Goal: Information Seeking & Learning: Learn about a topic

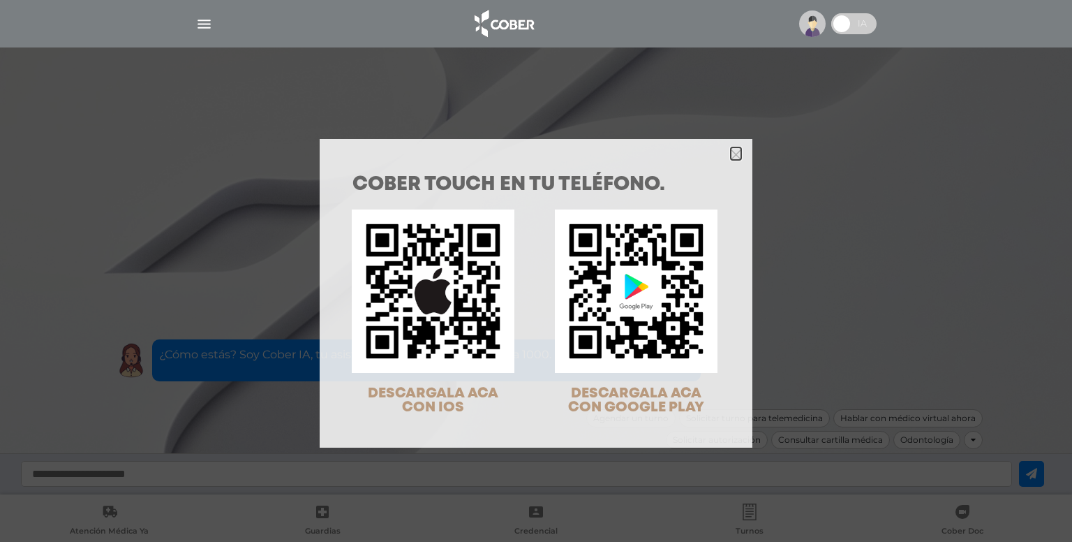
click at [732, 156] on polygon "Close" at bounding box center [736, 154] width 10 height 10
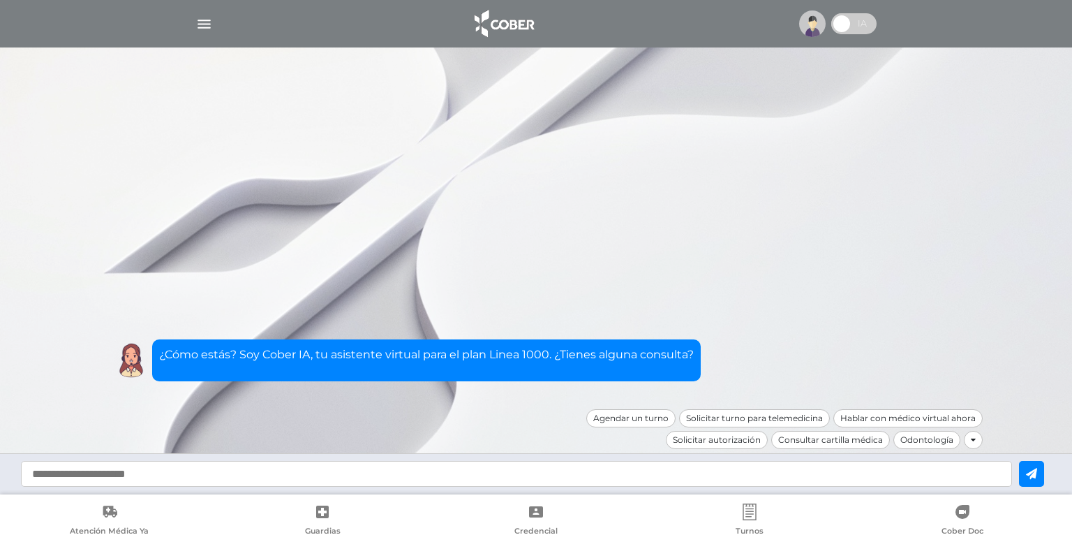
click at [209, 22] on img "button" at bounding box center [203, 23] width 17 height 17
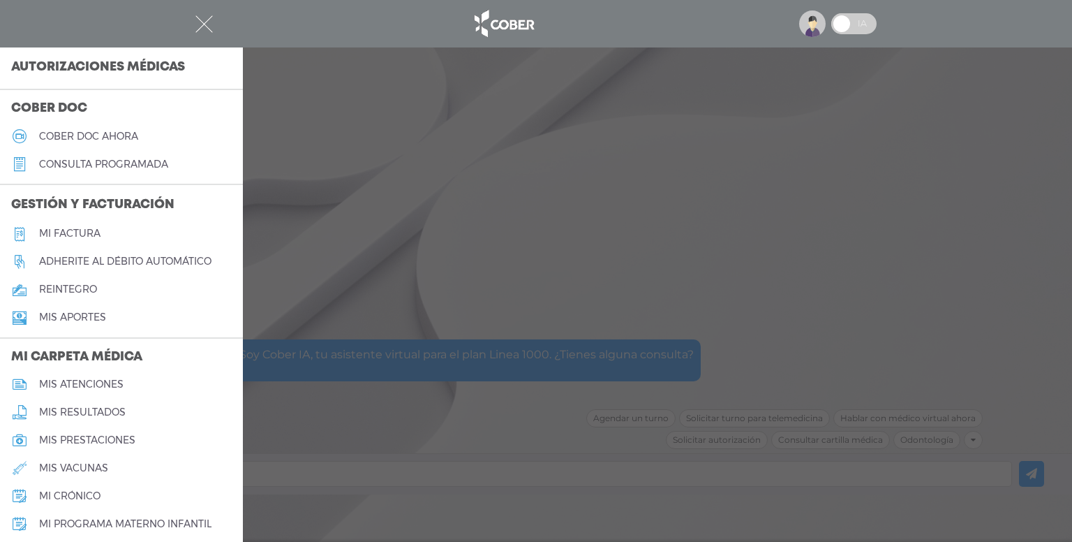
scroll to position [349, 0]
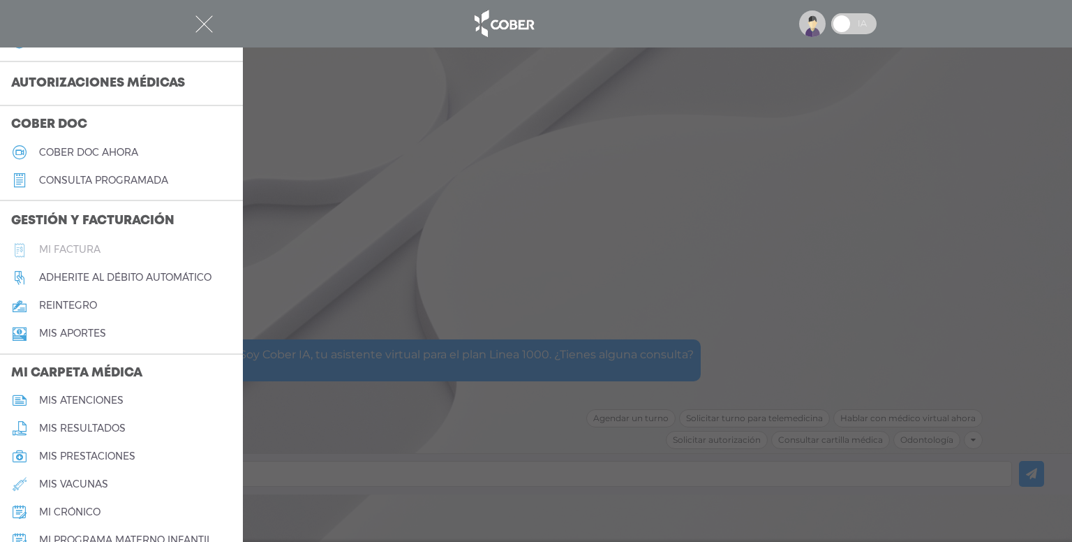
click at [87, 246] on h5 "Mi factura" at bounding box center [69, 250] width 61 height 12
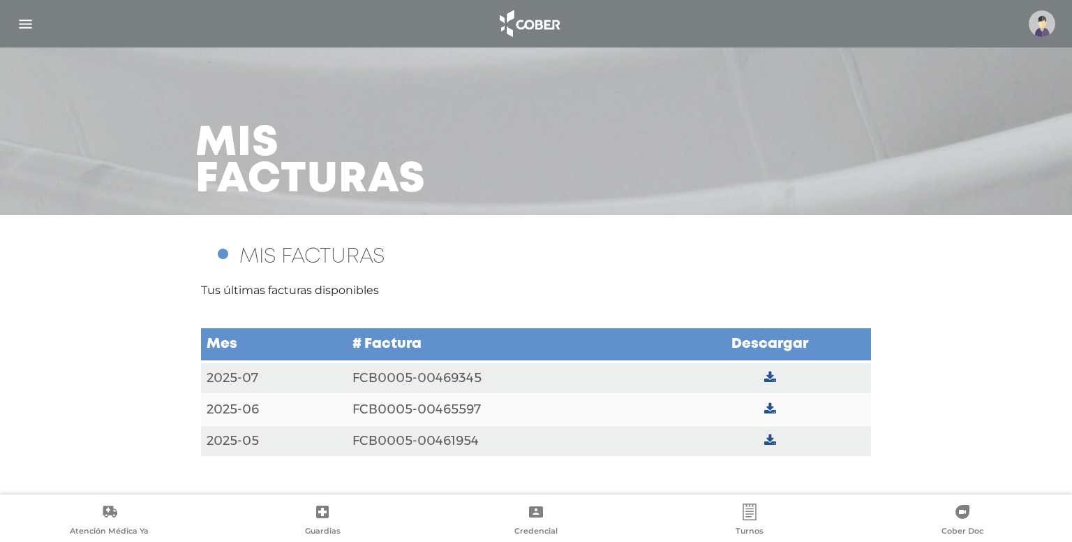
click at [28, 20] on img "button" at bounding box center [25, 23] width 17 height 17
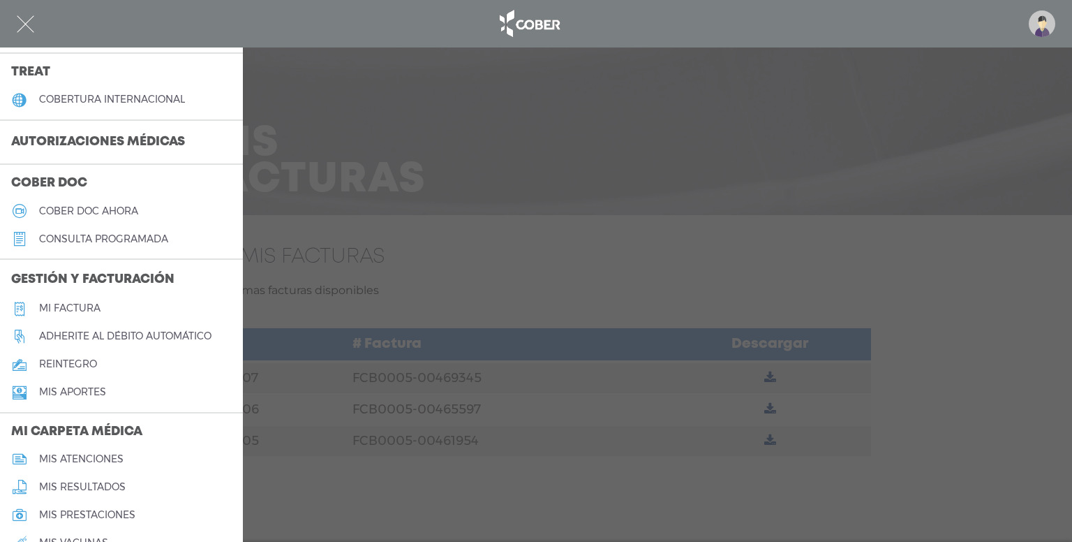
scroll to position [279, 0]
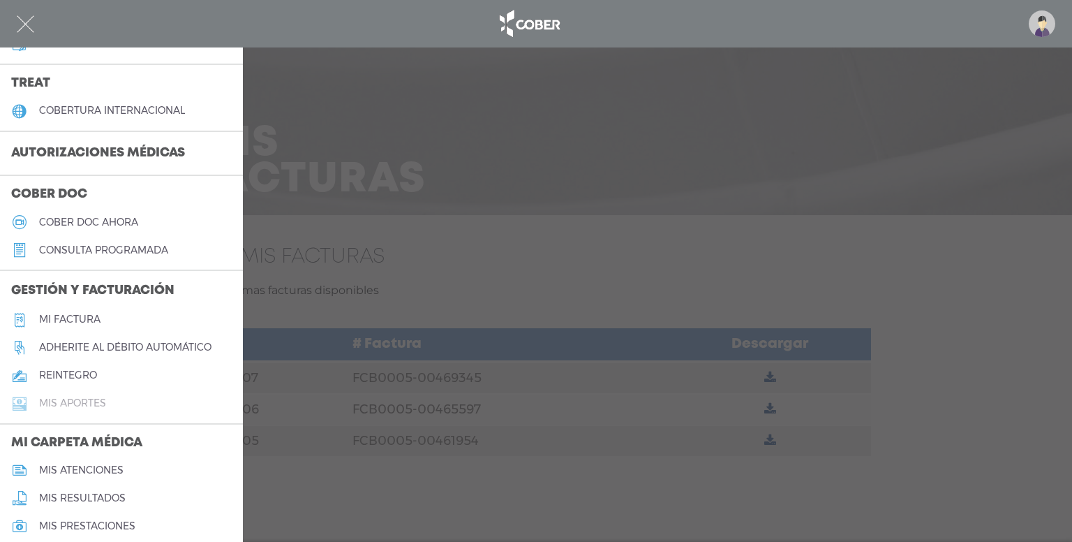
click at [70, 407] on h5 "Mis aportes" at bounding box center [72, 403] width 67 height 12
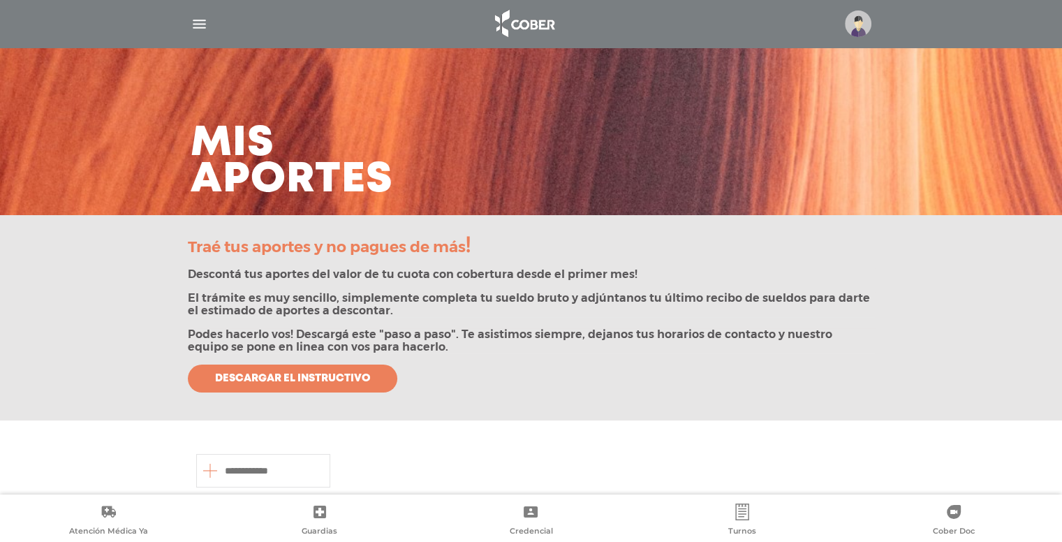
click at [193, 29] on img "button" at bounding box center [199, 23] width 17 height 17
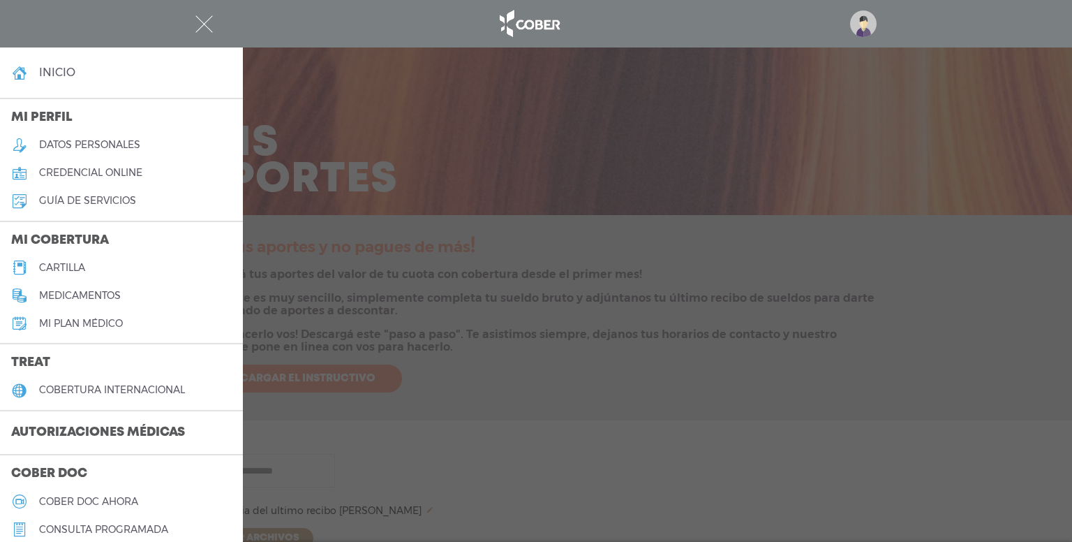
click at [126, 143] on h5 "datos personales" at bounding box center [89, 145] width 101 height 12
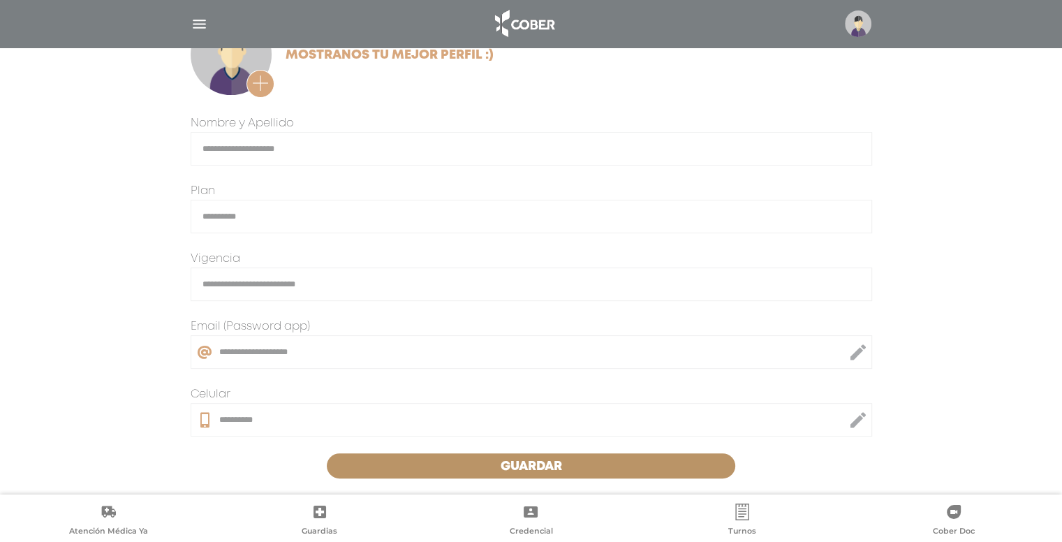
scroll to position [324, 0]
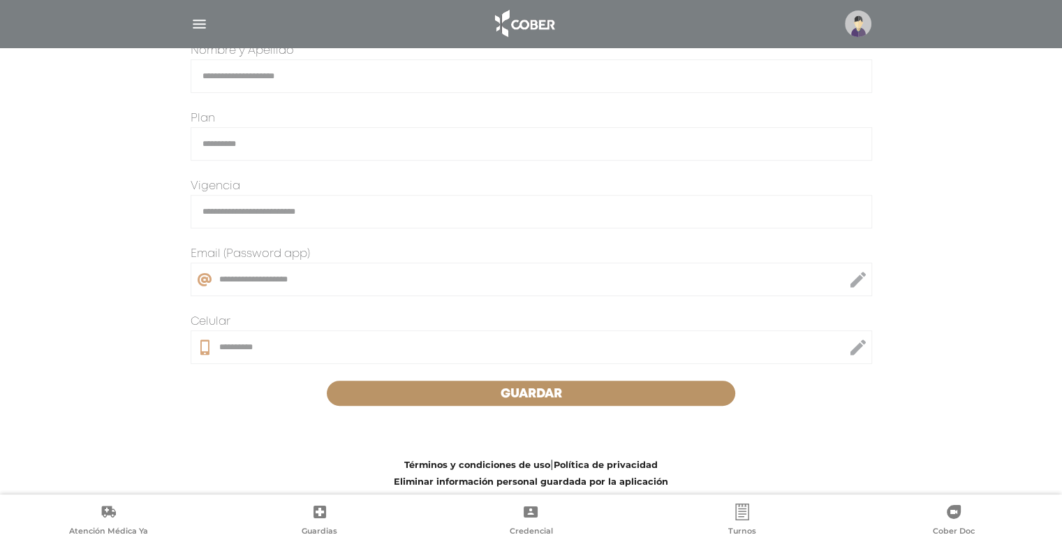
click at [503, 387] on span "Guardar" at bounding box center [531, 393] width 61 height 13
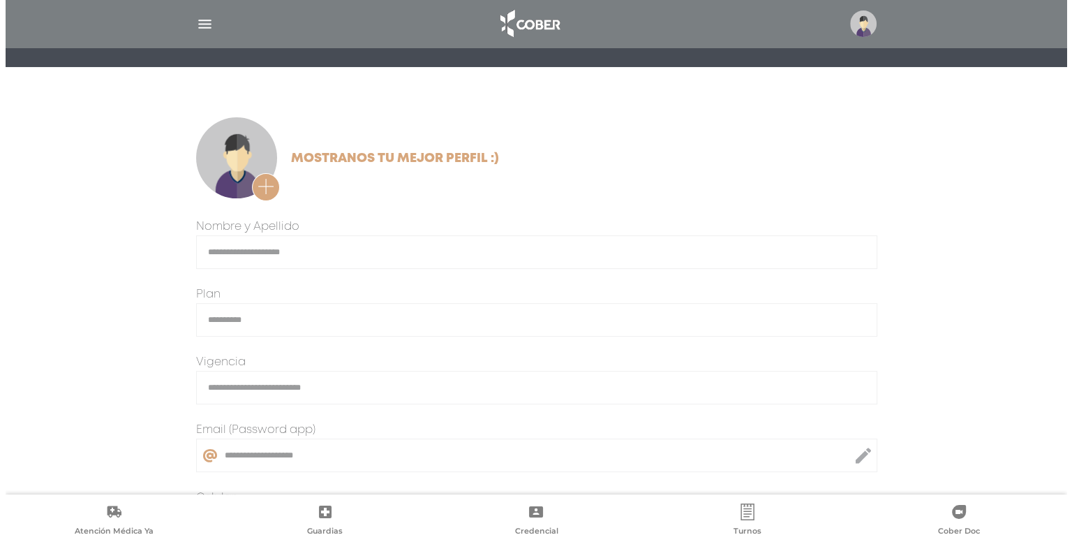
scroll to position [138, 0]
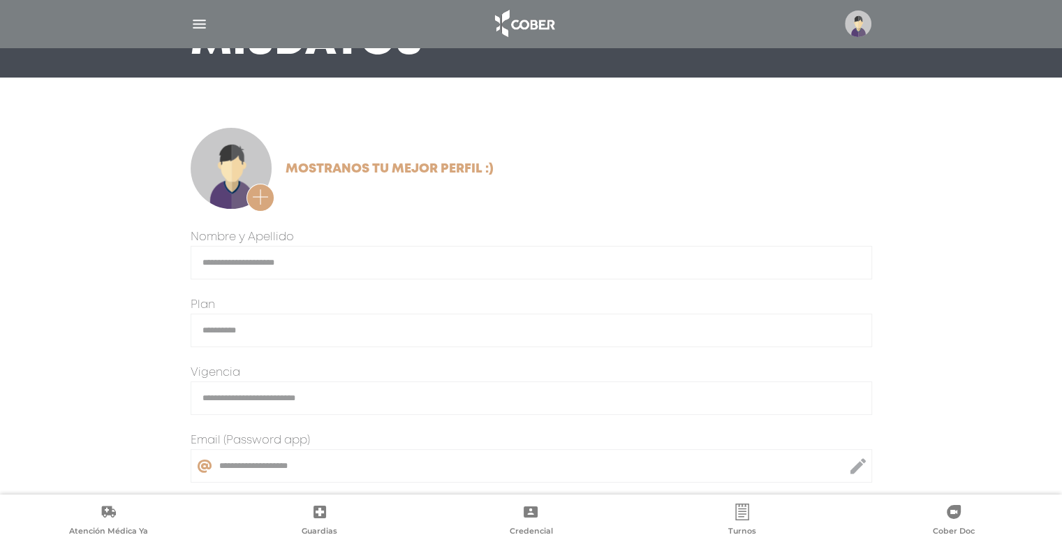
click at [188, 21] on div at bounding box center [531, 24] width 715 height 34
click at [200, 23] on img "button" at bounding box center [199, 23] width 17 height 17
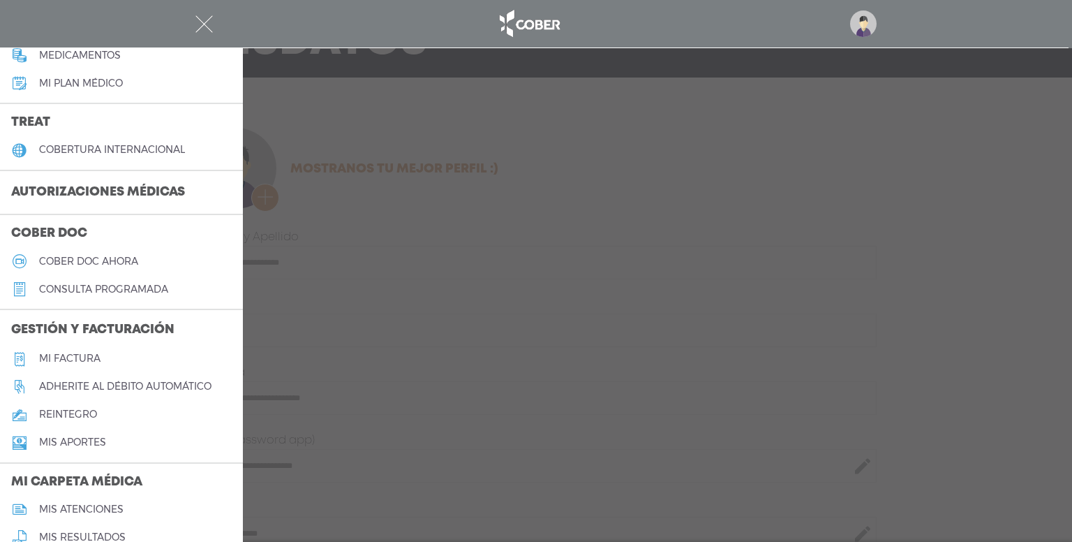
scroll to position [255, 0]
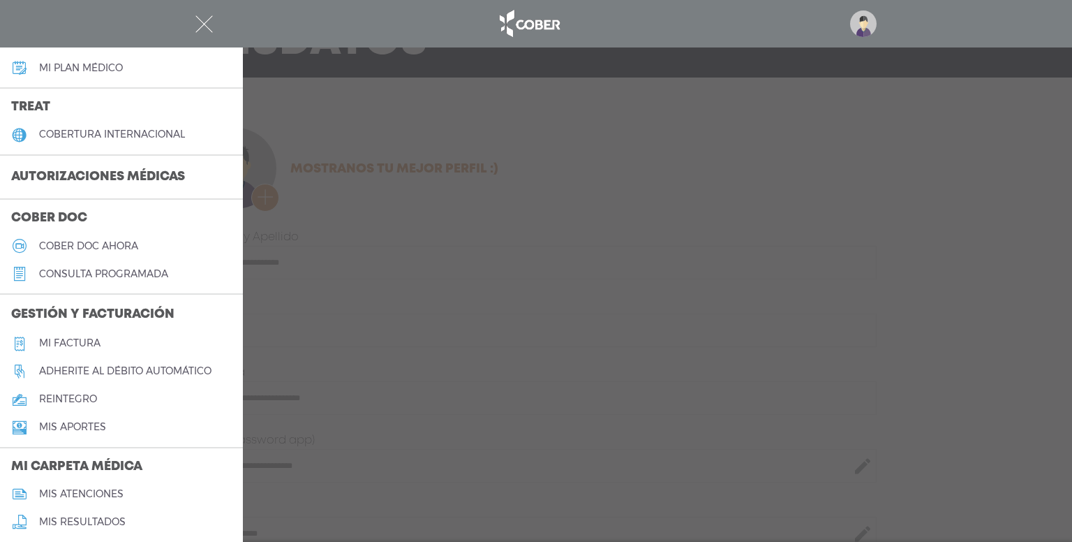
click at [140, 135] on h5 "cobertura internacional" at bounding box center [112, 134] width 146 height 12
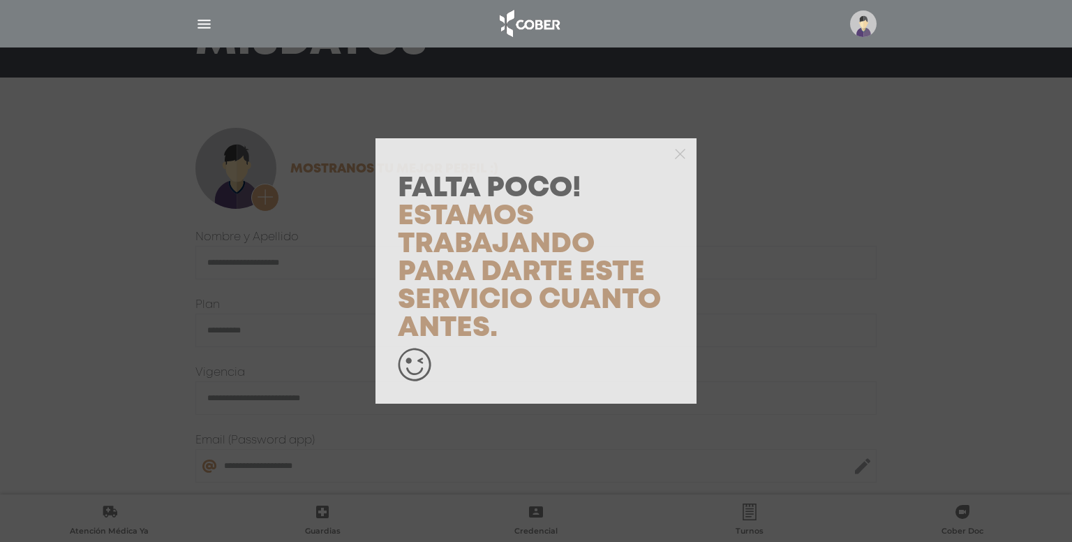
click at [292, 110] on div "Falta Poco! Estamos trabajando para darte este servicio cuanto antes." at bounding box center [536, 271] width 1072 height 542
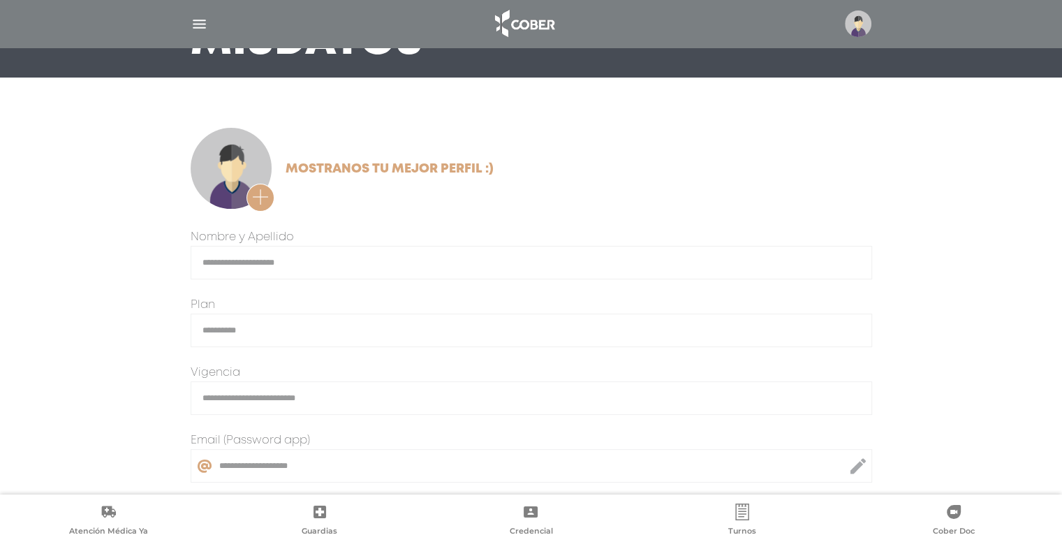
click at [203, 24] on img "button" at bounding box center [199, 23] width 17 height 17
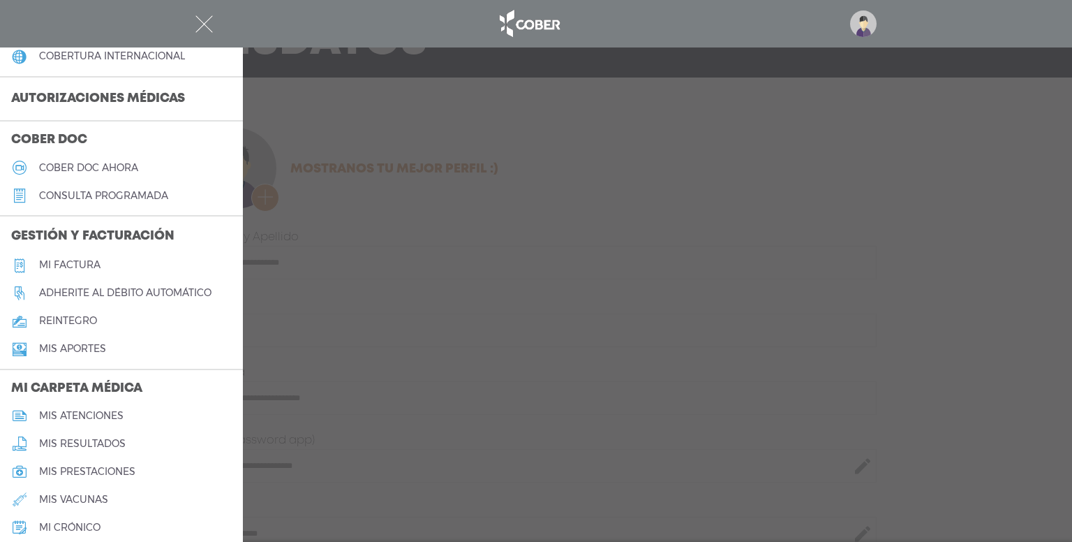
scroll to position [419, 0]
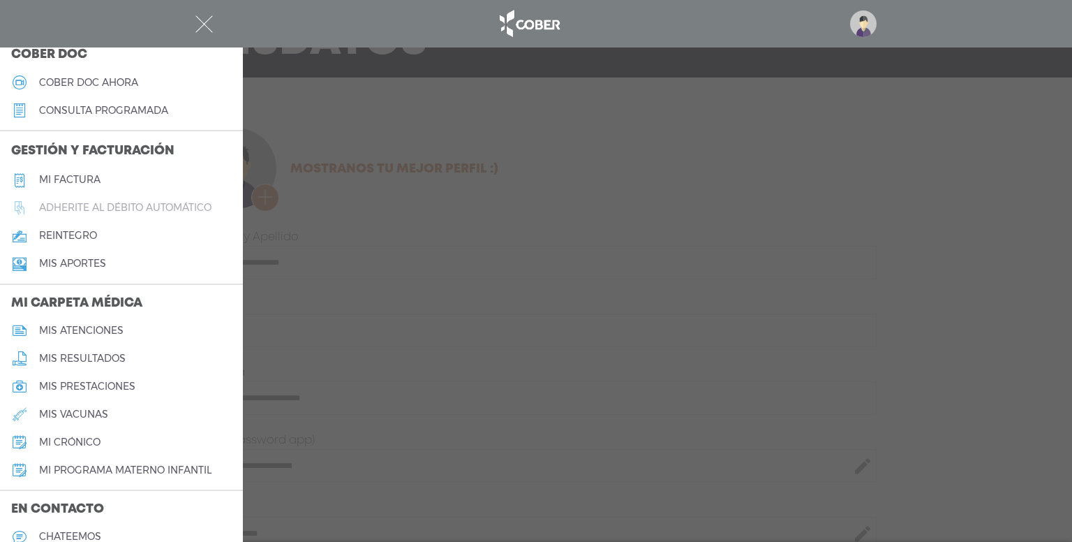
click at [131, 209] on h5 "Adherite al débito automático" at bounding box center [125, 208] width 172 height 12
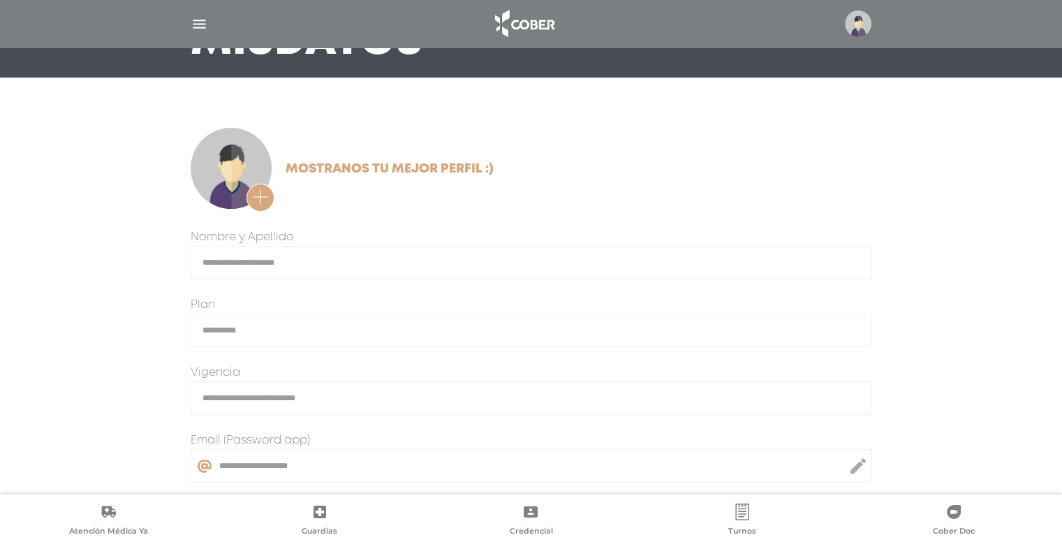
click at [200, 24] on img "button" at bounding box center [199, 23] width 17 height 17
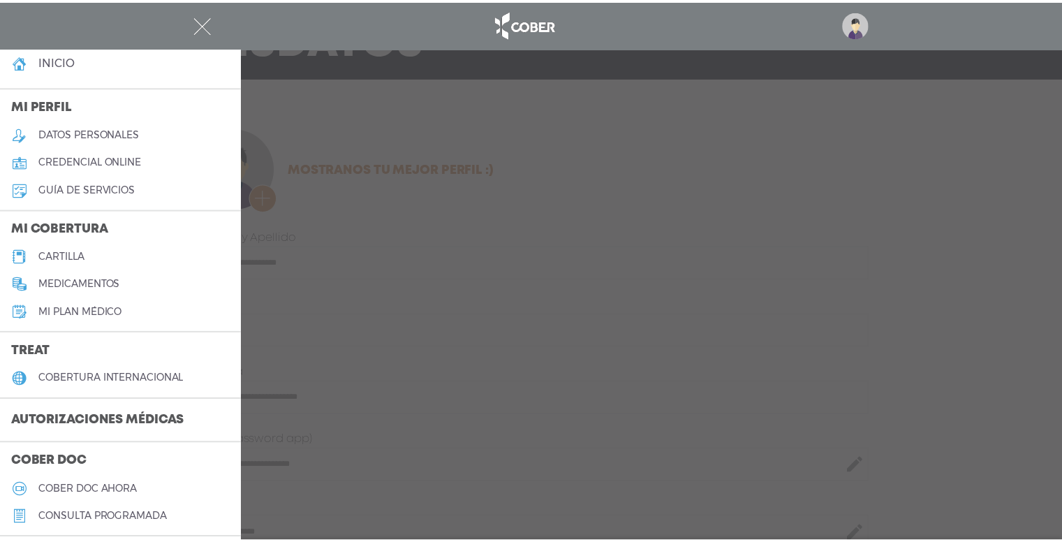
scroll to position [0, 0]
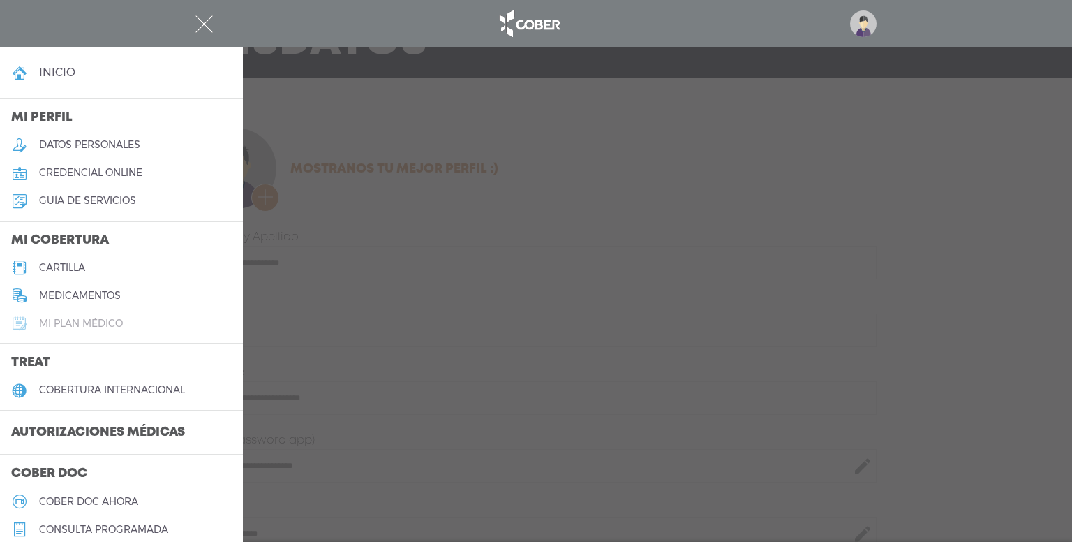
click at [84, 323] on h5 "Mi plan médico" at bounding box center [81, 324] width 84 height 12
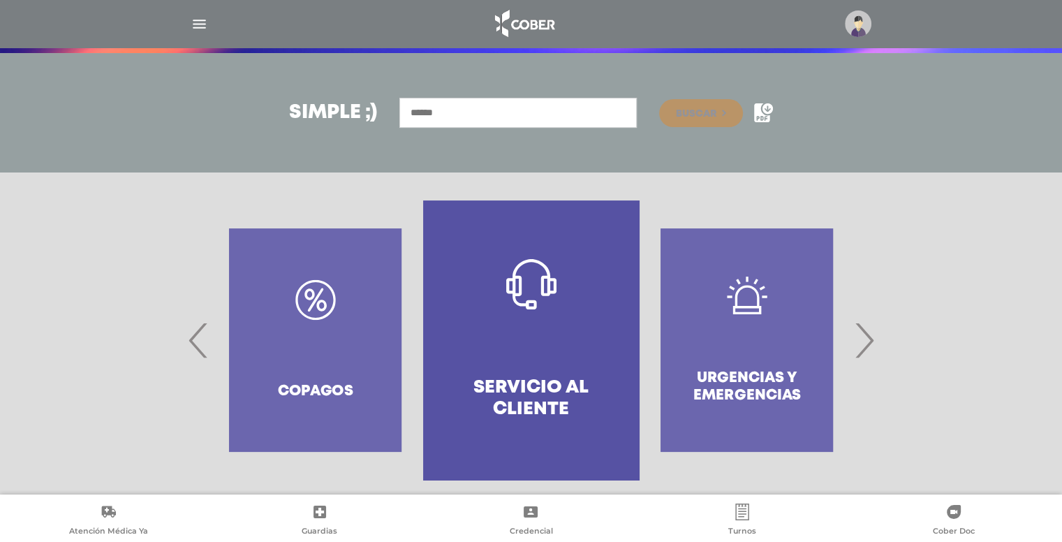
scroll to position [175, 0]
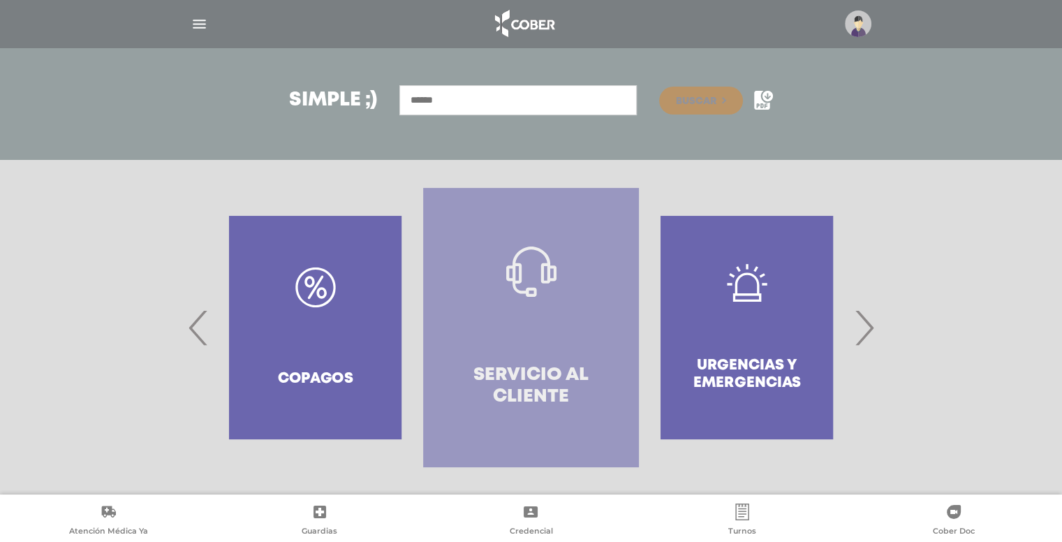
click at [536, 281] on icon at bounding box center [531, 271] width 50 height 50
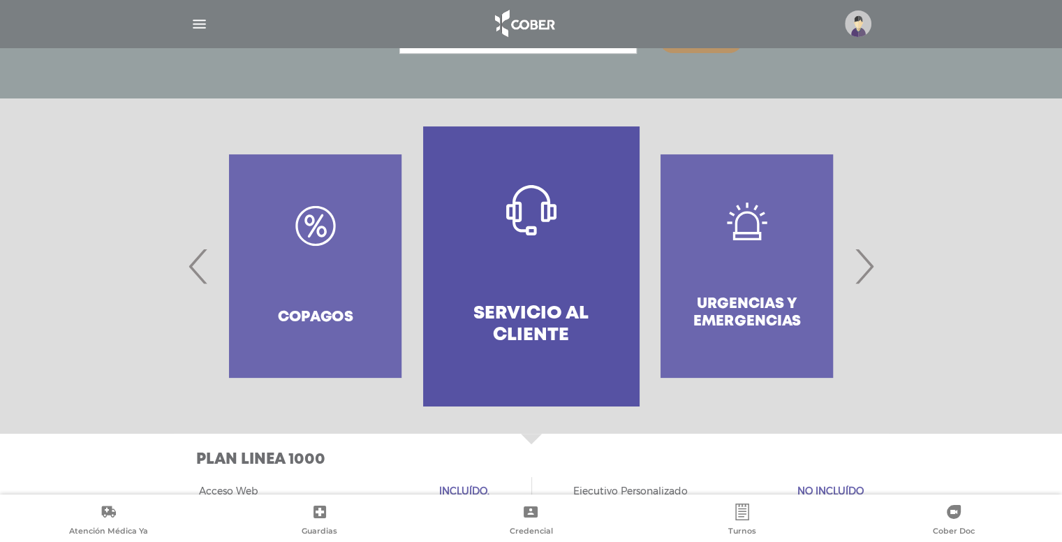
scroll to position [213, 0]
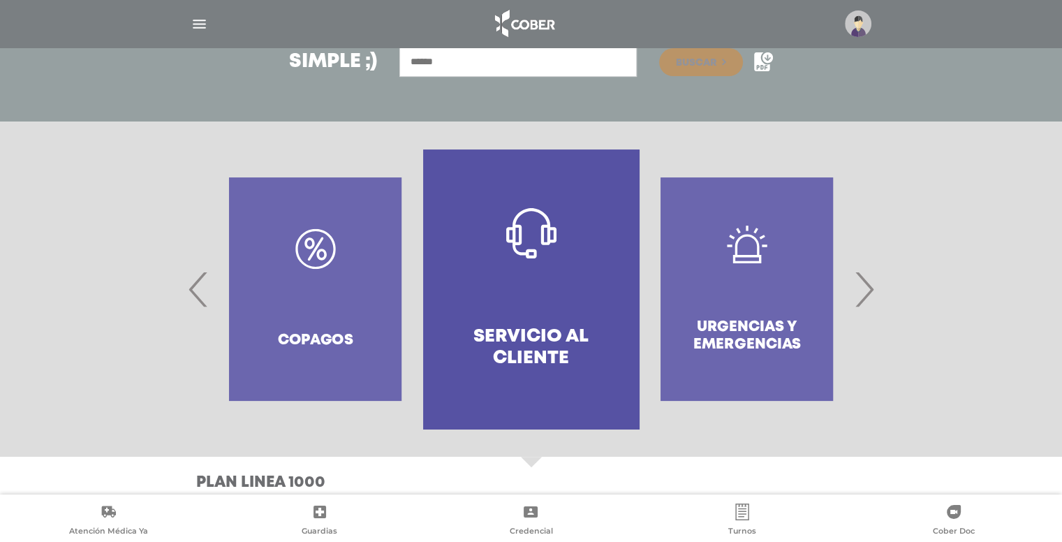
click at [327, 330] on div "Copagos" at bounding box center [315, 288] width 216 height 279
click at [195, 297] on span "‹" at bounding box center [198, 288] width 27 height 75
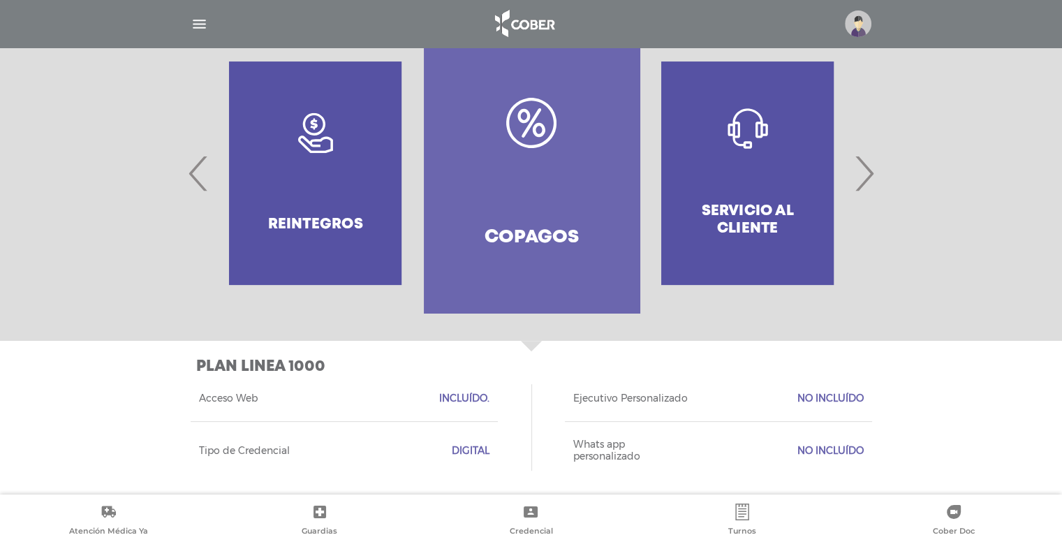
scroll to position [329, 0]
click at [529, 121] on icon at bounding box center [531, 122] width 50 height 50
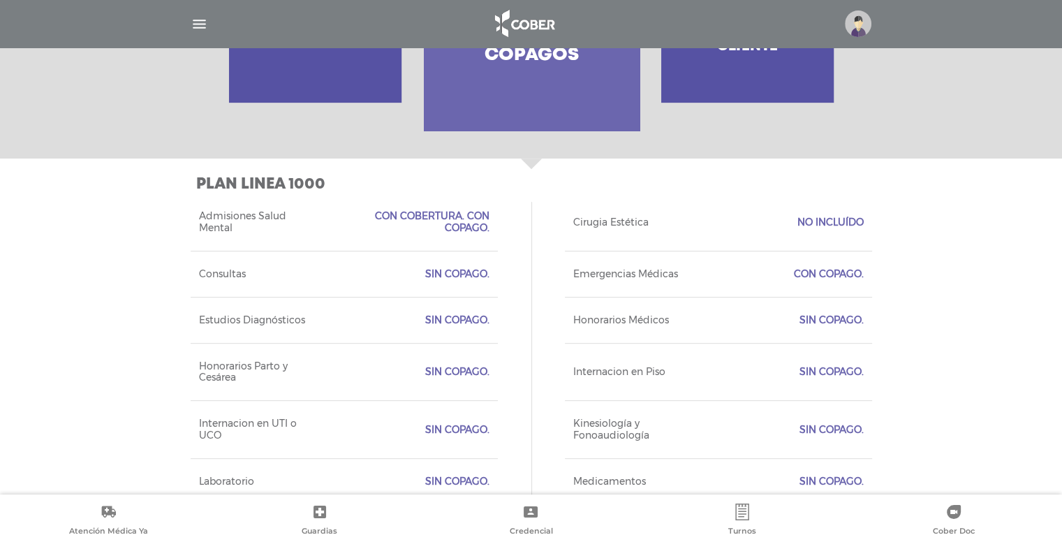
scroll to position [371, 0]
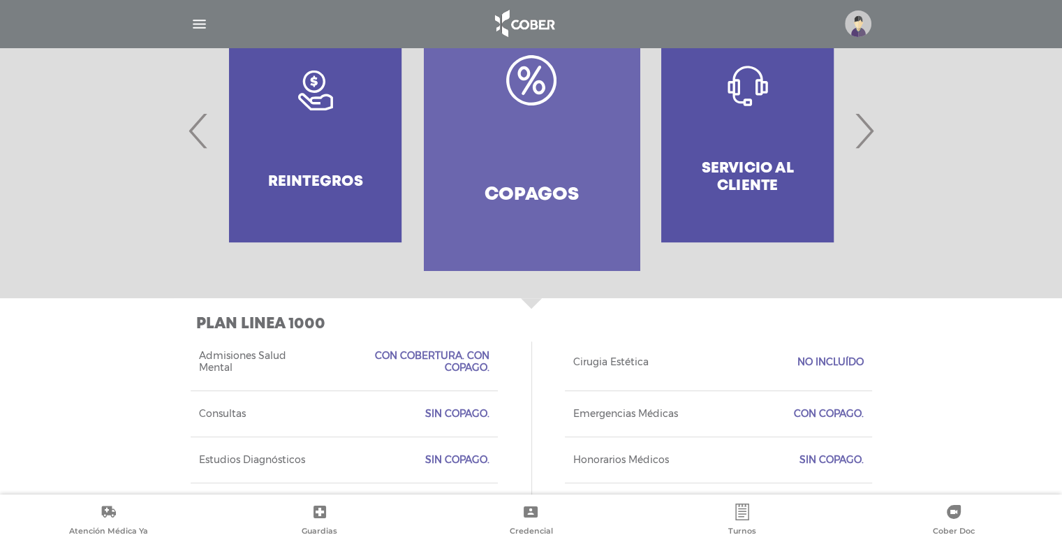
click at [309, 149] on div "Reintegros" at bounding box center [315, 130] width 216 height 279
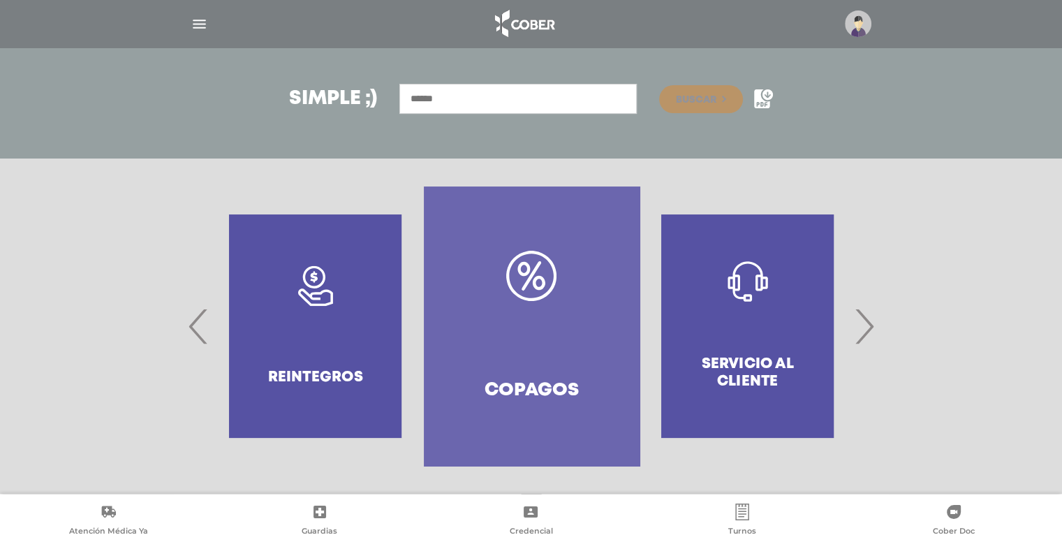
scroll to position [175, 0]
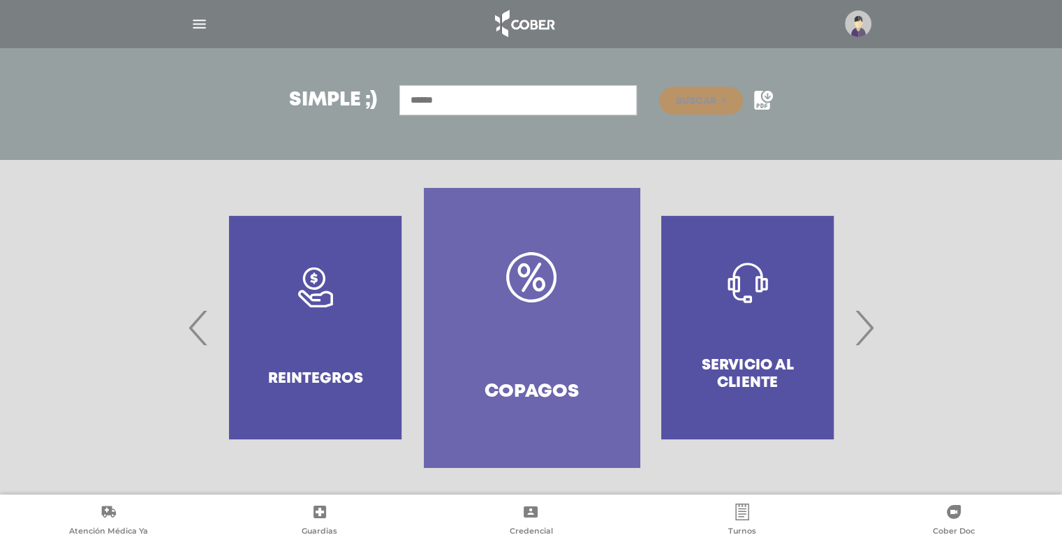
click at [313, 302] on div "Reintegros" at bounding box center [315, 327] width 216 height 279
click at [870, 333] on span "›" at bounding box center [863, 327] width 27 height 75
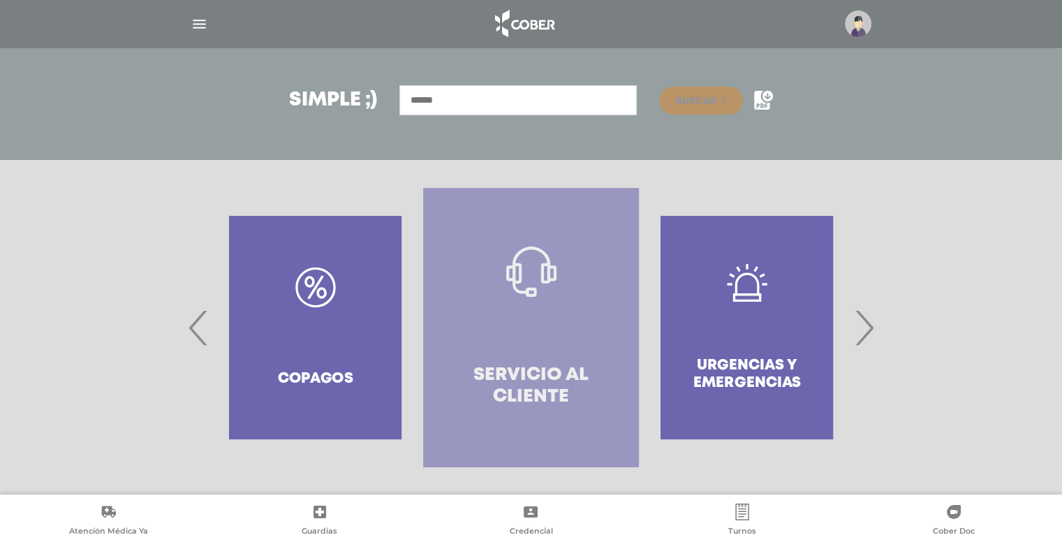
click at [589, 337] on link "Servicio al Cliente" at bounding box center [531, 327] width 216 height 279
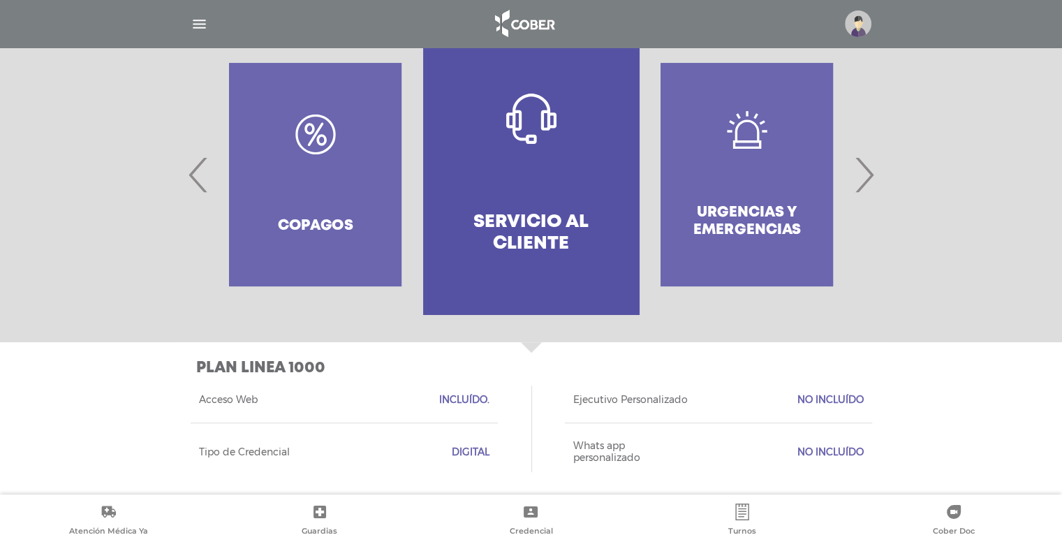
scroll to position [329, 0]
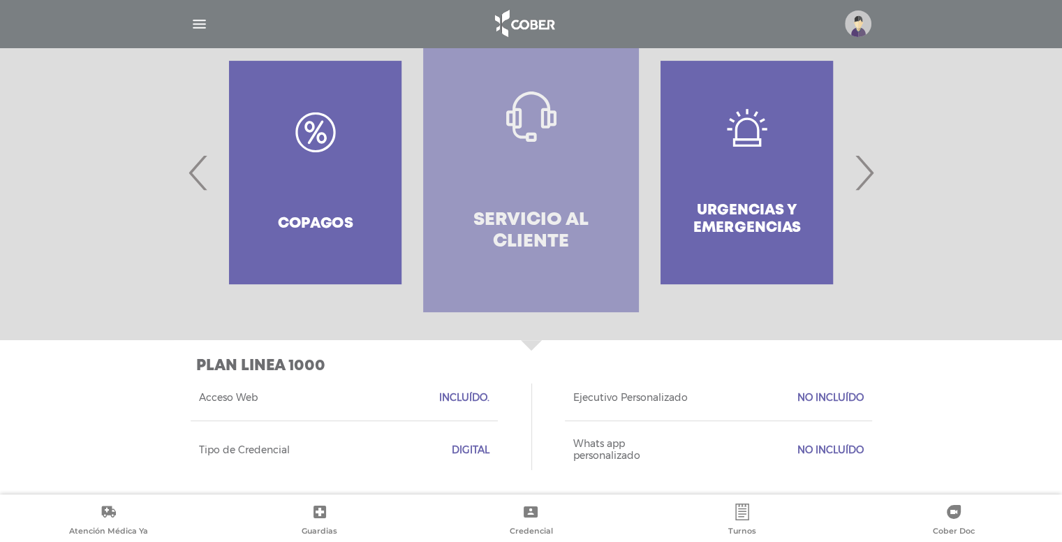
click at [535, 227] on h4 "Servicio al Cliente" at bounding box center [530, 230] width 165 height 43
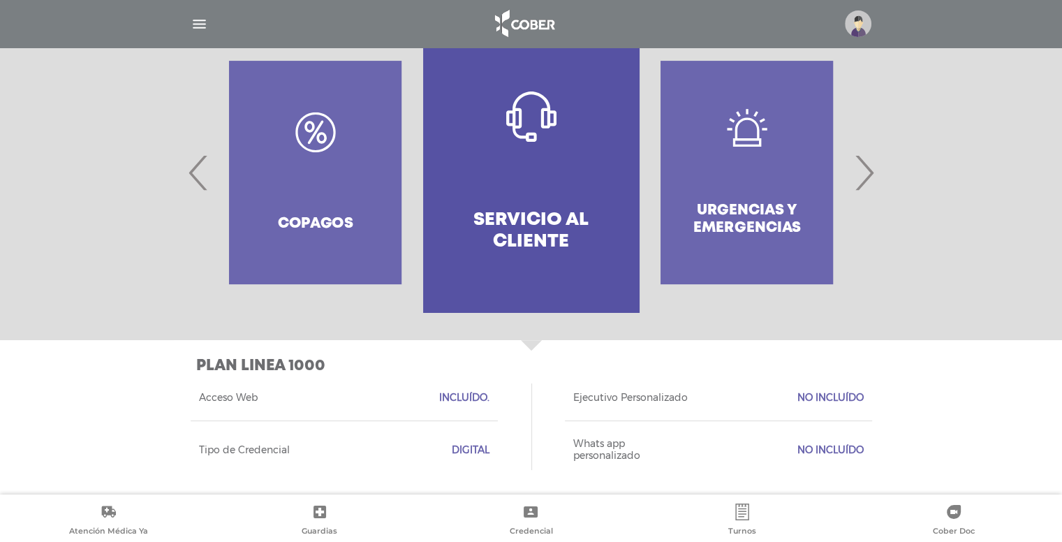
click at [776, 163] on div "Urgencias y emergencias" at bounding box center [747, 172] width 216 height 279
click at [864, 168] on span "›" at bounding box center [863, 172] width 27 height 75
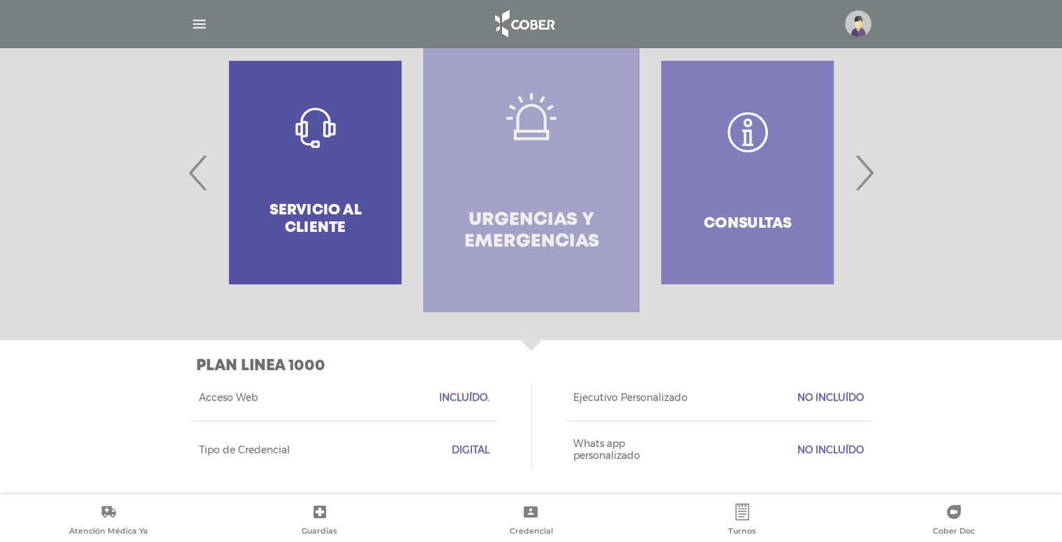
click at [520, 149] on link "Urgencias y emergencias" at bounding box center [531, 172] width 216 height 279
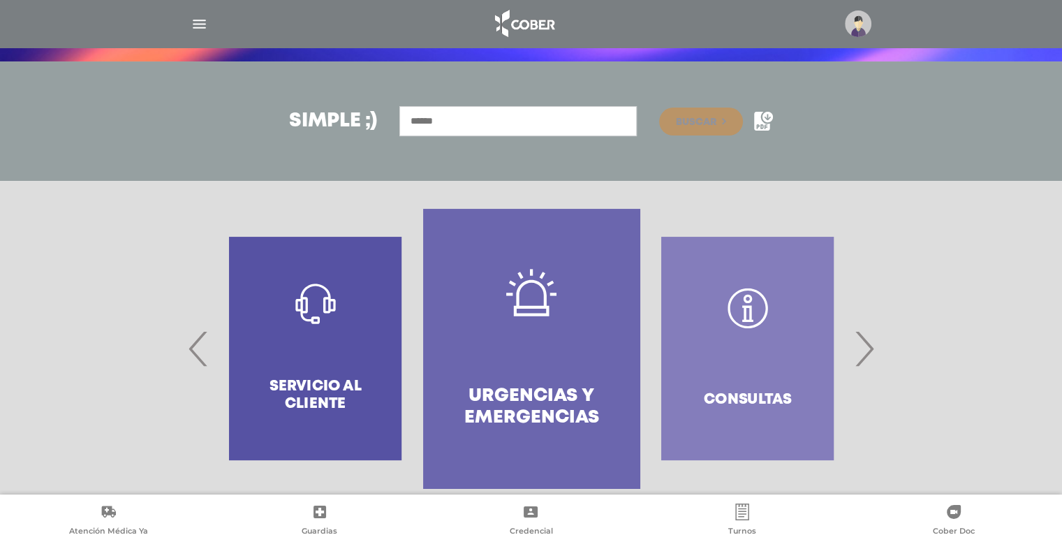
scroll to position [295, 0]
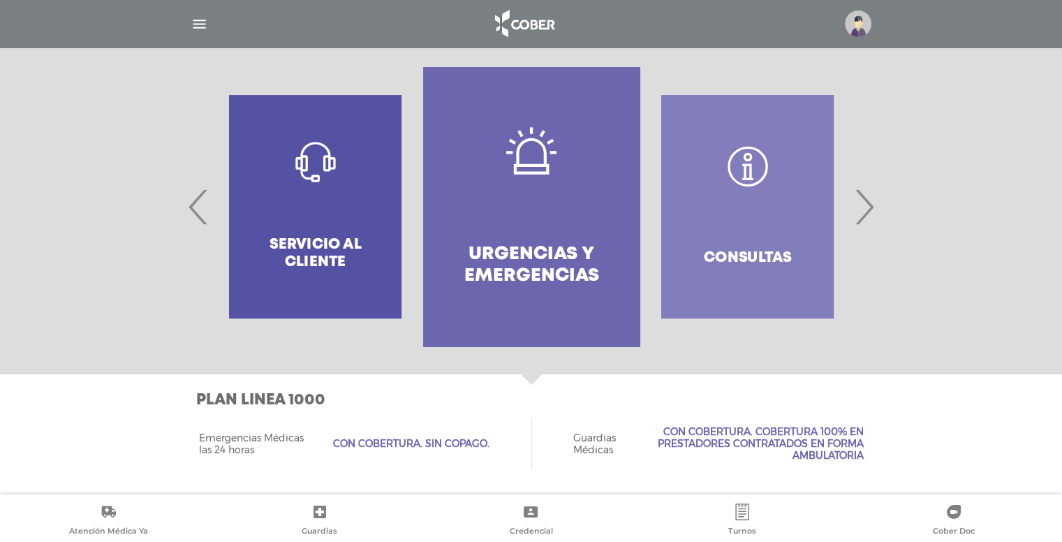
click at [795, 219] on div "Consultas" at bounding box center [747, 206] width 216 height 279
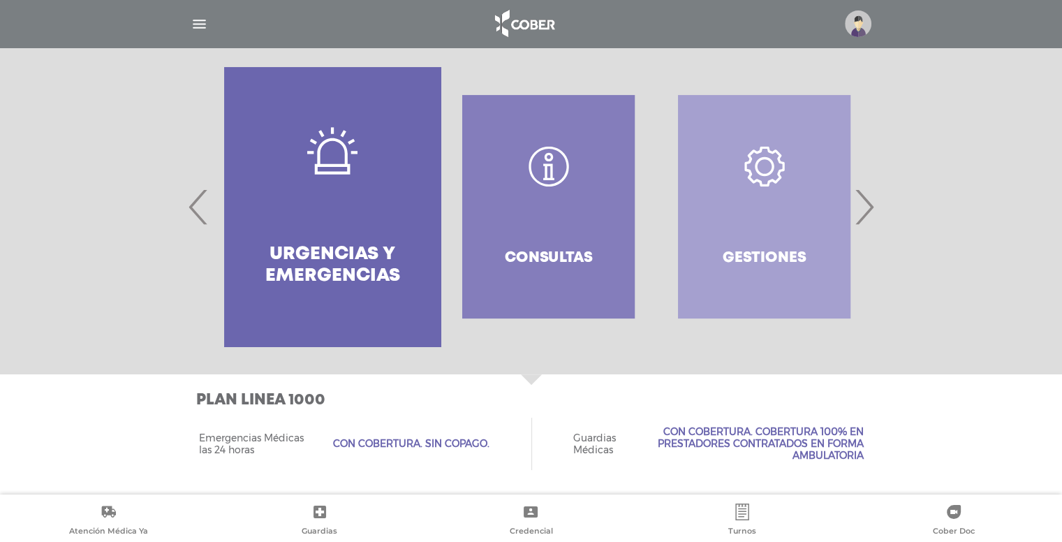
drag, startPoint x: 775, startPoint y: 224, endPoint x: 565, endPoint y: 266, distance: 214.3
click at [565, 266] on div "Consultas" at bounding box center [548, 206] width 216 height 279
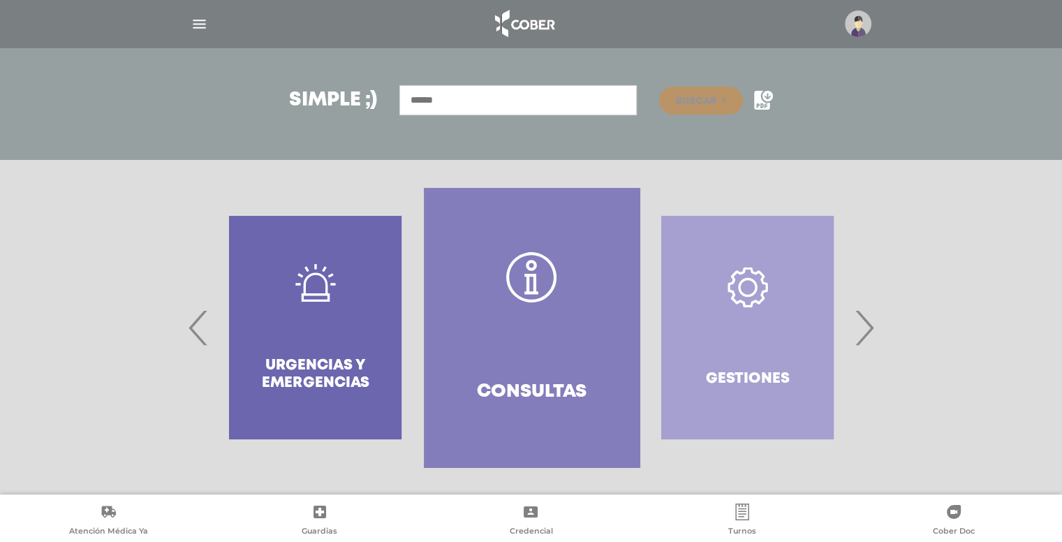
click at [525, 292] on icon at bounding box center [531, 284] width 14 height 20
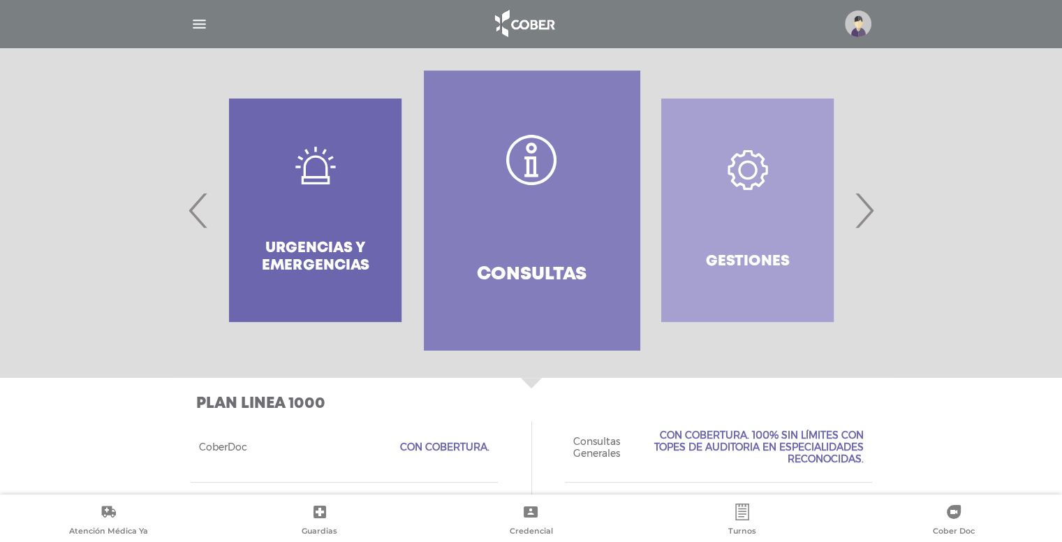
scroll to position [282, 0]
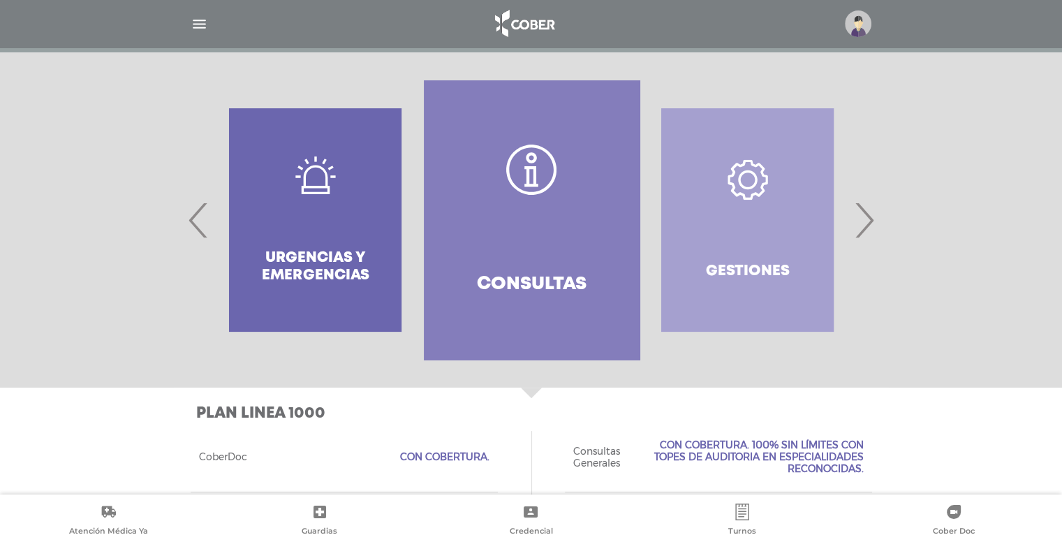
click at [871, 221] on span "›" at bounding box center [863, 219] width 27 height 75
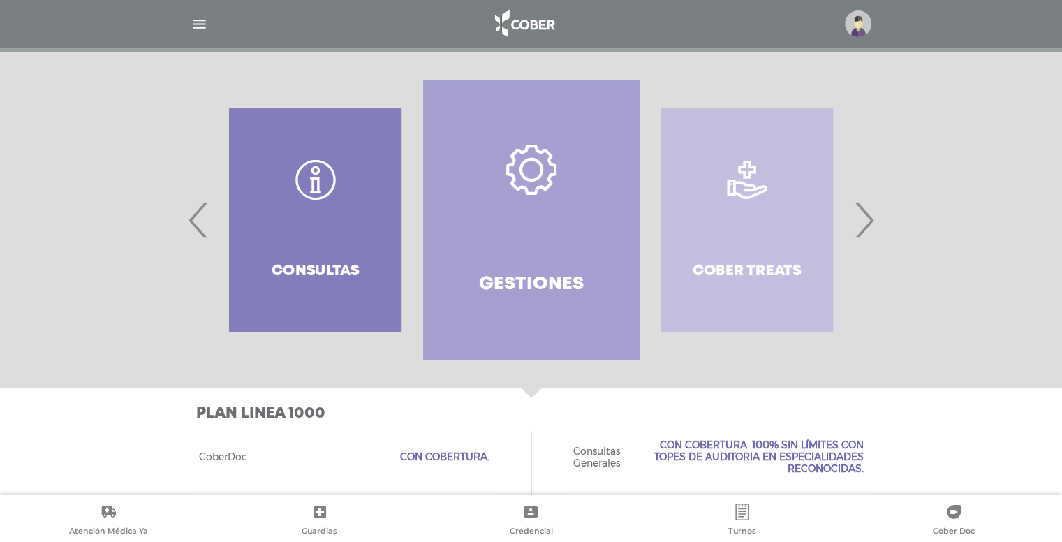
click at [871, 221] on span "›" at bounding box center [863, 219] width 27 height 75
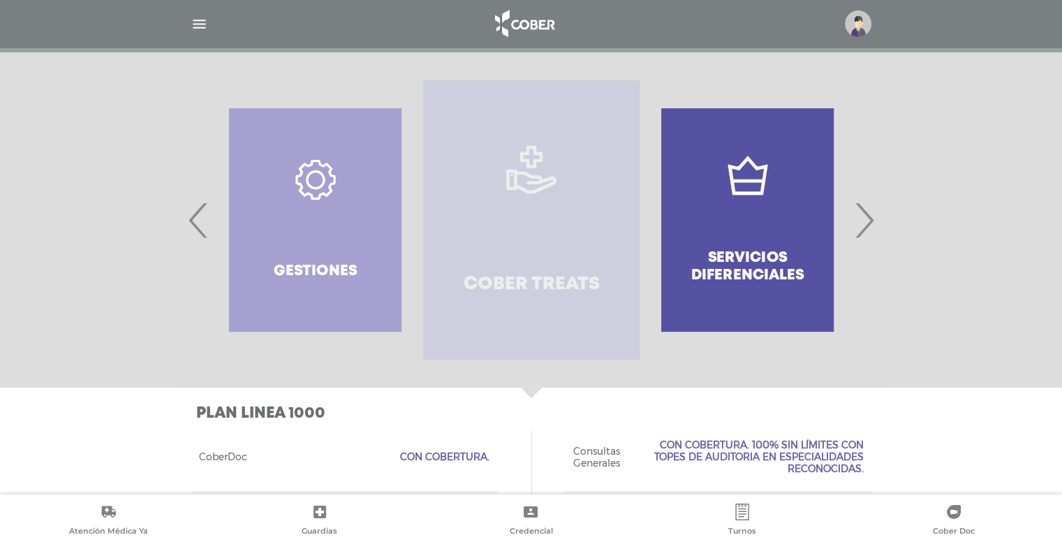
click at [546, 249] on link "Cober Treats" at bounding box center [531, 219] width 216 height 279
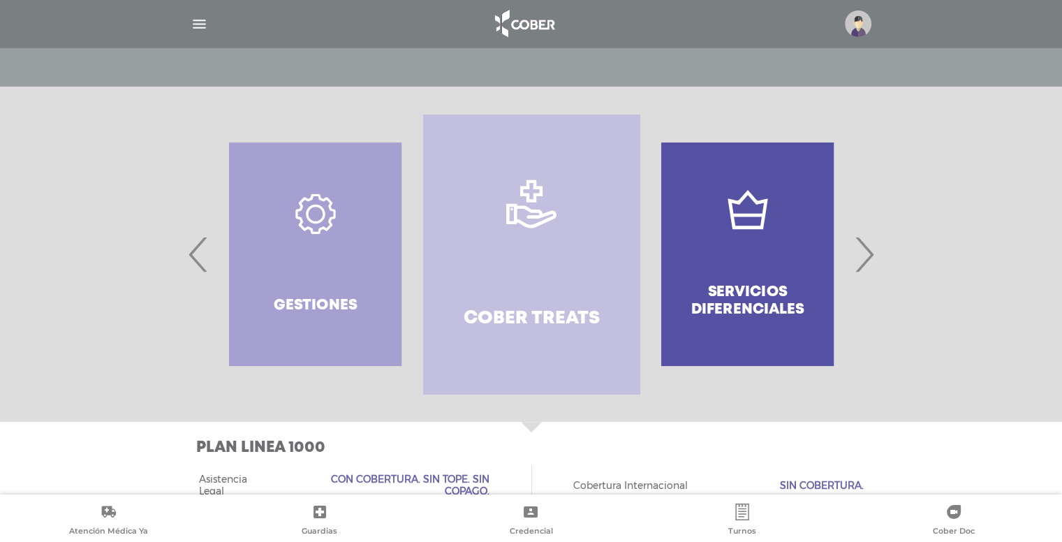
scroll to position [235, 0]
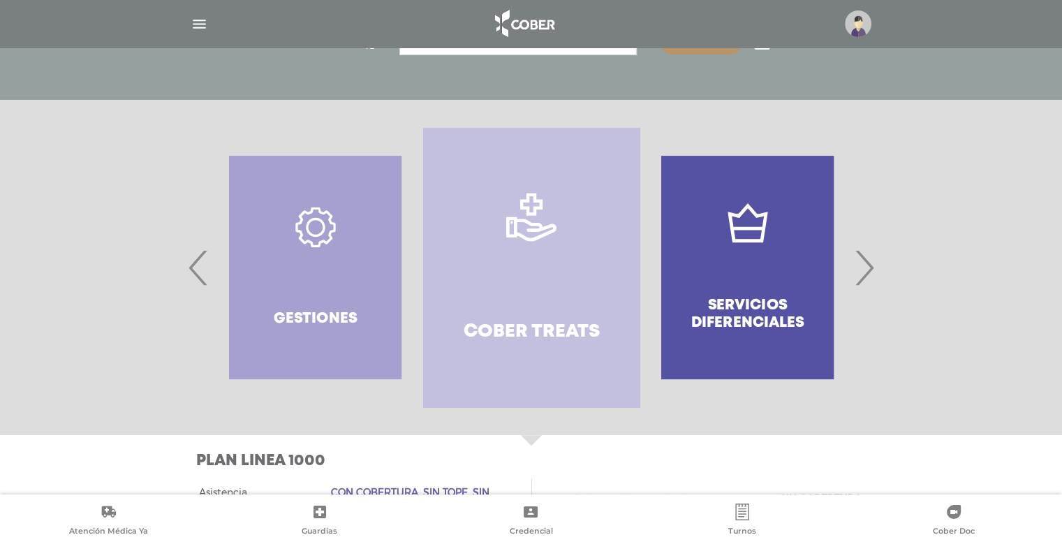
click at [769, 276] on div "Servicios diferenciales" at bounding box center [747, 267] width 216 height 279
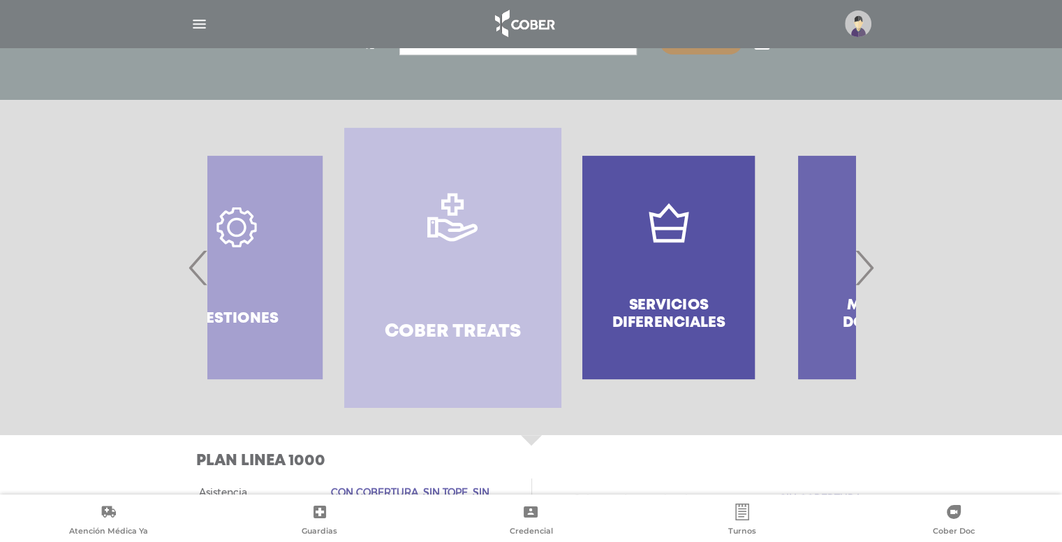
drag, startPoint x: 783, startPoint y: 267, endPoint x: 500, endPoint y: 296, distance: 284.2
click at [561, 296] on div "Servicios diferenciales" at bounding box center [669, 267] width 216 height 279
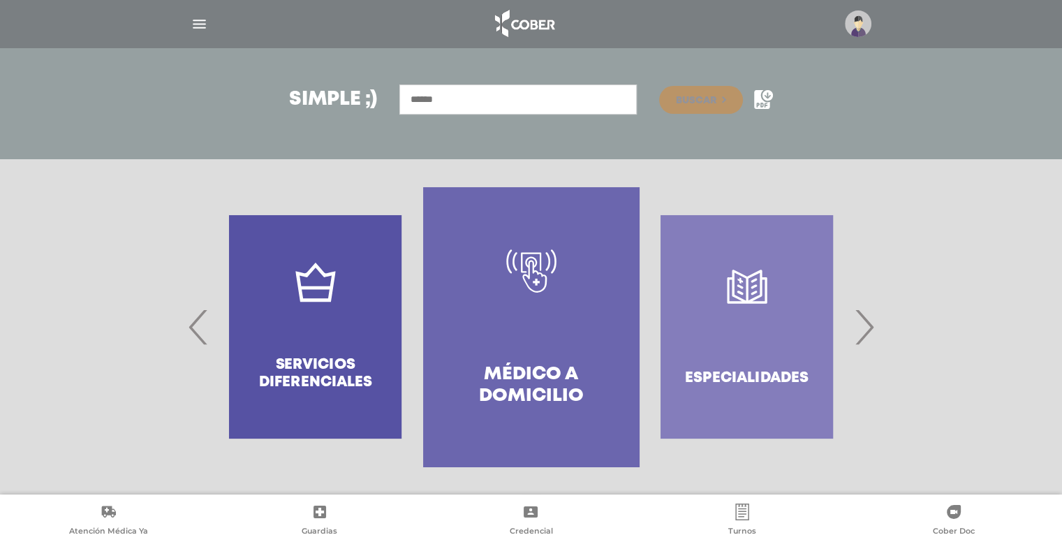
scroll to position [175, 0]
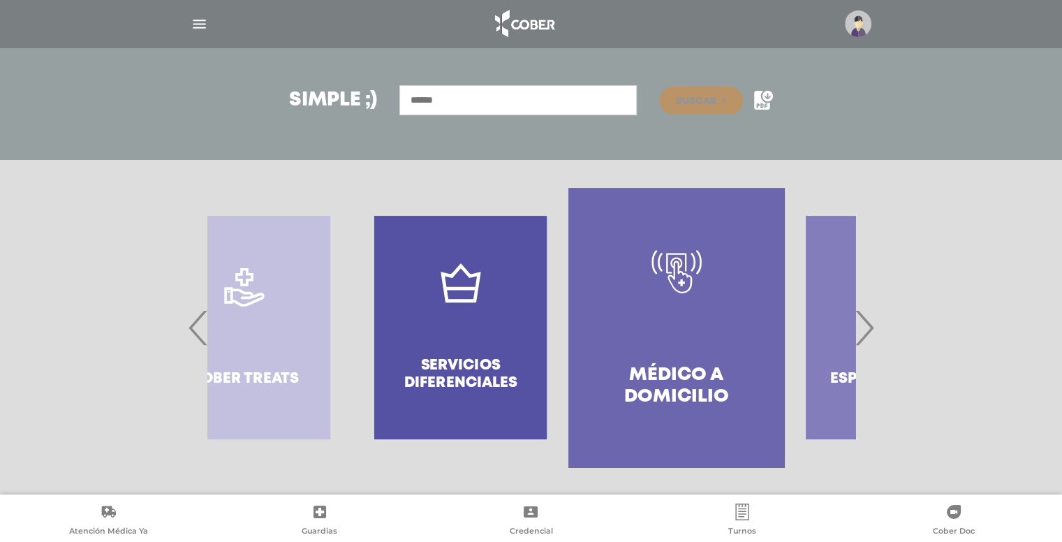
drag, startPoint x: 327, startPoint y: 330, endPoint x: 488, endPoint y: 323, distance: 161.4
click at [488, 323] on div "Servicios diferenciales" at bounding box center [461, 327] width 216 height 279
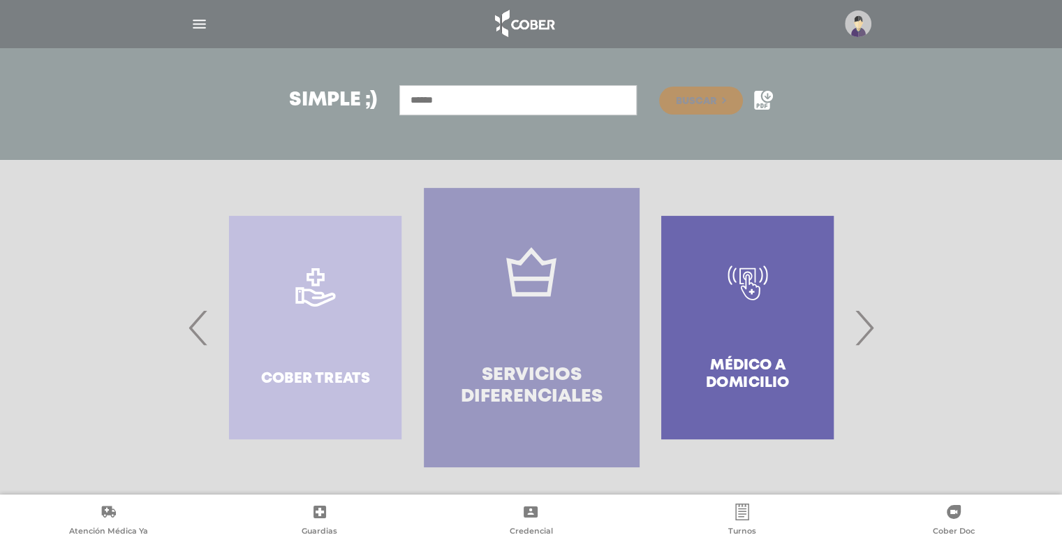
click at [509, 328] on link "Servicios diferenciales" at bounding box center [532, 327] width 216 height 279
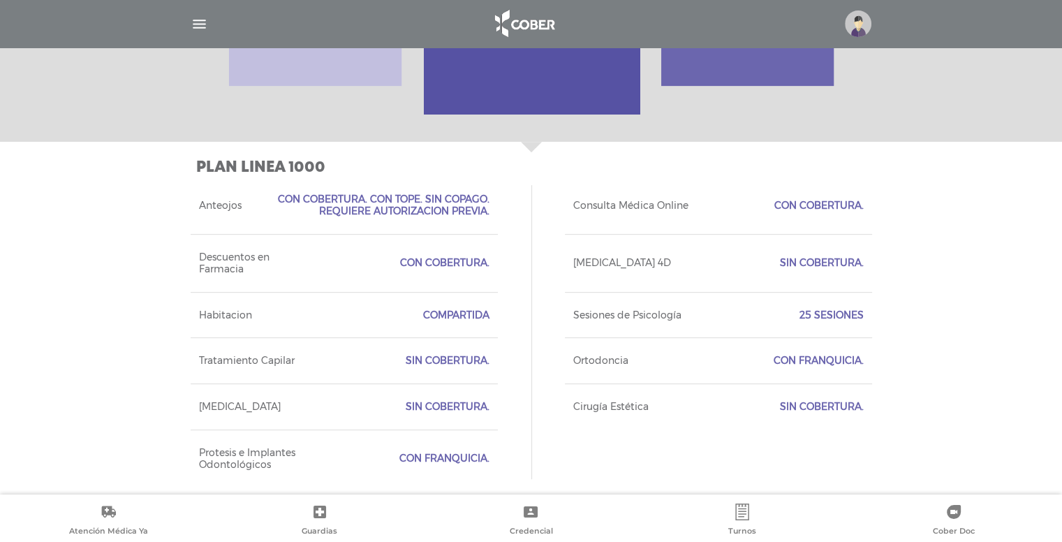
scroll to position [536, 0]
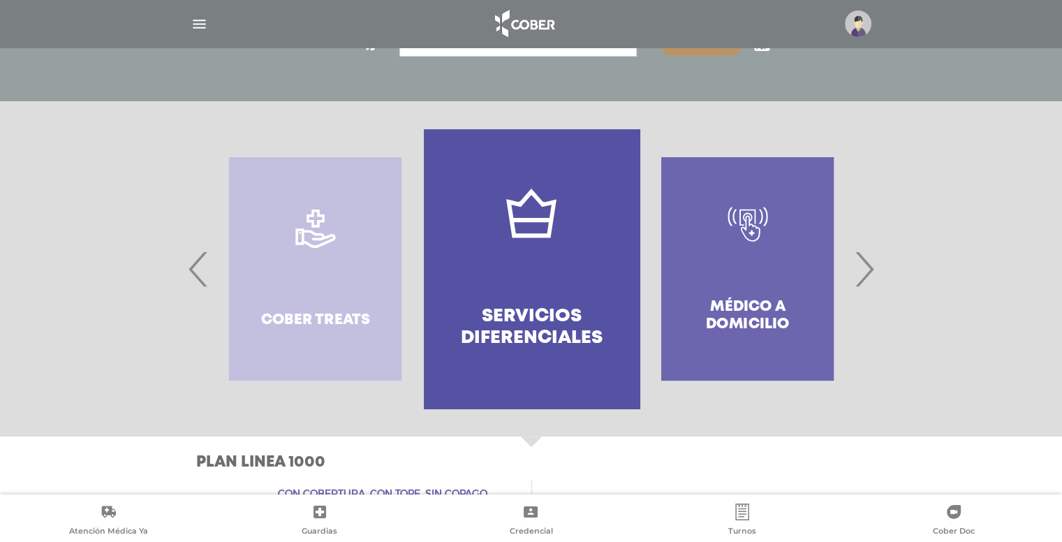
click at [733, 310] on div "Médico a domicilio" at bounding box center [747, 268] width 216 height 279
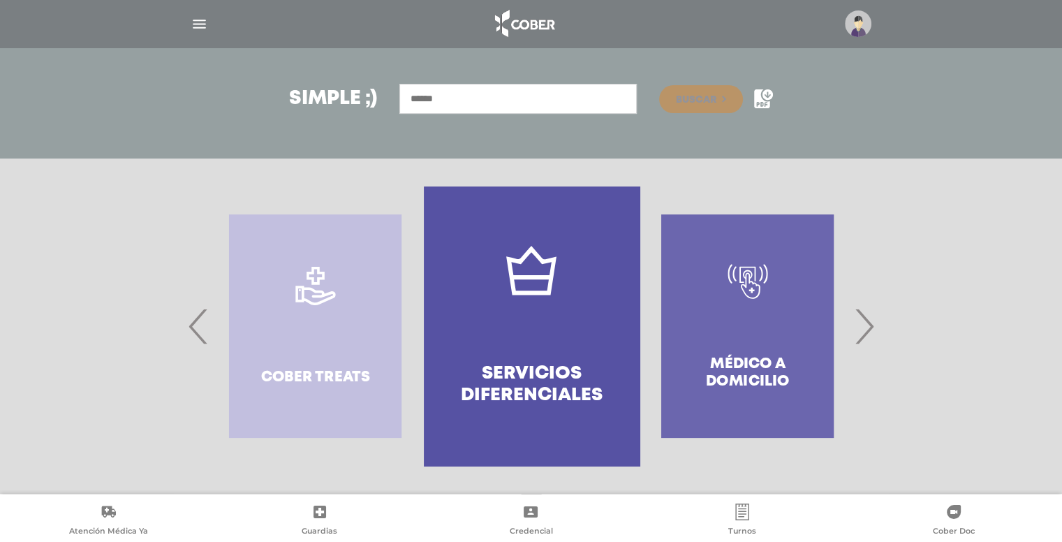
scroll to position [175, 0]
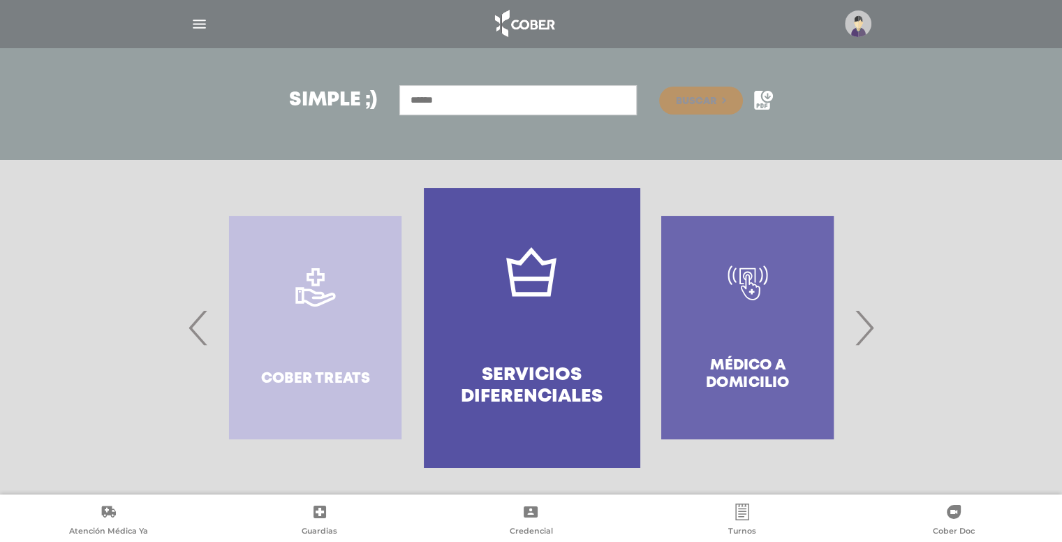
click at [778, 304] on div "Médico a domicilio" at bounding box center [747, 327] width 216 height 279
drag, startPoint x: 771, startPoint y: 306, endPoint x: 545, endPoint y: 329, distance: 228.0
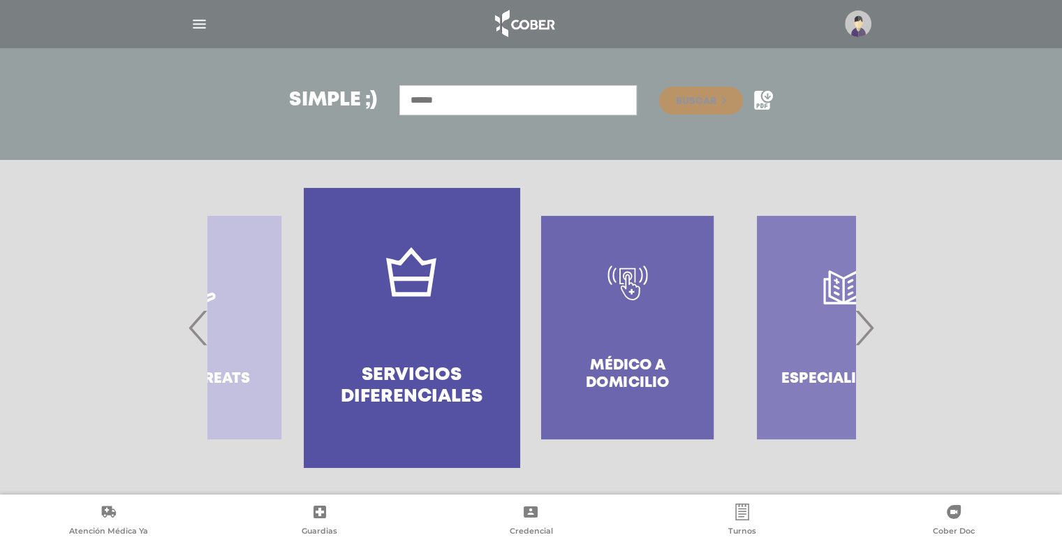
drag, startPoint x: 676, startPoint y: 318, endPoint x: 556, endPoint y: 327, distance: 120.4
click at [556, 327] on div "Médico a domicilio" at bounding box center [627, 327] width 216 height 279
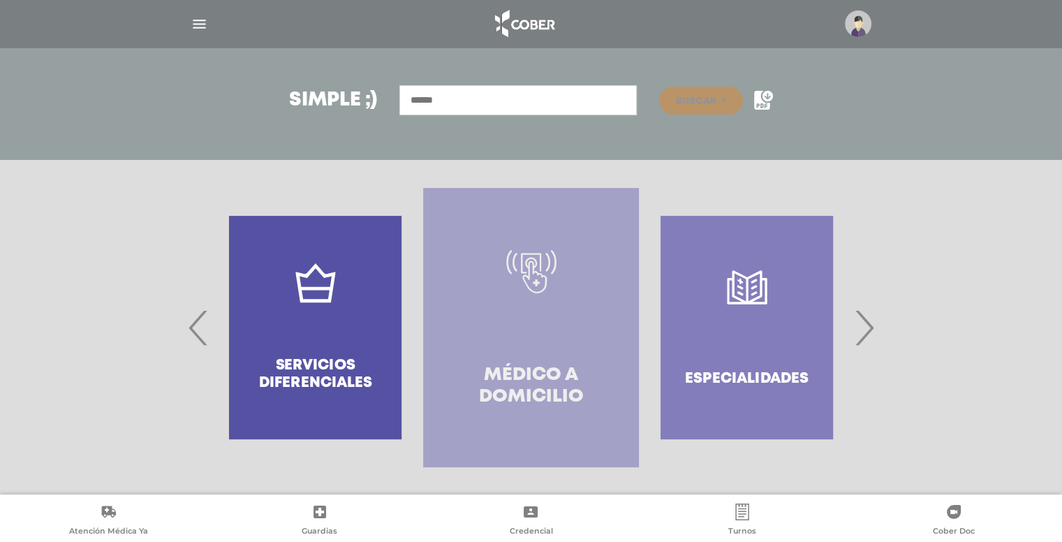
click at [565, 355] on link "Médico a domicilio" at bounding box center [531, 327] width 216 height 279
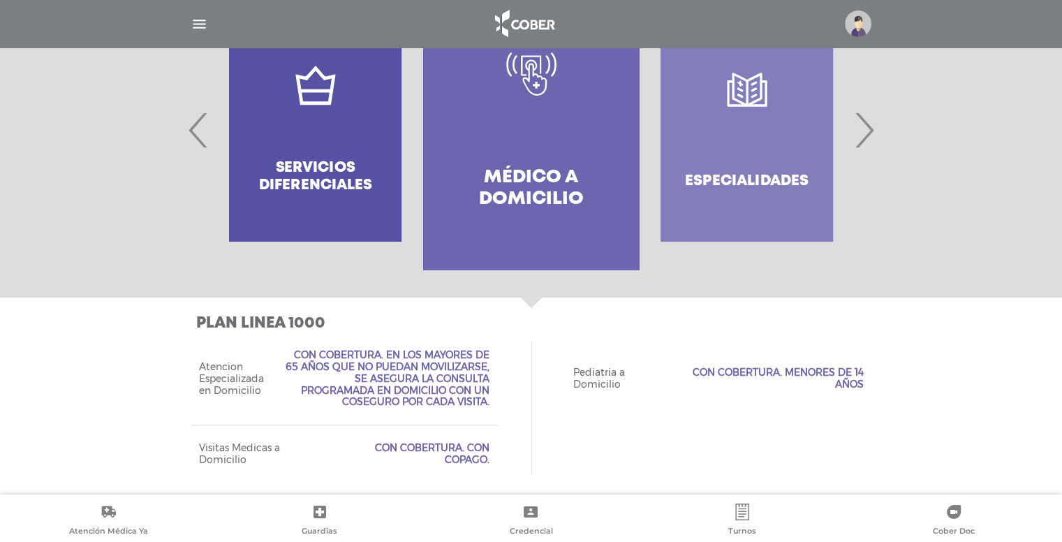
scroll to position [376, 0]
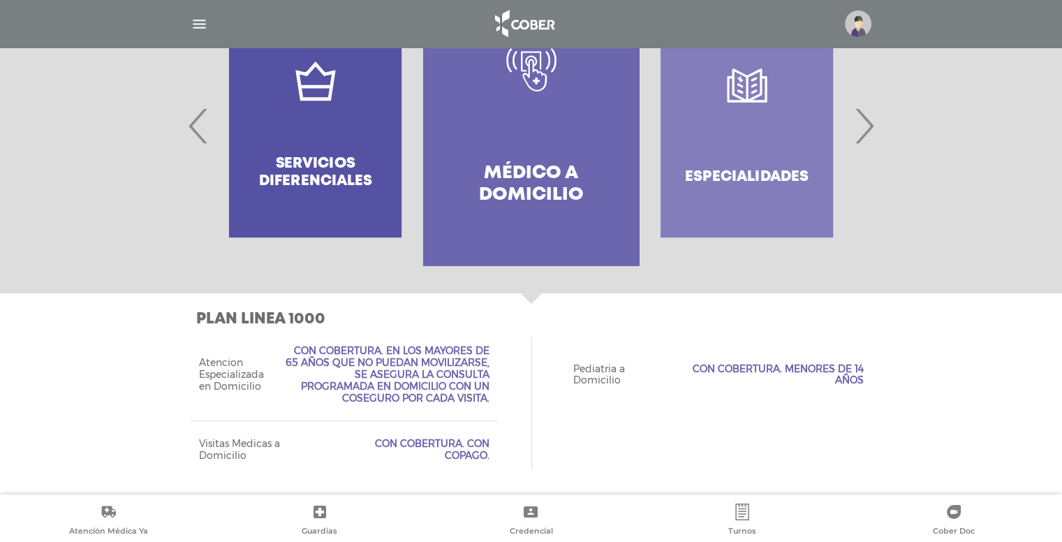
click at [739, 168] on div "Especialidades" at bounding box center [747, 125] width 216 height 279
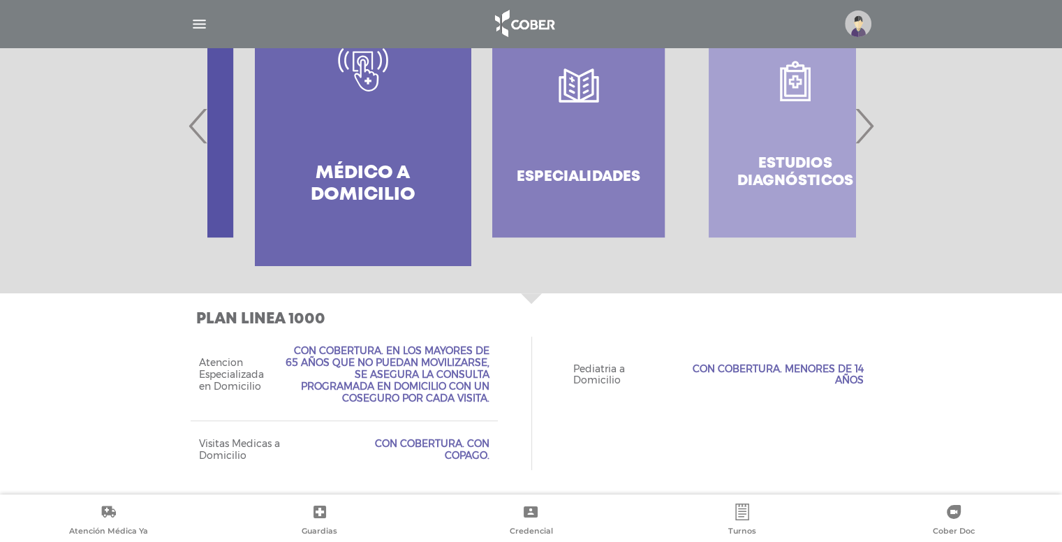
drag, startPoint x: 737, startPoint y: 168, endPoint x: 467, endPoint y: 208, distance: 273.1
click at [471, 207] on div "Especialidades" at bounding box center [579, 125] width 216 height 279
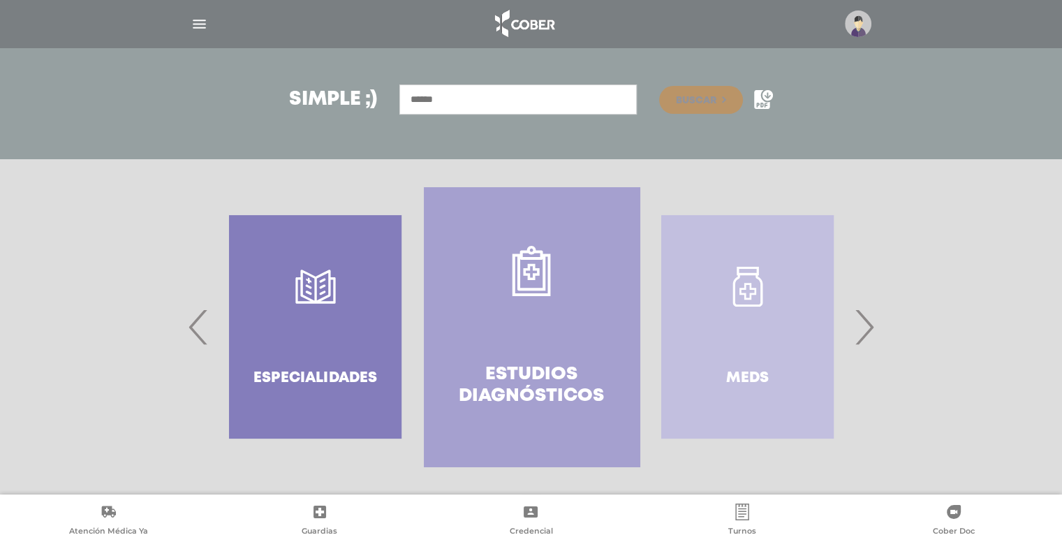
scroll to position [175, 0]
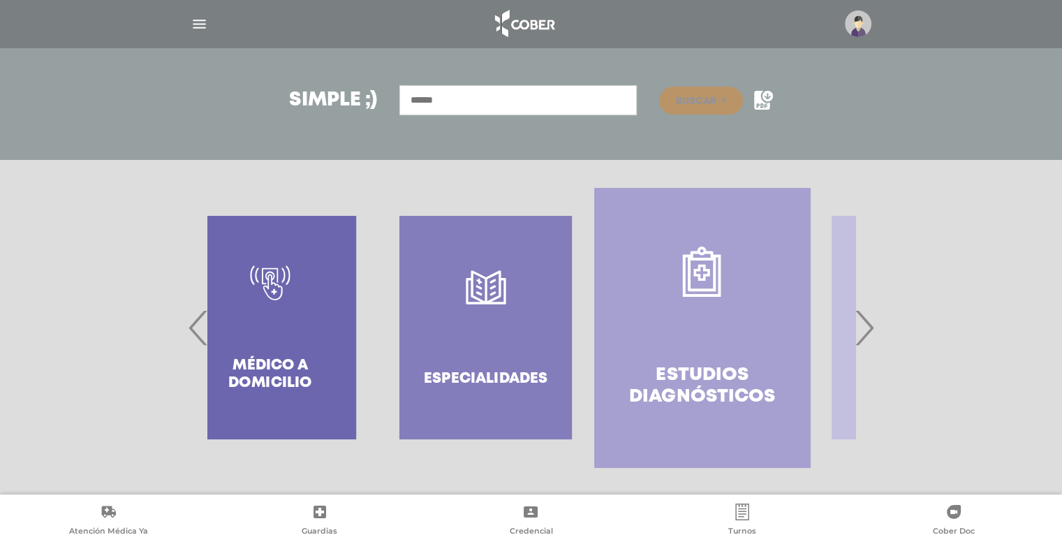
drag, startPoint x: 448, startPoint y: 313, endPoint x: 539, endPoint y: 299, distance: 91.7
click at [536, 301] on div "Especialidades" at bounding box center [486, 327] width 216 height 279
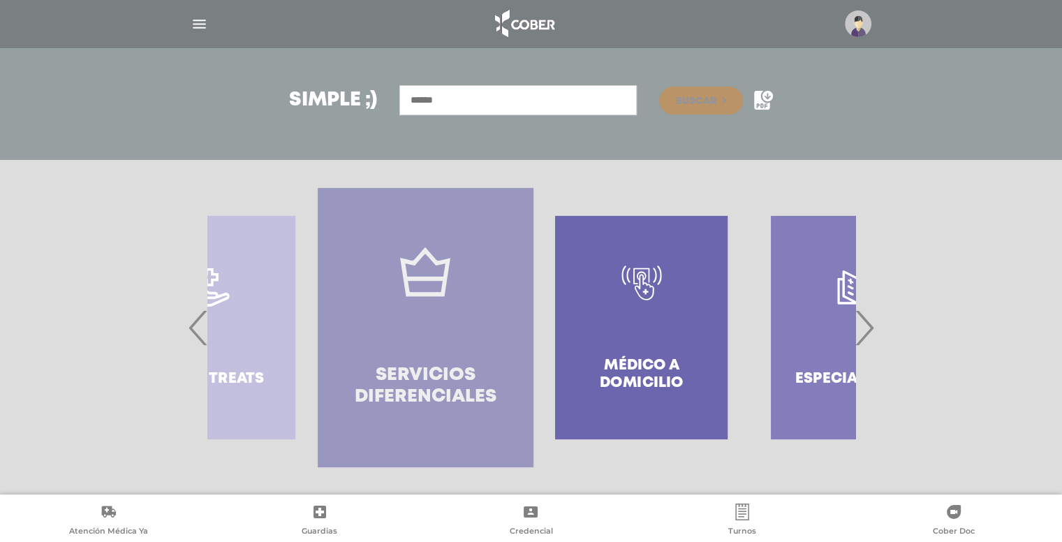
drag, startPoint x: 438, startPoint y: 311, endPoint x: 416, endPoint y: 311, distance: 22.3
click at [416, 311] on link "Servicios diferenciales" at bounding box center [426, 327] width 216 height 279
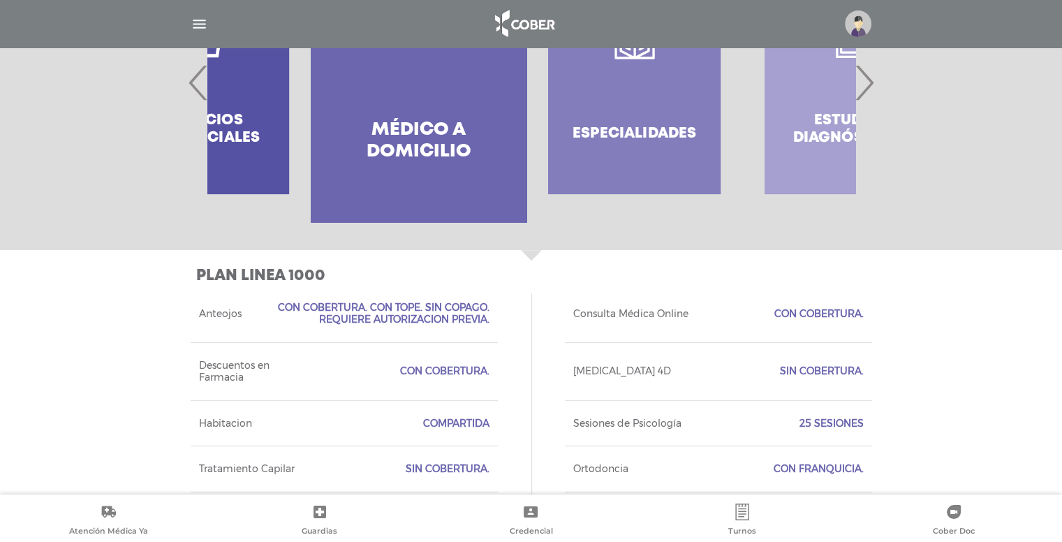
drag, startPoint x: 676, startPoint y: 167, endPoint x: 590, endPoint y: 179, distance: 86.7
click at [590, 179] on div "Especialidades" at bounding box center [634, 82] width 216 height 279
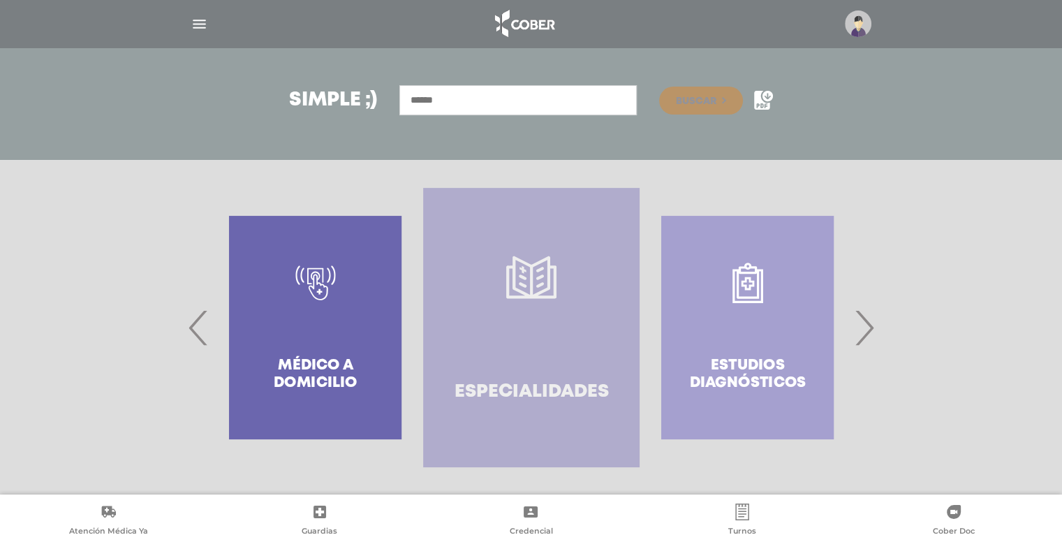
click at [560, 300] on link "Especialidades" at bounding box center [531, 327] width 216 height 279
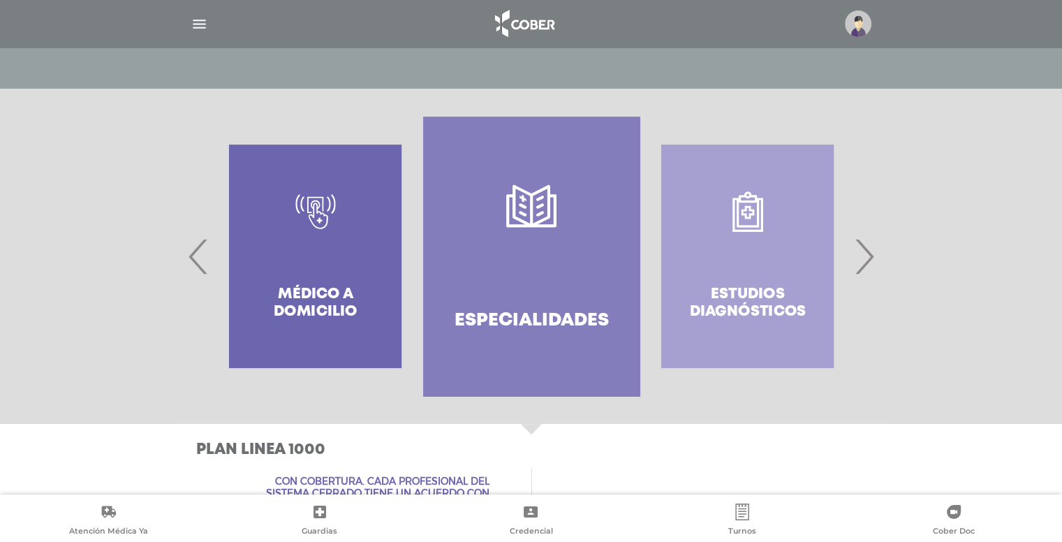
scroll to position [201, 0]
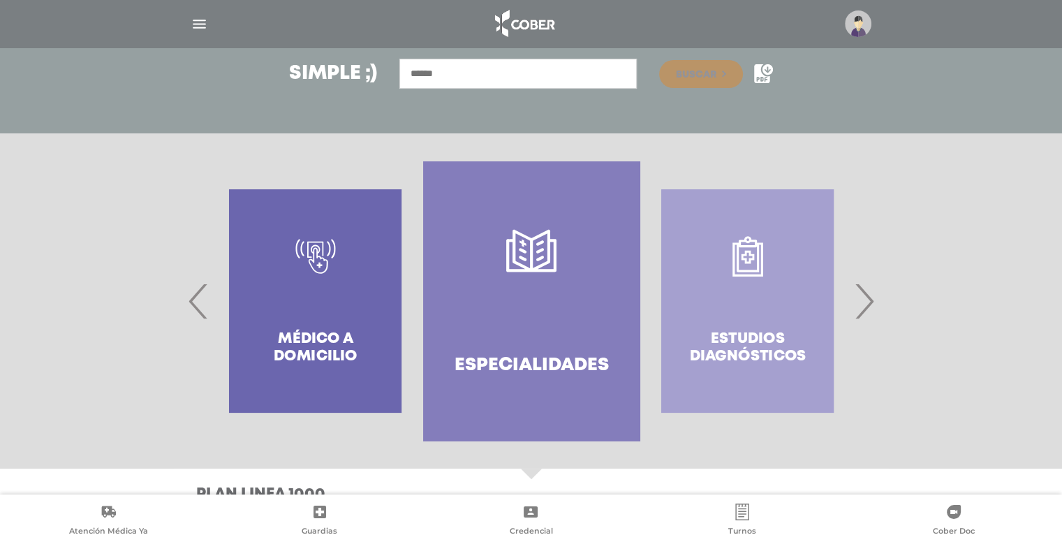
click at [720, 288] on div "Estudios diagnósticos" at bounding box center [747, 300] width 216 height 279
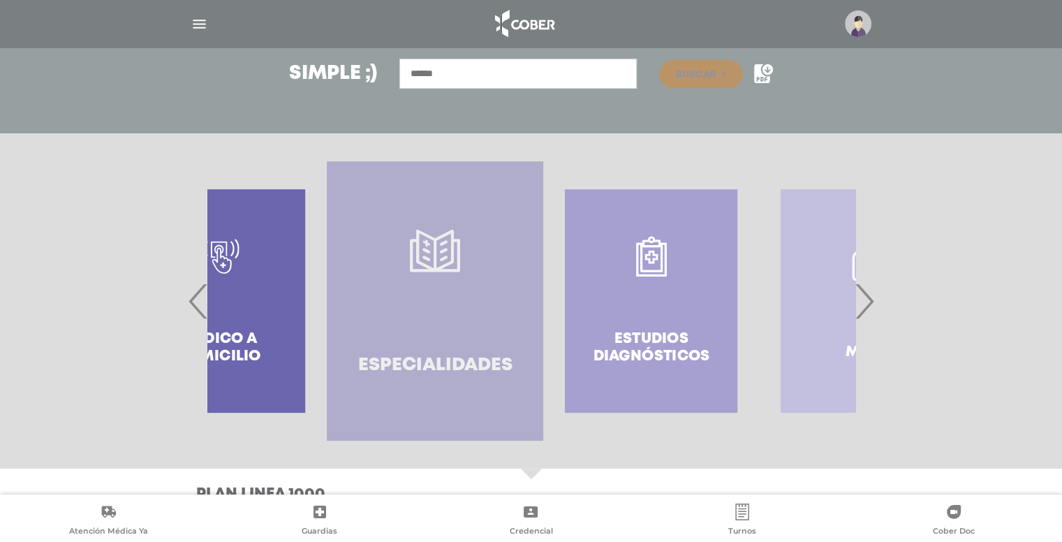
drag, startPoint x: 564, startPoint y: 334, endPoint x: 365, endPoint y: 349, distance: 199.5
click at [374, 346] on link "Especialidades" at bounding box center [435, 300] width 216 height 279
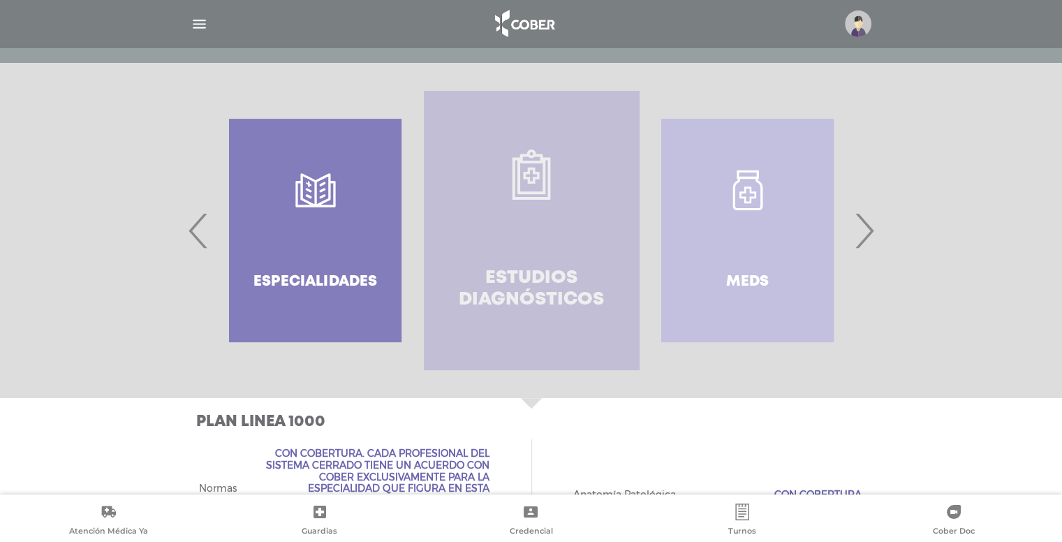
click at [547, 323] on link "Estudios diagnósticos" at bounding box center [532, 230] width 216 height 279
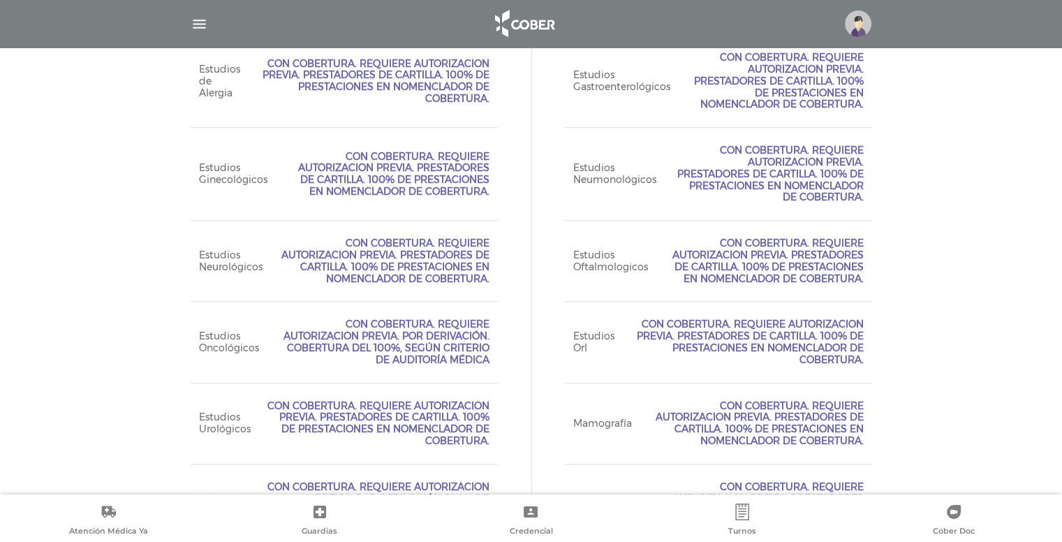
scroll to position [1215, 0]
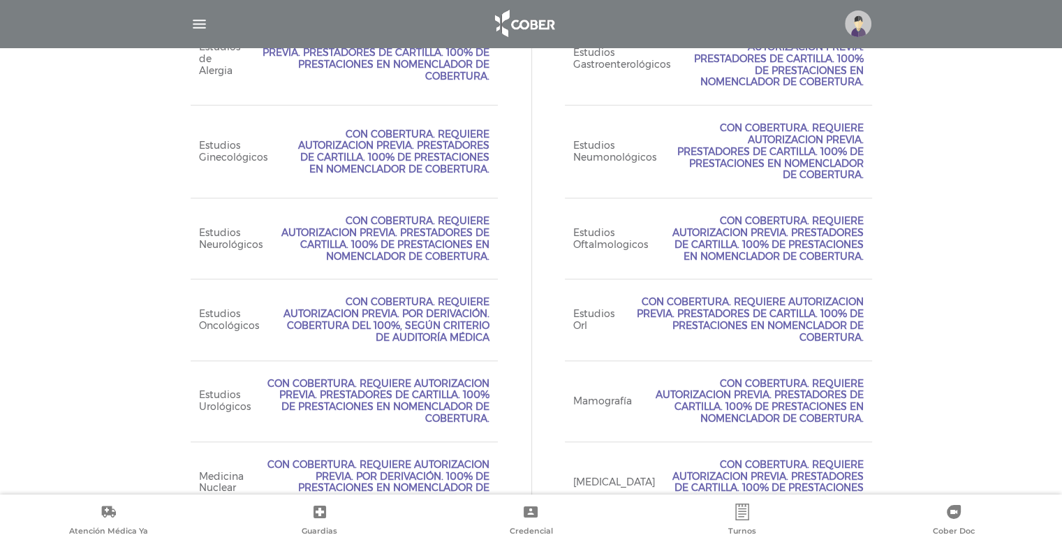
click at [524, 318] on div "Baja Complejidad Con Cobertura. 100%. Laboratorio de rutina, [MEDICAL_DATA] Sim…" at bounding box center [531, 46] width 681 height 1113
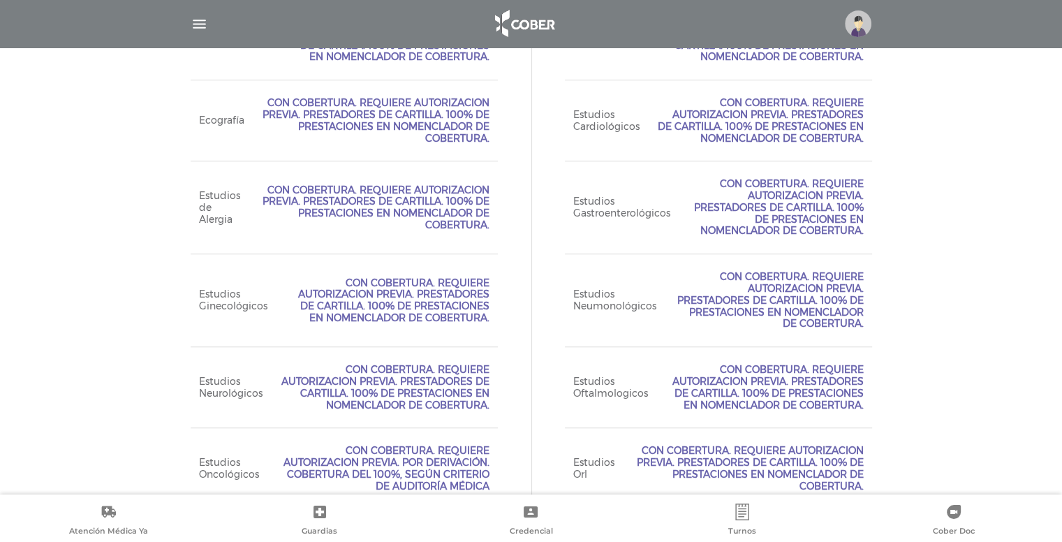
scroll to position [1059, 0]
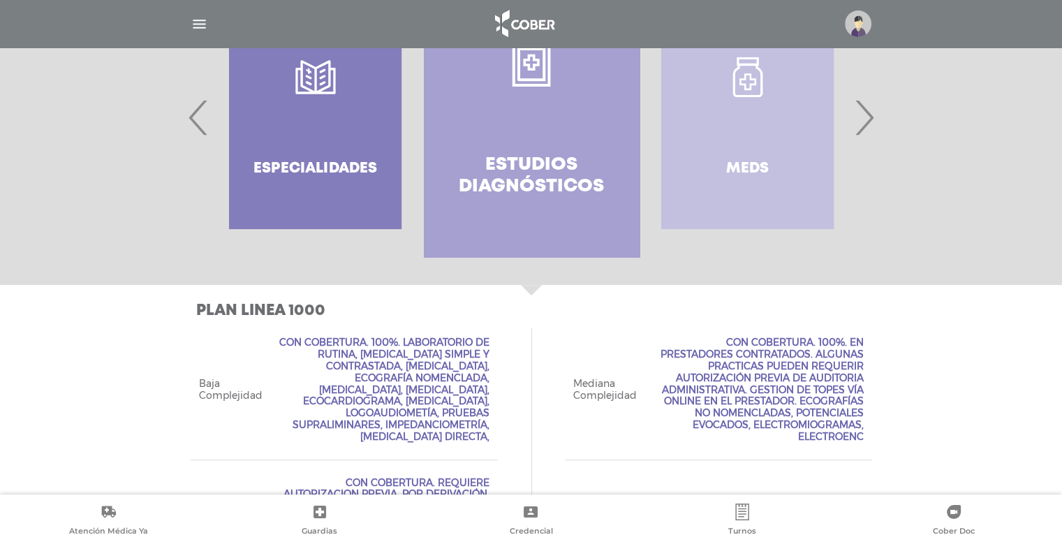
click at [765, 132] on div "Meds" at bounding box center [747, 117] width 216 height 279
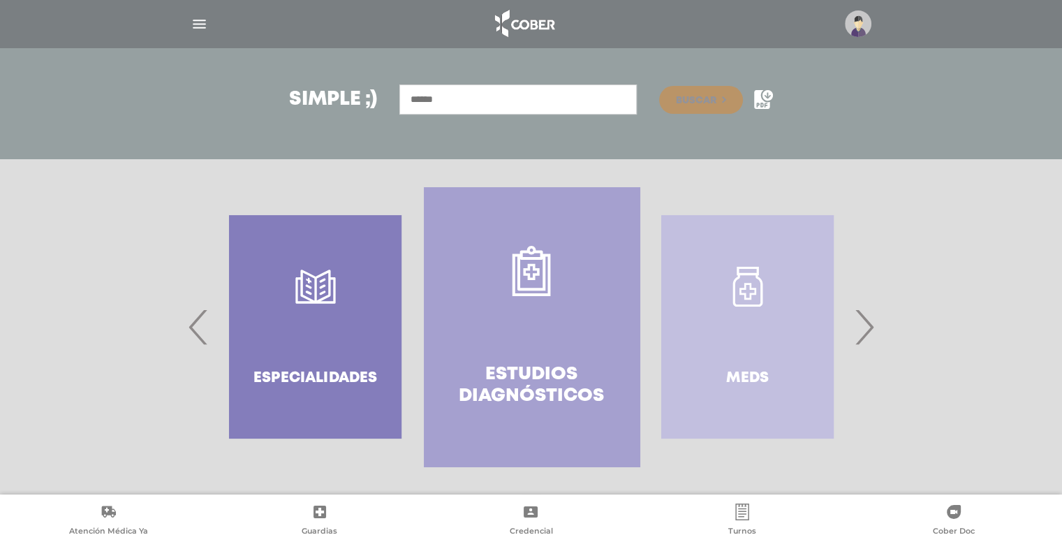
scroll to position [175, 0]
drag, startPoint x: 674, startPoint y: 286, endPoint x: 472, endPoint y: 323, distance: 205.7
click at [862, 323] on span "›" at bounding box center [863, 327] width 27 height 75
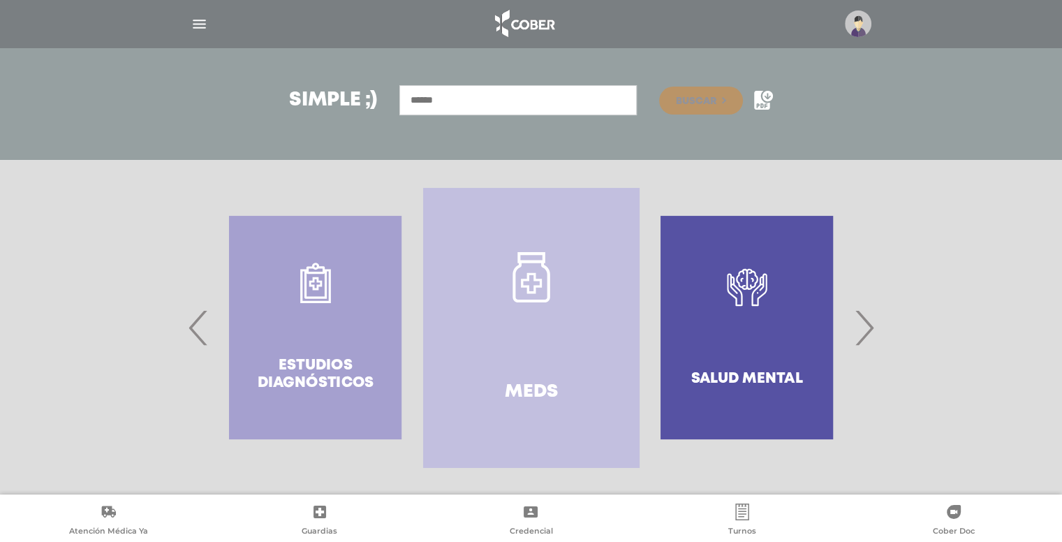
click at [528, 333] on link "Meds" at bounding box center [531, 327] width 216 height 279
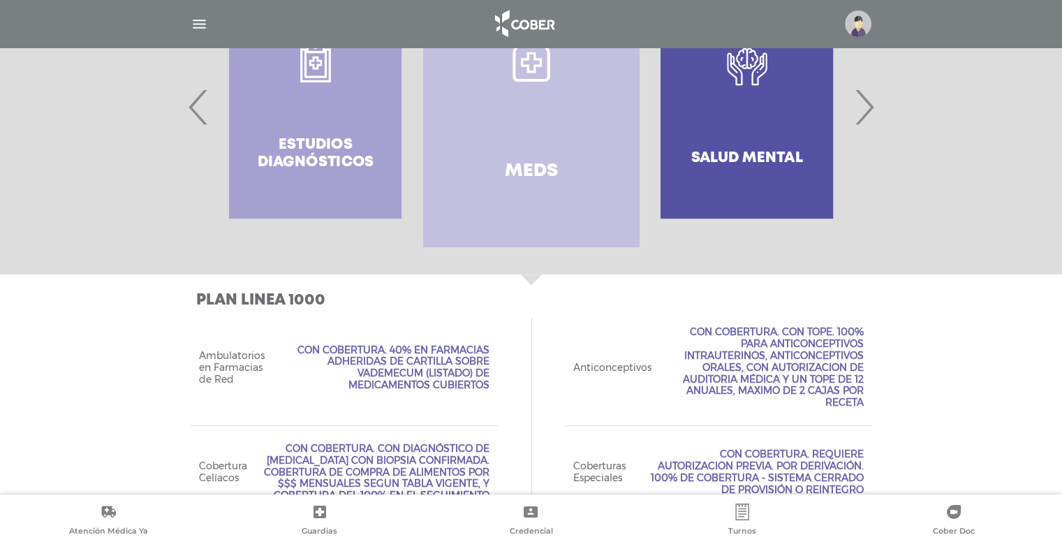
scroll to position [364, 0]
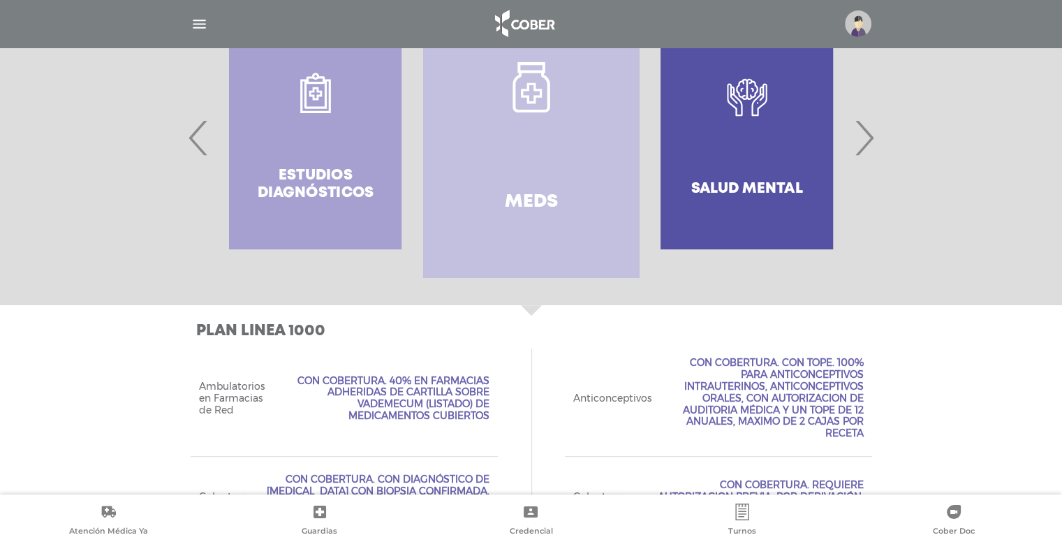
click at [871, 138] on span "›" at bounding box center [863, 137] width 27 height 75
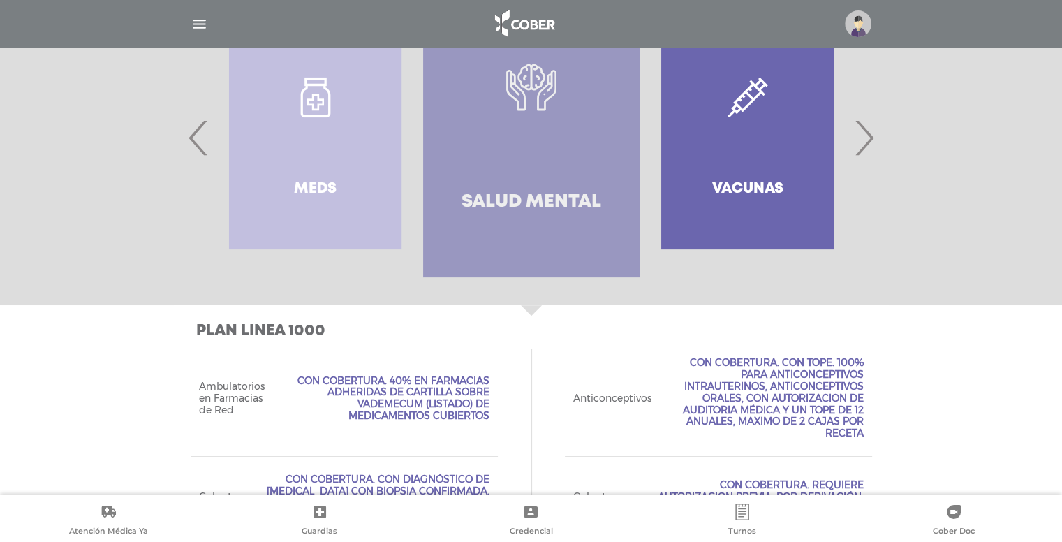
click at [536, 213] on h4 "Salud mental" at bounding box center [531, 202] width 140 height 22
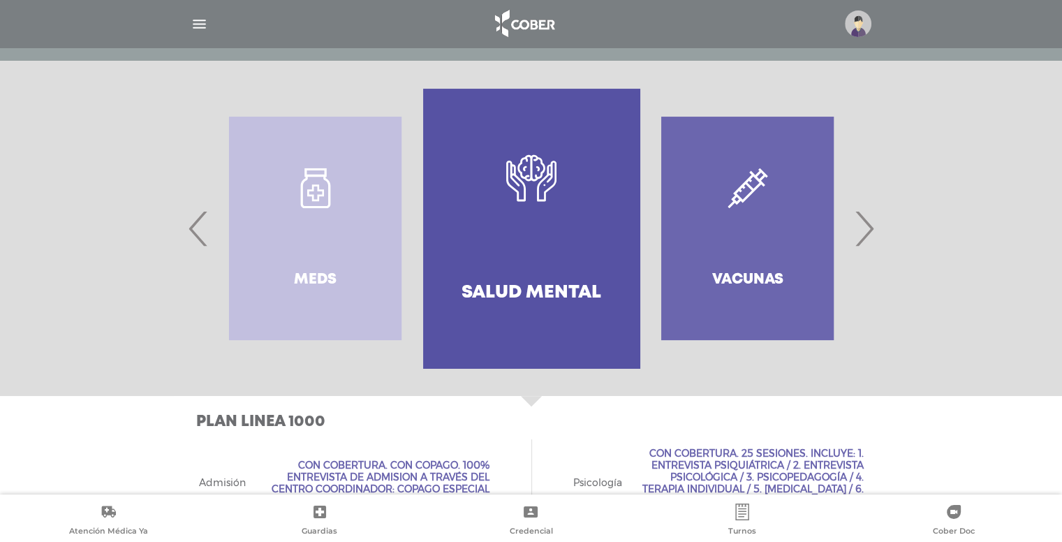
scroll to position [272, 0]
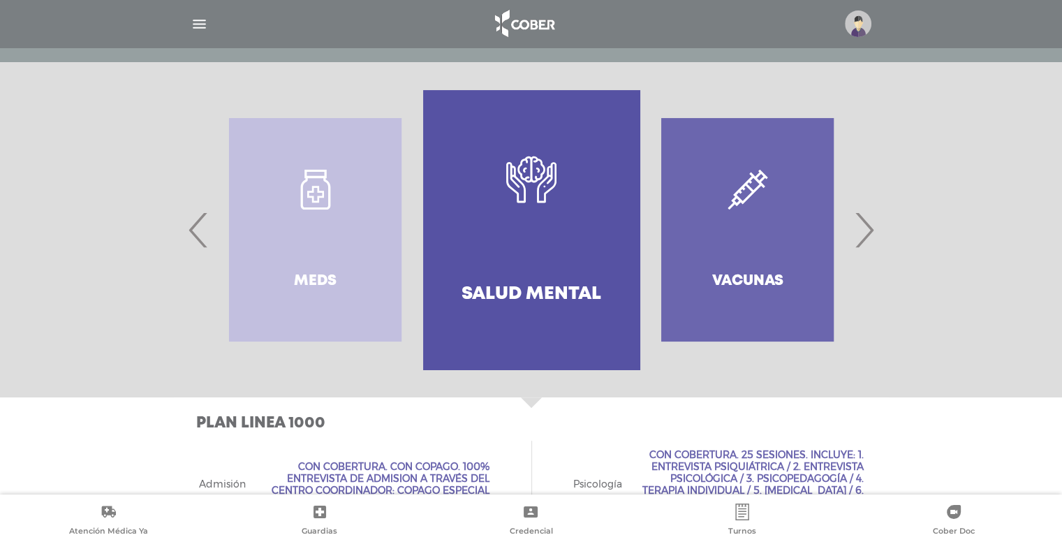
click at [769, 252] on div "Vacunas" at bounding box center [747, 229] width 216 height 279
click at [862, 235] on span "›" at bounding box center [863, 229] width 27 height 75
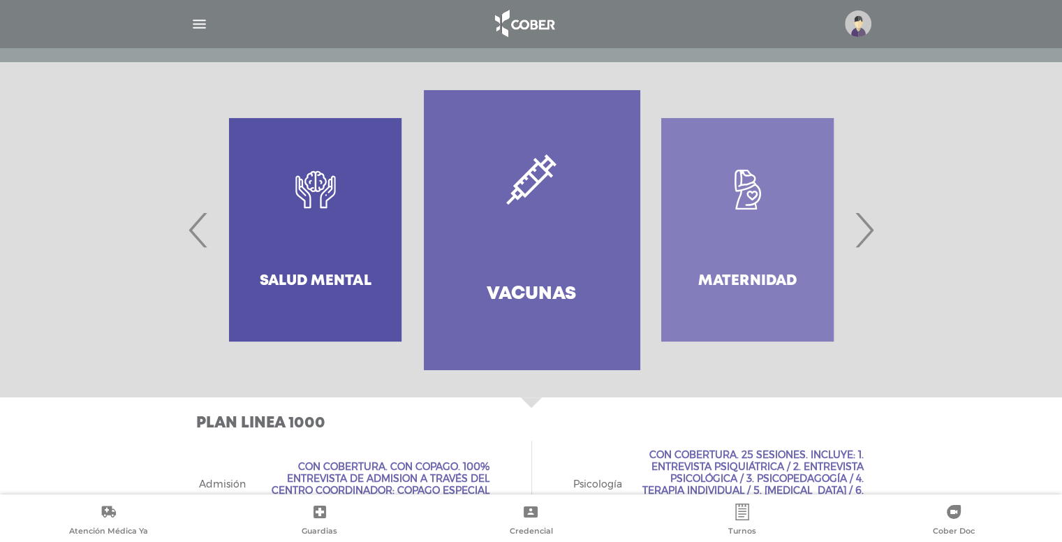
click at [533, 269] on link "Vacunas" at bounding box center [532, 229] width 216 height 279
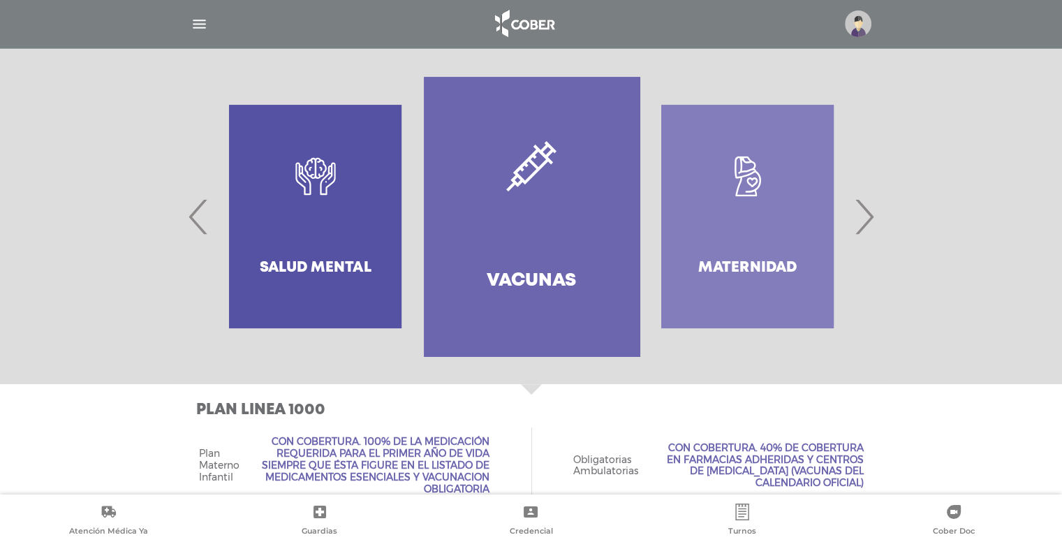
scroll to position [283, 0]
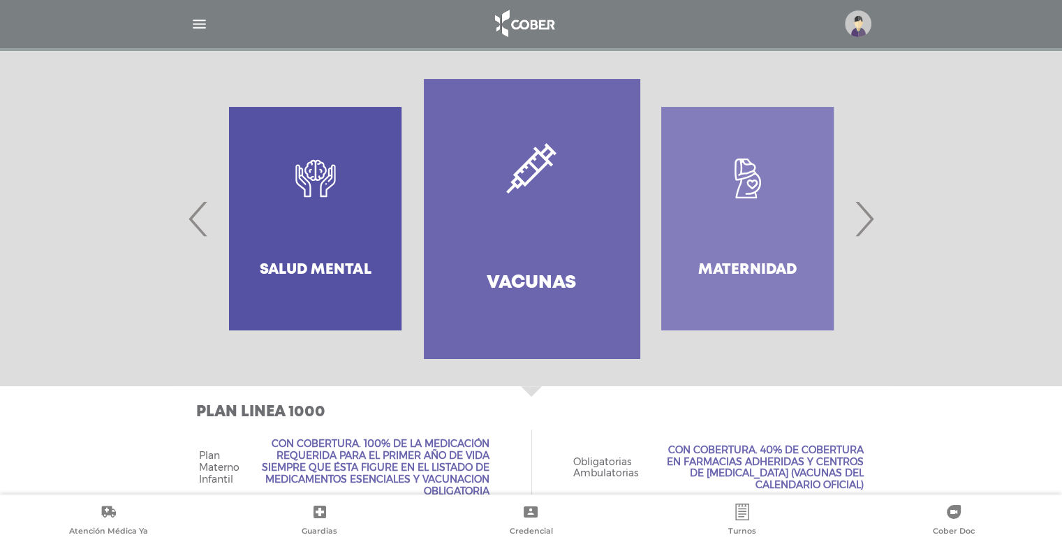
click at [861, 218] on span "›" at bounding box center [863, 218] width 27 height 75
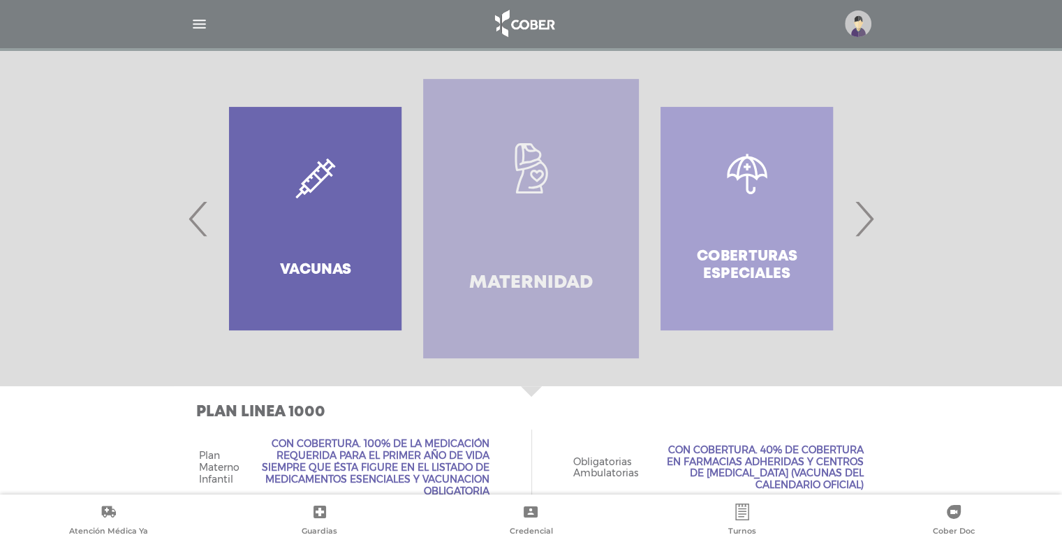
click at [592, 278] on h4 "Maternidad" at bounding box center [531, 283] width 124 height 22
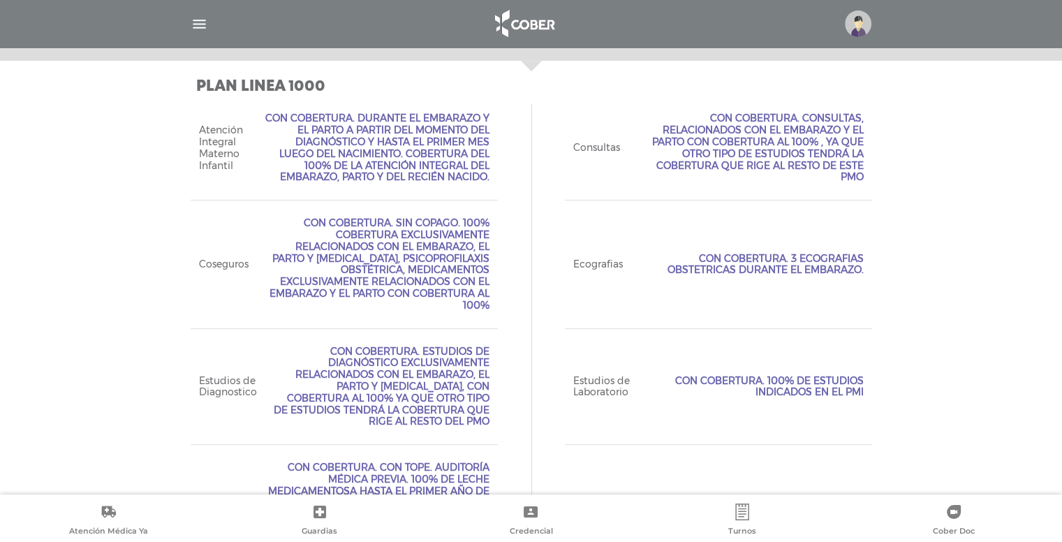
scroll to position [585, 0]
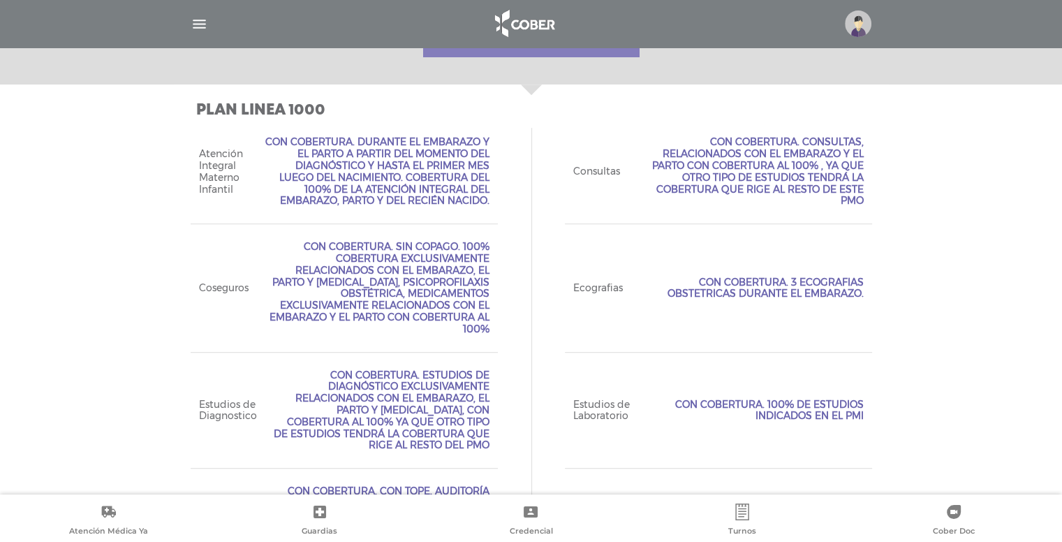
drag, startPoint x: 924, startPoint y: 429, endPoint x: 907, endPoint y: 431, distance: 17.6
click at [924, 429] on div "Plan Linea 1000 Acceso Web Incluído. Ejecutivo Personalizado No Incluído Tipo d…" at bounding box center [531, 446] width 1062 height 725
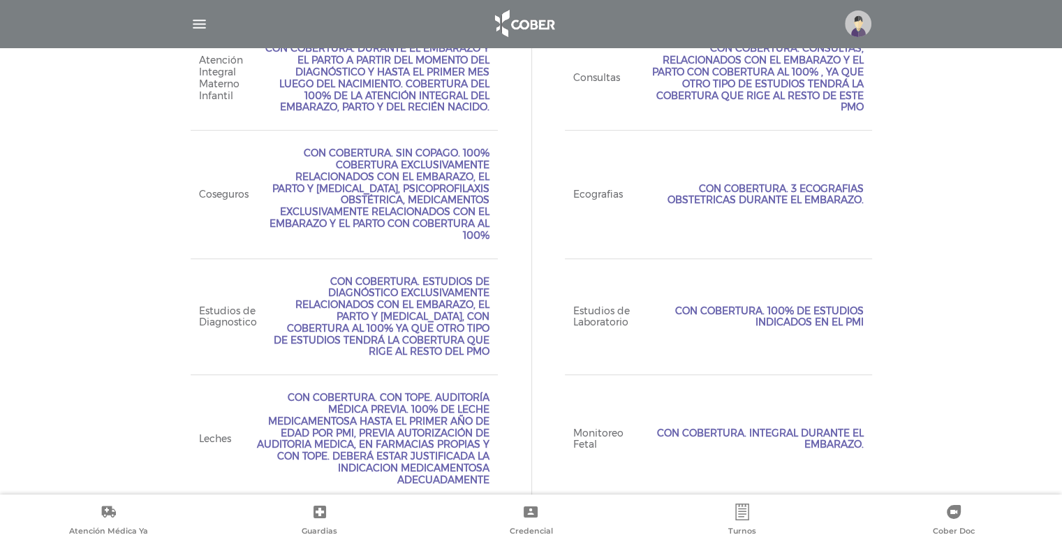
scroll to position [679, 0]
drag, startPoint x: 997, startPoint y: 396, endPoint x: 982, endPoint y: 397, distance: 14.7
click at [997, 396] on div "Plan Linea 1000 Acceso Web Incluído. Ejecutivo Personalizado No Incluído Tipo d…" at bounding box center [531, 353] width 1062 height 725
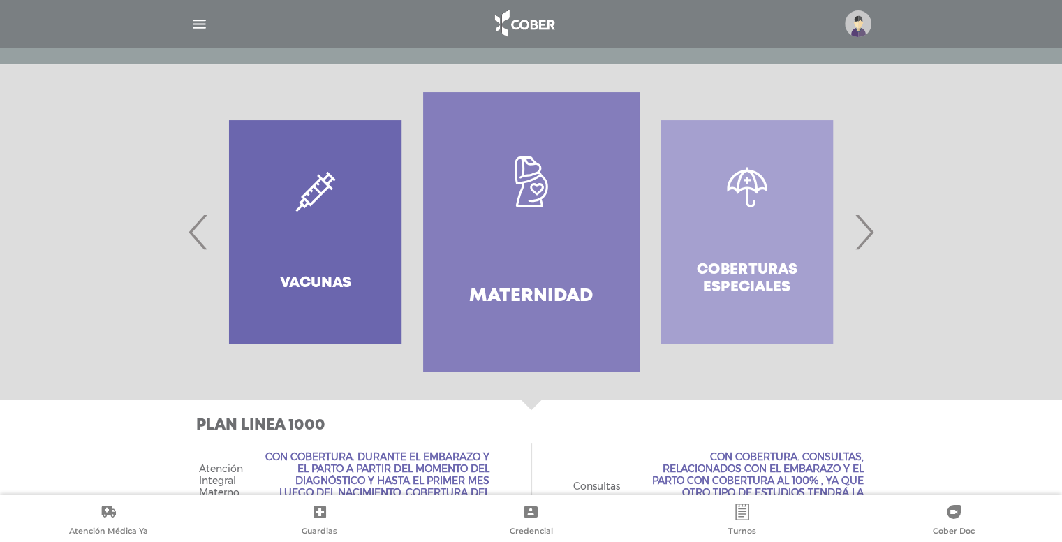
scroll to position [260, 0]
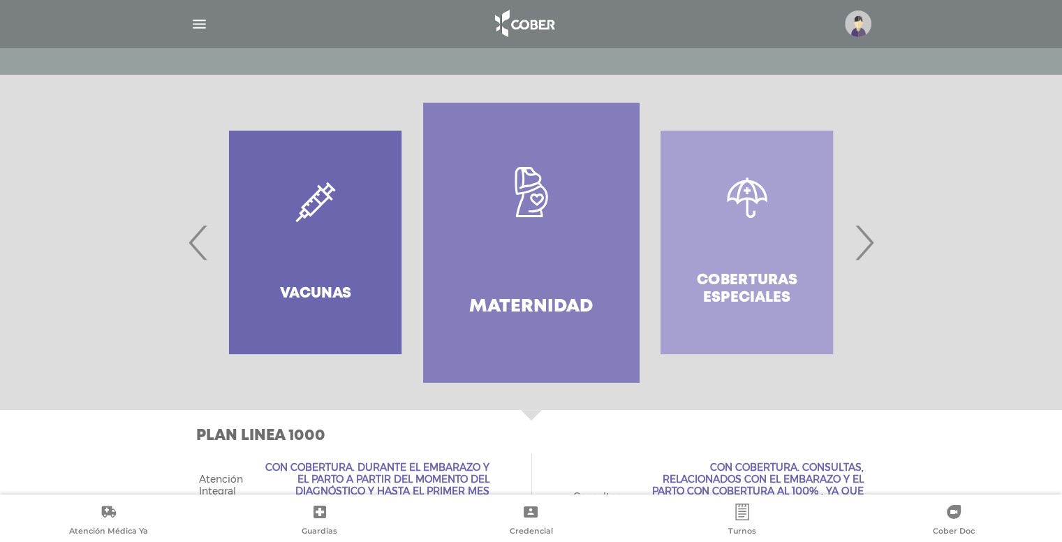
click at [755, 265] on div "Coberturas especiales" at bounding box center [747, 242] width 216 height 279
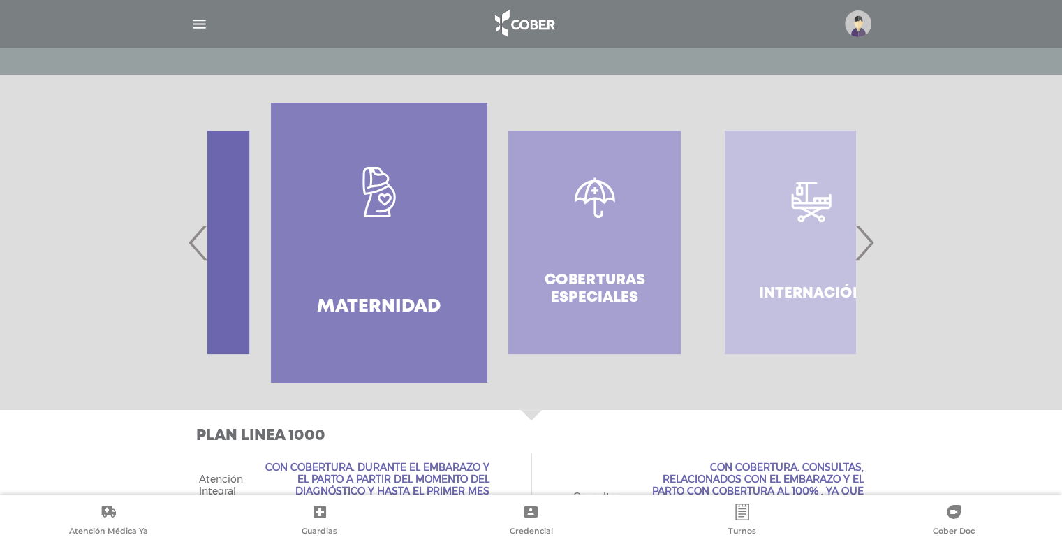
drag, startPoint x: 754, startPoint y: 264, endPoint x: 590, endPoint y: 277, distance: 164.6
click at [599, 277] on div "Coberturas especiales" at bounding box center [595, 242] width 216 height 279
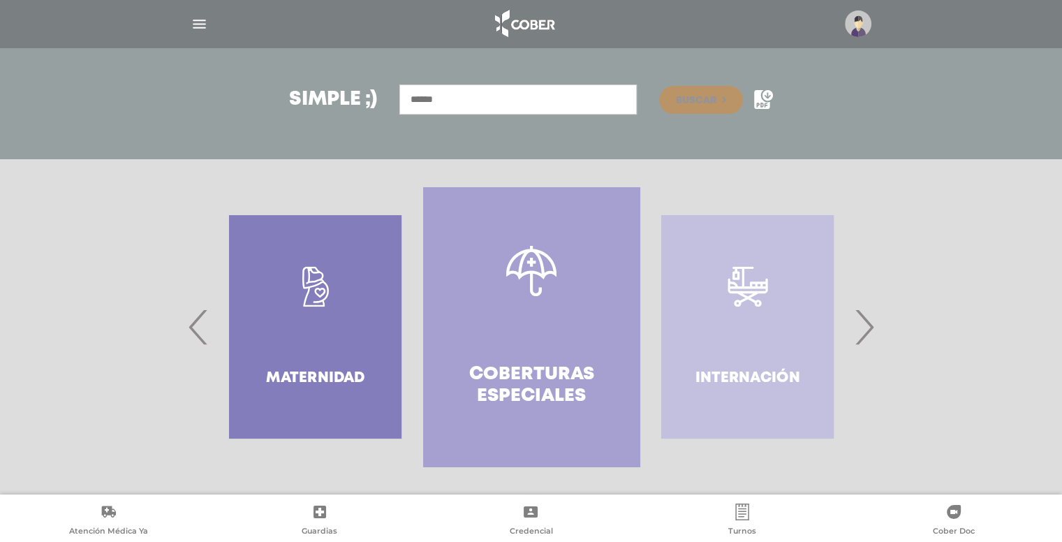
scroll to position [175, 0]
click at [447, 341] on link "Coberturas especiales" at bounding box center [531, 327] width 216 height 279
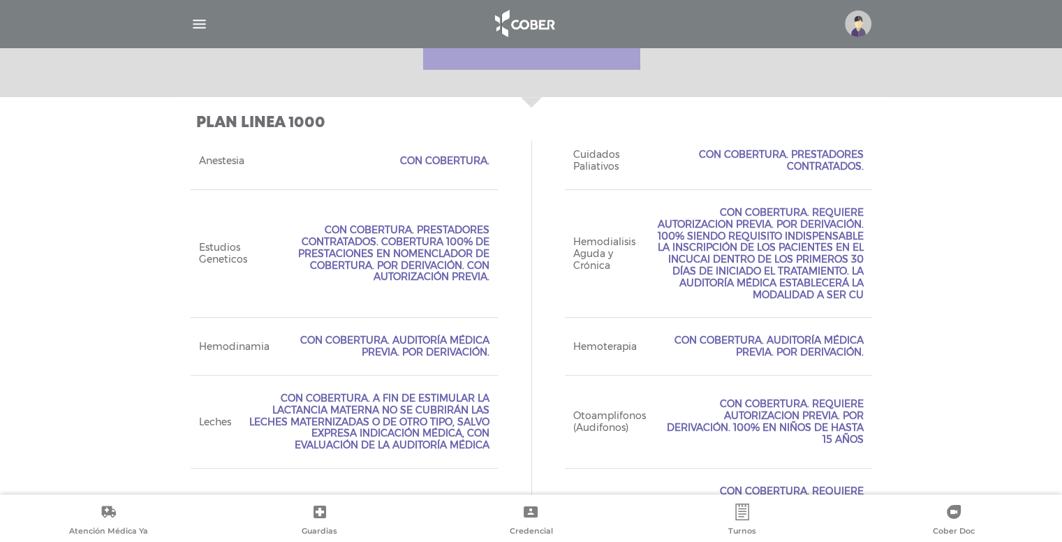
scroll to position [549, 0]
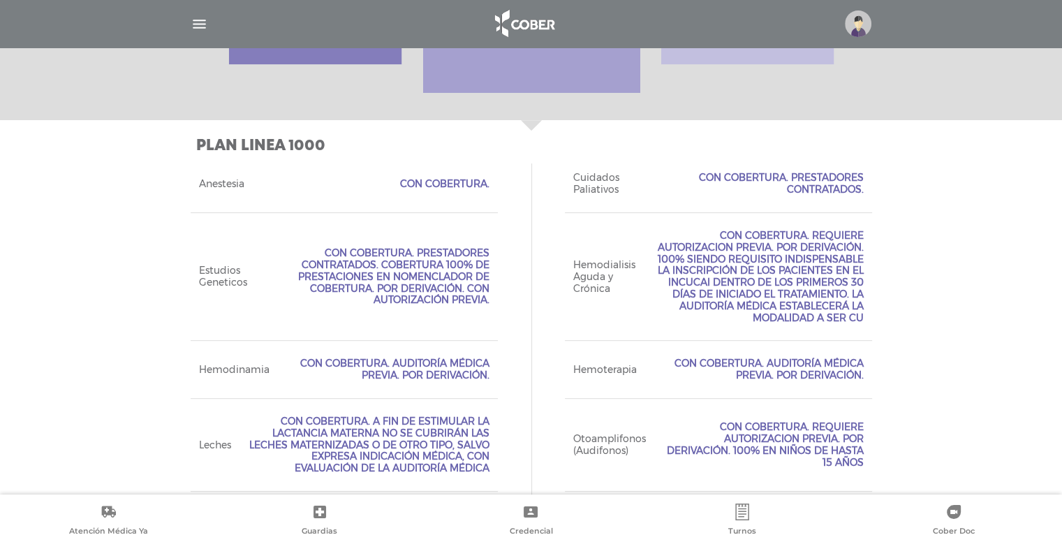
drag, startPoint x: 608, startPoint y: 285, endPoint x: 584, endPoint y: 254, distance: 39.2
click at [584, 254] on div "Hemodialisis Aguda y Crónica Con Cobertura. Requiere Autorizacion Previa. Por D…" at bounding box center [718, 276] width 307 height 128
click at [583, 254] on div "Hemodialisis Aguda y Crónica Con Cobertura. Requiere Autorizacion Previa. Por D…" at bounding box center [718, 276] width 307 height 128
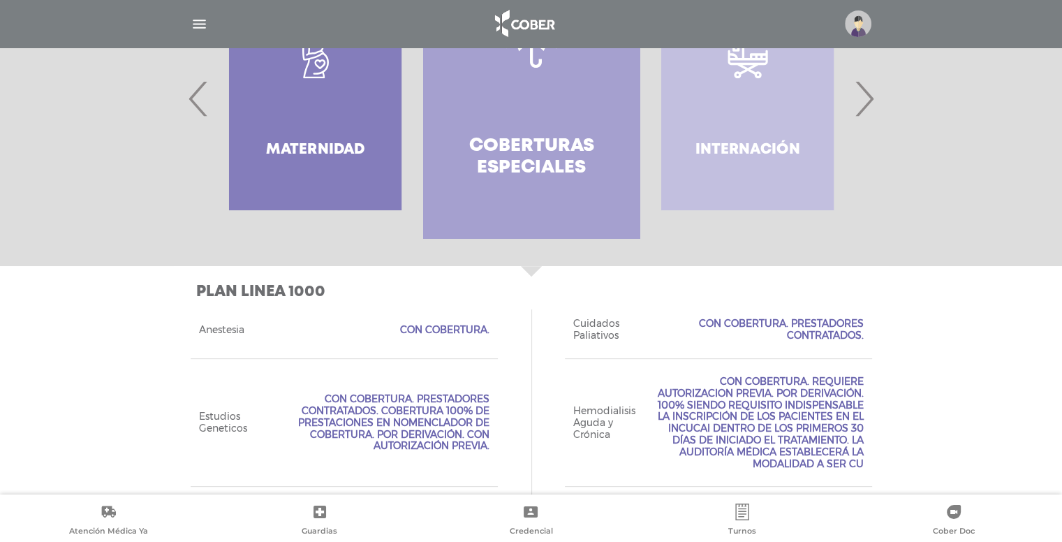
scroll to position [386, 0]
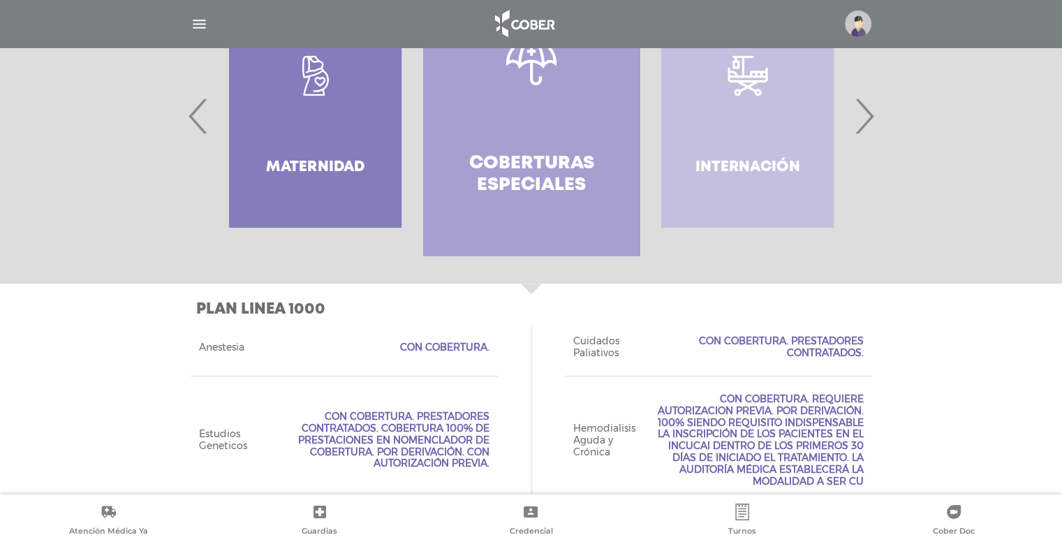
click at [866, 117] on span "›" at bounding box center [863, 115] width 27 height 75
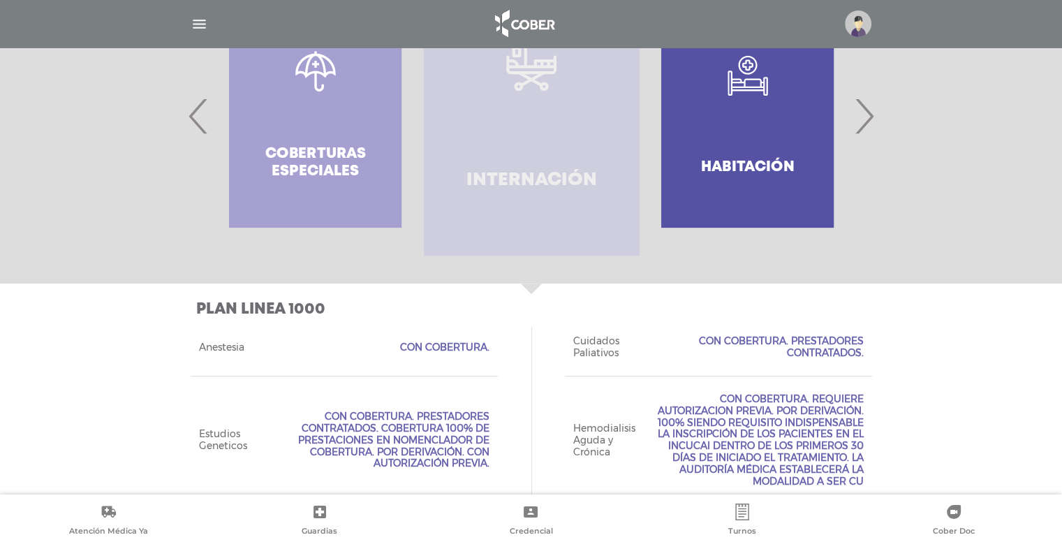
click at [565, 179] on h4 "Internación" at bounding box center [531, 181] width 131 height 22
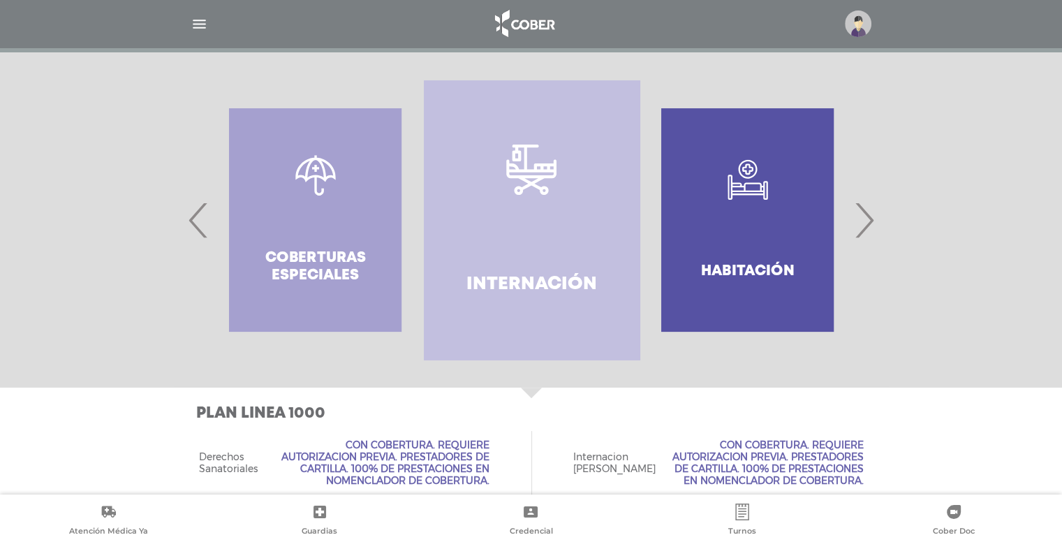
scroll to position [271, 0]
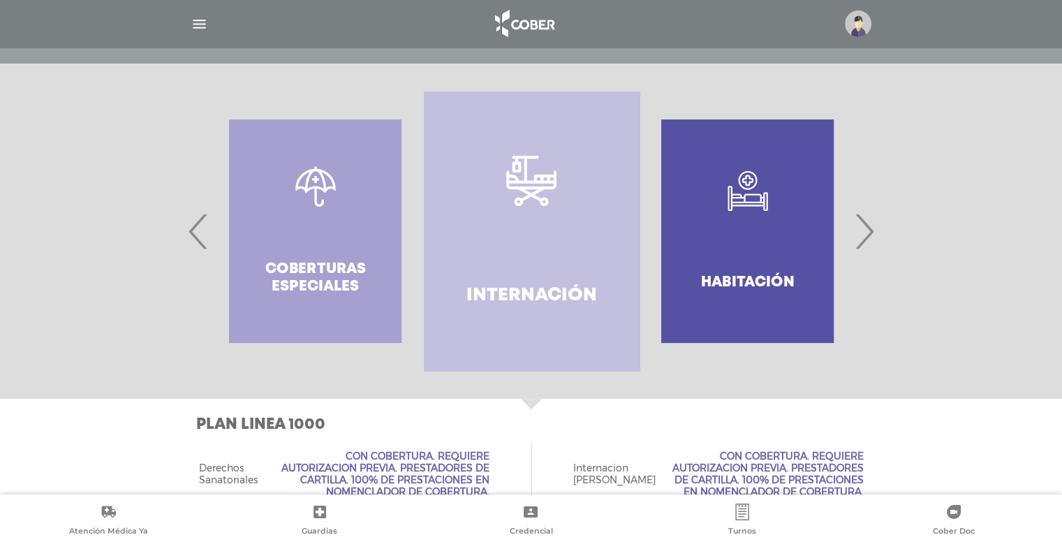
click at [755, 230] on div ".st0{fill-rule:evenodd;clip-rule:evenodd;fill:#FFFFFF;} Habitación" at bounding box center [747, 230] width 216 height 279
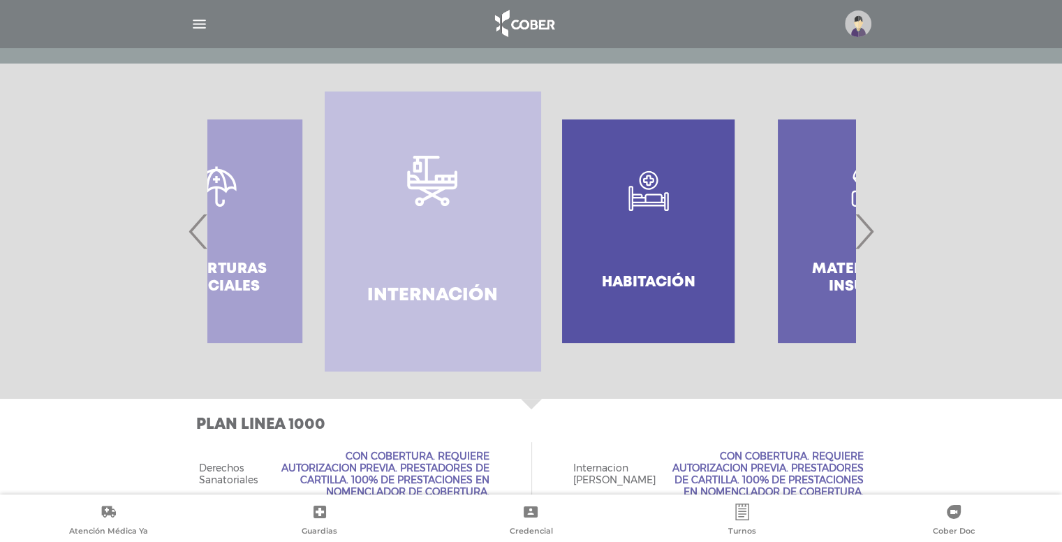
drag, startPoint x: 790, startPoint y: 246, endPoint x: 630, endPoint y: 267, distance: 161.1
click at [638, 266] on div ".st0{fill-rule:evenodd;clip-rule:evenodd;fill:#FFFFFF;} Habitación" at bounding box center [648, 230] width 216 height 279
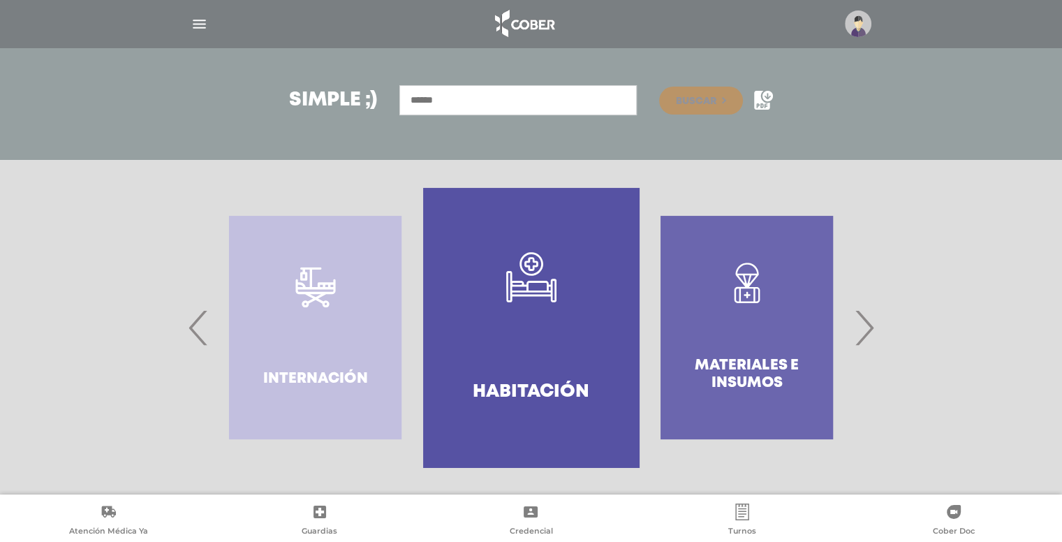
click at [548, 342] on link ".st0{fill-rule:evenodd;clip-rule:evenodd;fill:#FFFFFF;} Habitación" at bounding box center [531, 327] width 216 height 279
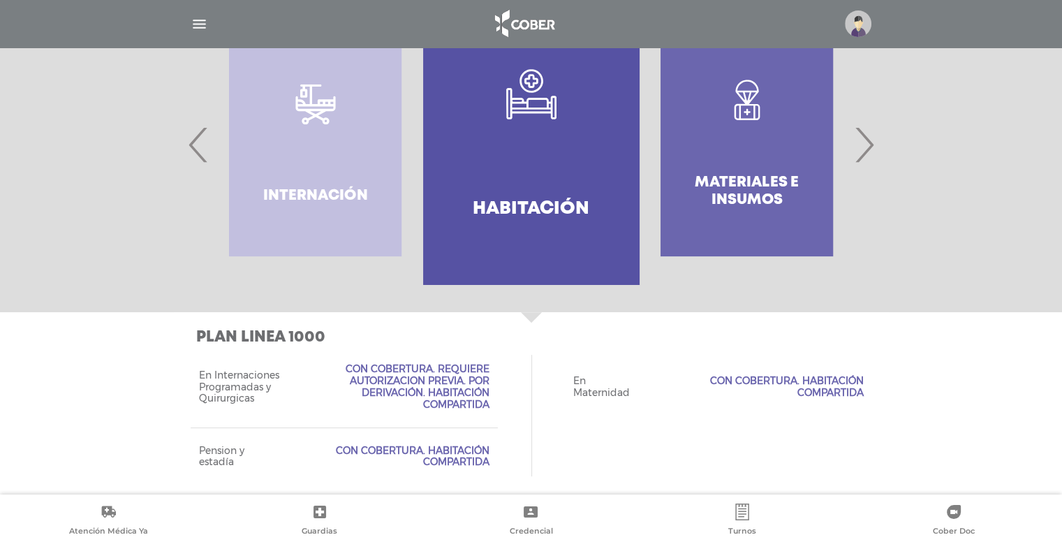
scroll to position [364, 0]
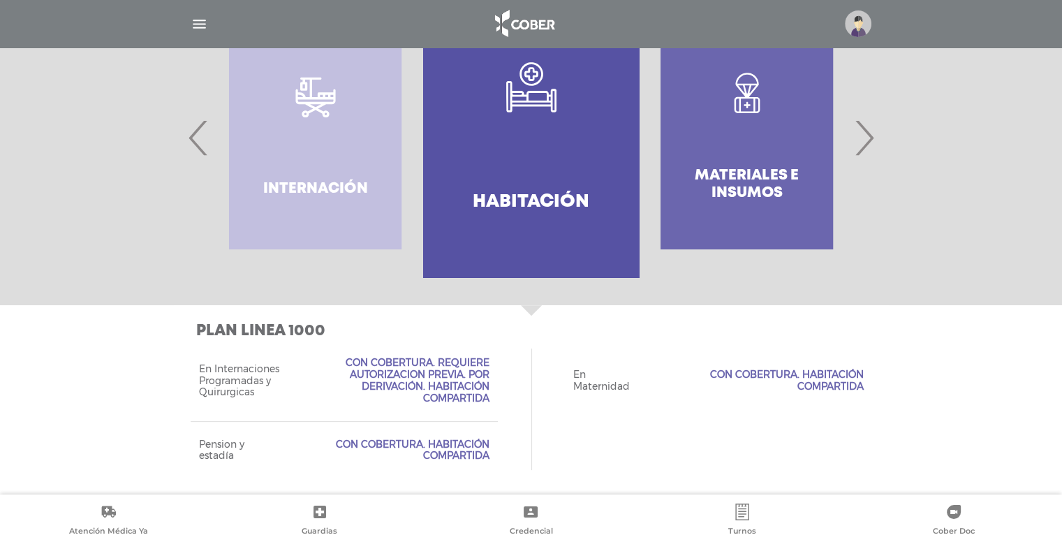
click at [863, 142] on span "›" at bounding box center [863, 137] width 27 height 75
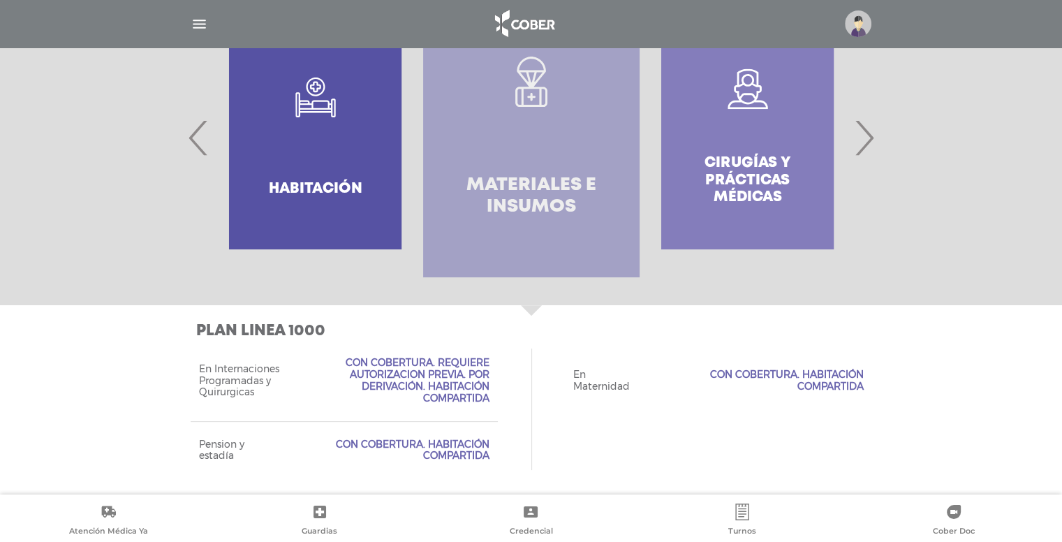
click at [549, 216] on h4 "Materiales e Insumos" at bounding box center [530, 196] width 165 height 43
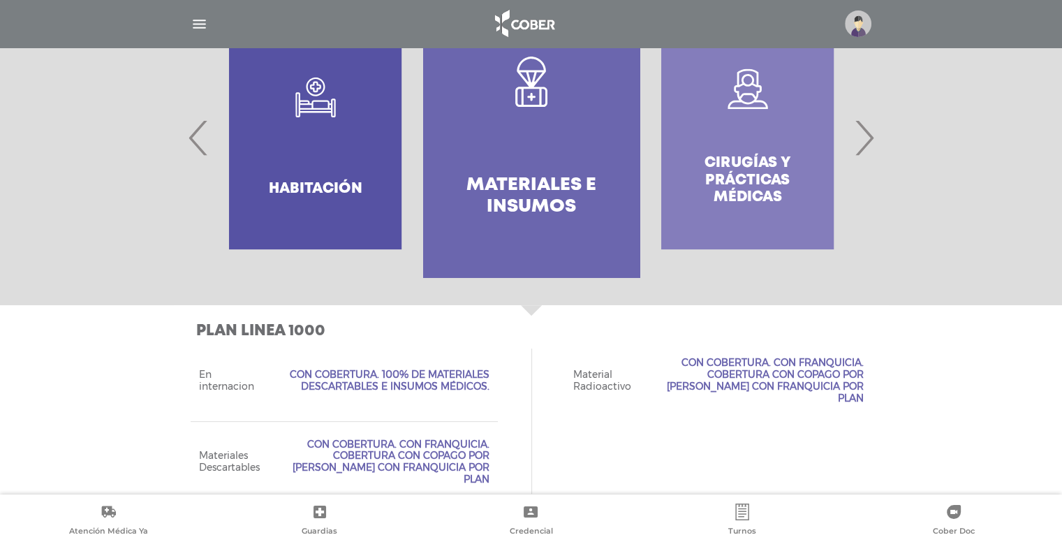
click at [864, 142] on span "›" at bounding box center [863, 137] width 27 height 75
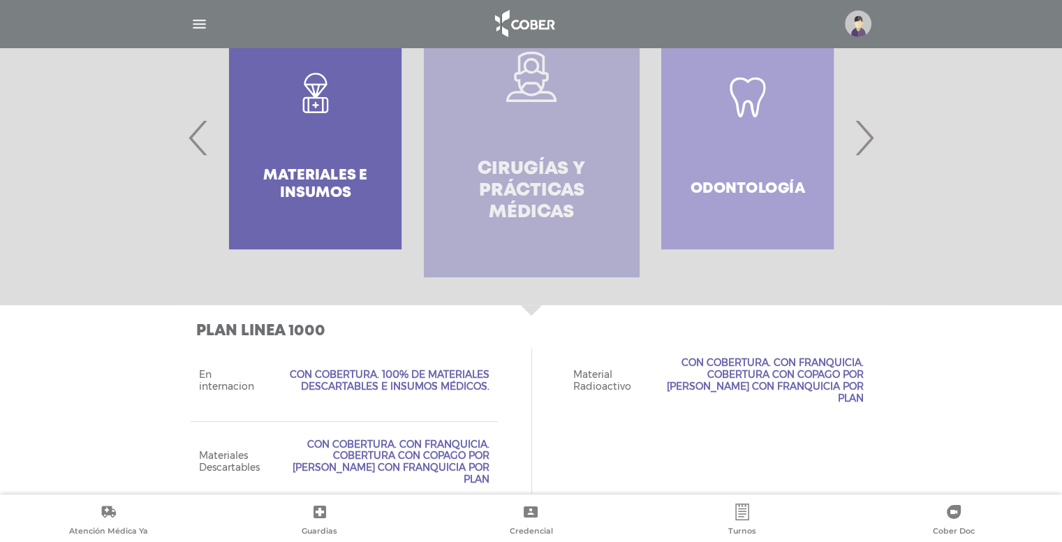
click at [551, 232] on link "Cirugías y Prácticas Médicas" at bounding box center [532, 137] width 216 height 279
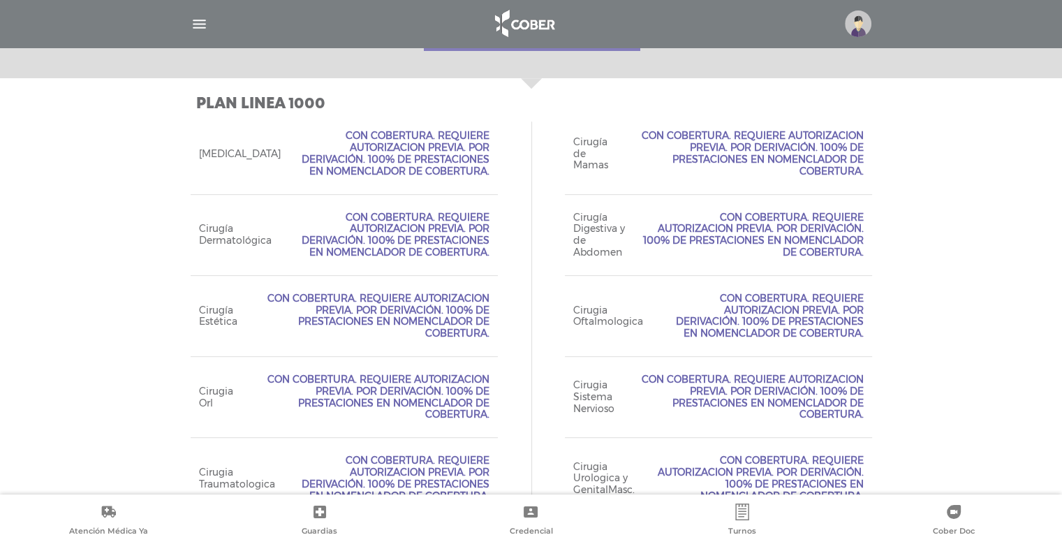
scroll to position [467, 0]
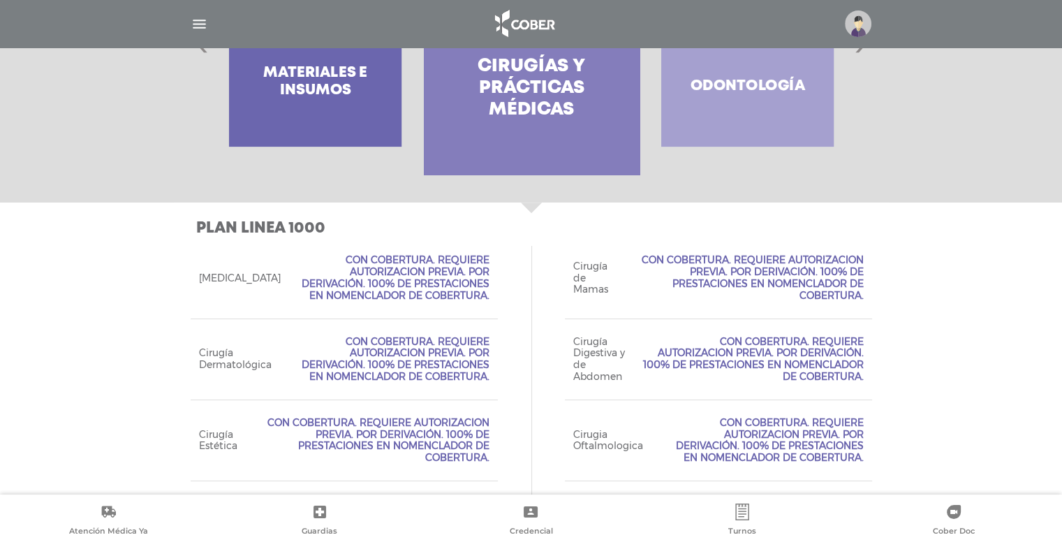
click at [754, 133] on div "Odontología" at bounding box center [747, 34] width 216 height 279
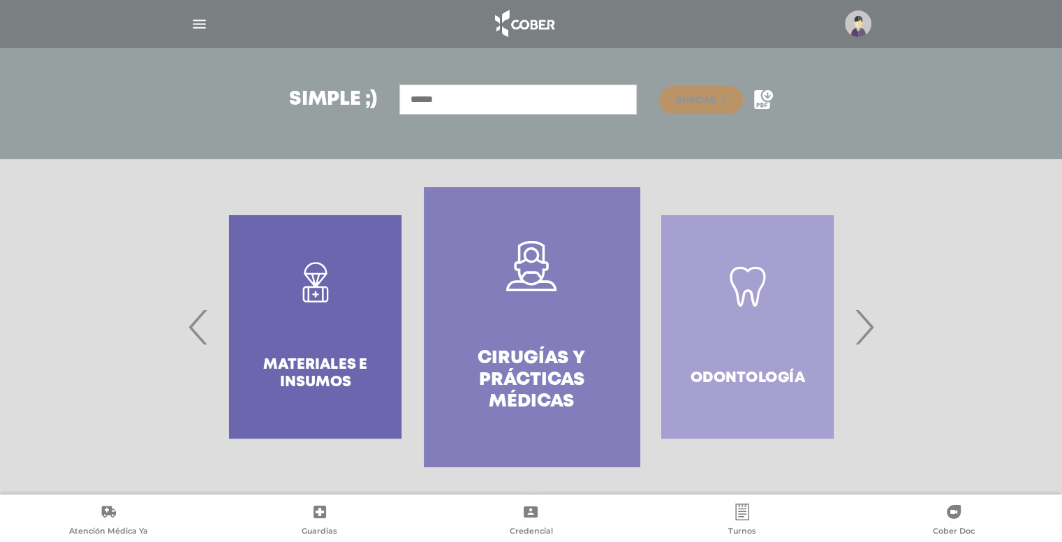
scroll to position [175, 0]
click at [765, 283] on div "Odontología" at bounding box center [747, 327] width 216 height 279
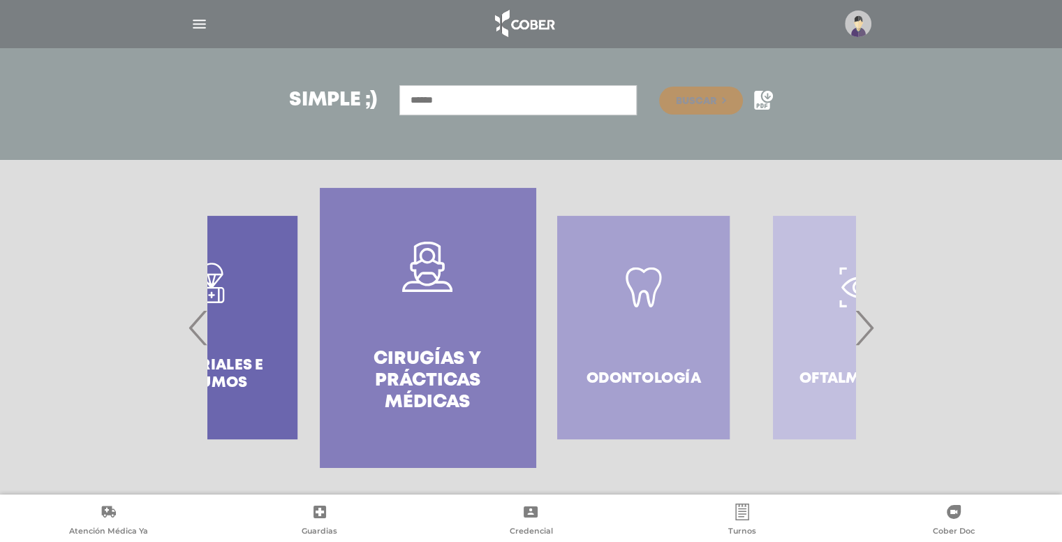
drag, startPoint x: 718, startPoint y: 292, endPoint x: 638, endPoint y: 290, distance: 79.6
click at [639, 290] on div "Odontología" at bounding box center [643, 327] width 216 height 279
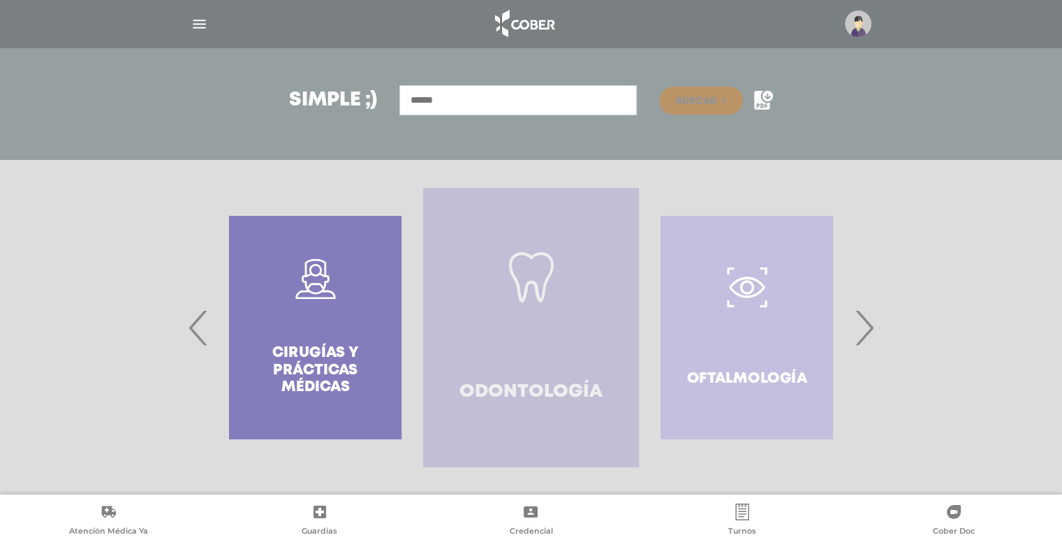
click at [545, 360] on link "Odontología" at bounding box center [531, 327] width 216 height 279
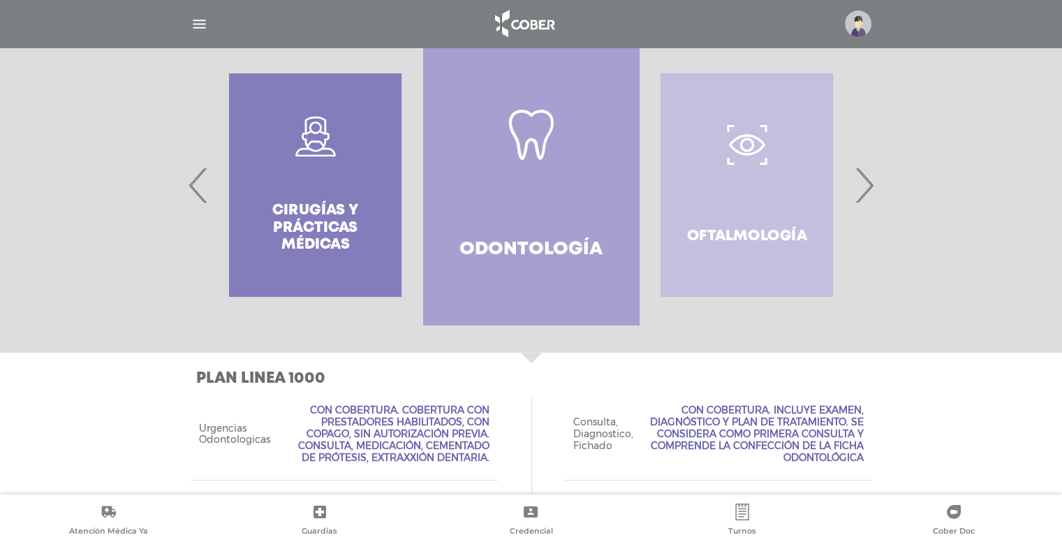
scroll to position [280, 0]
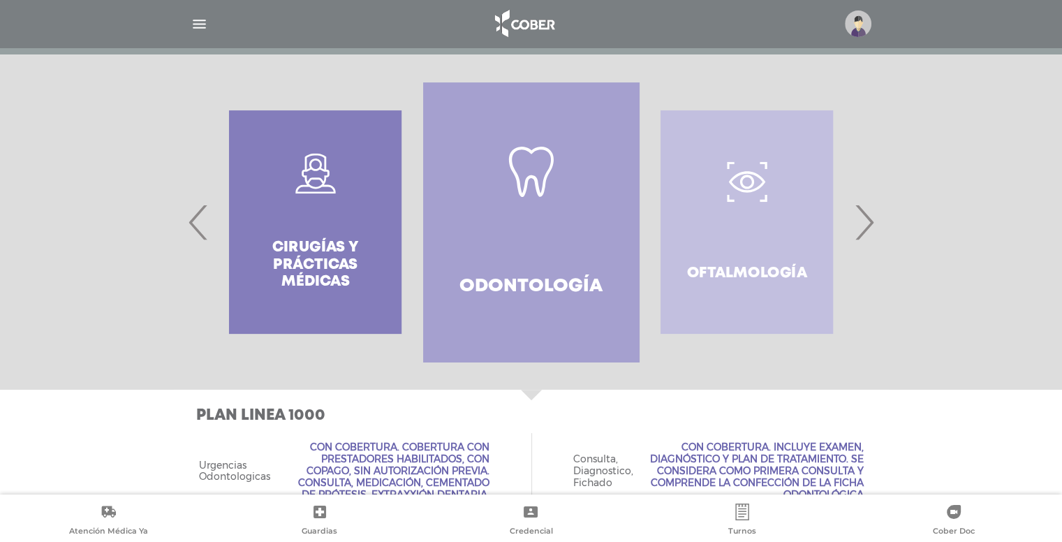
click at [765, 284] on div "Oftalmología" at bounding box center [747, 221] width 216 height 279
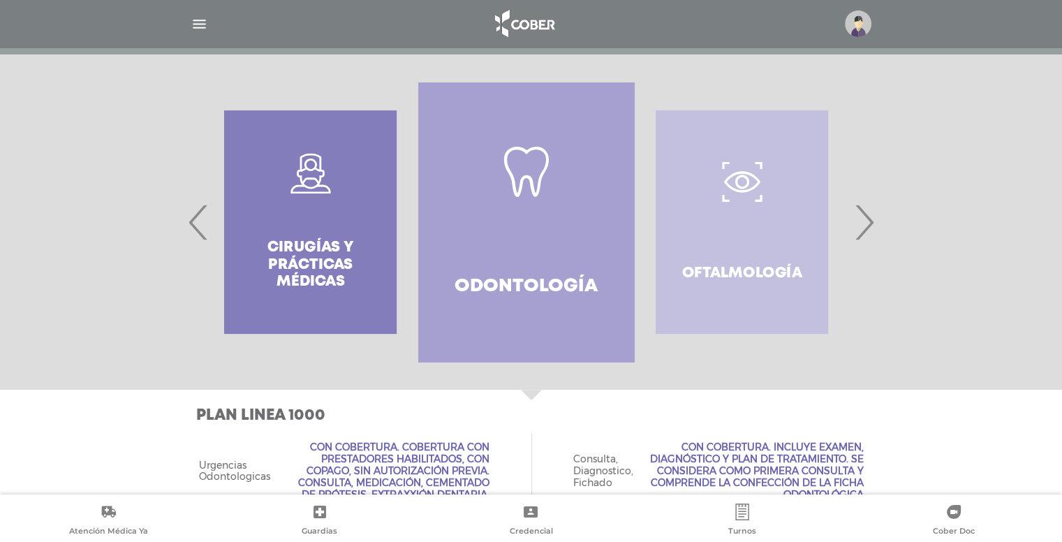
drag, startPoint x: 765, startPoint y: 284, endPoint x: 619, endPoint y: 302, distance: 147.0
click at [634, 300] on div "Oftalmología" at bounding box center [742, 221] width 216 height 279
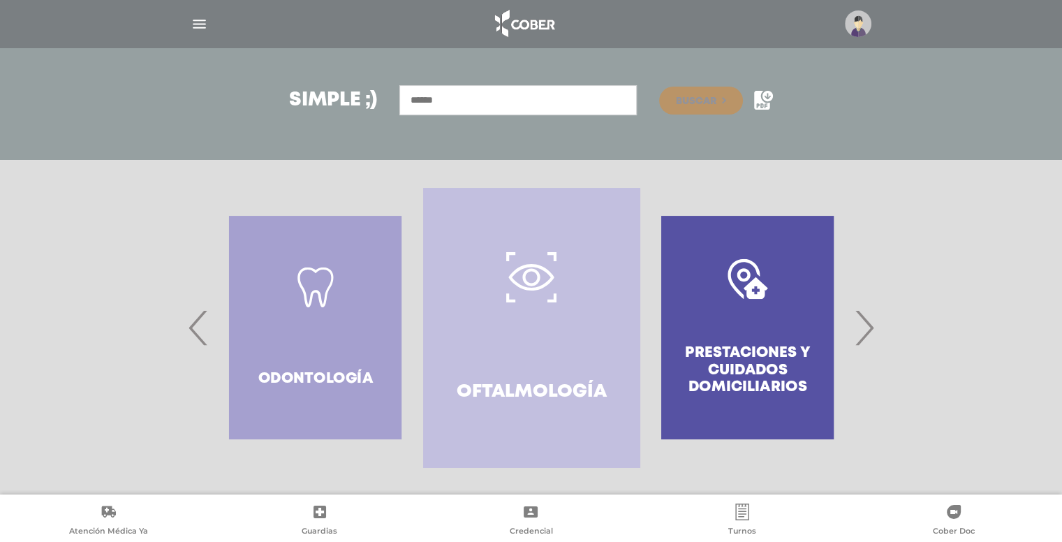
click at [586, 343] on link "Oftalmología" at bounding box center [531, 327] width 216 height 279
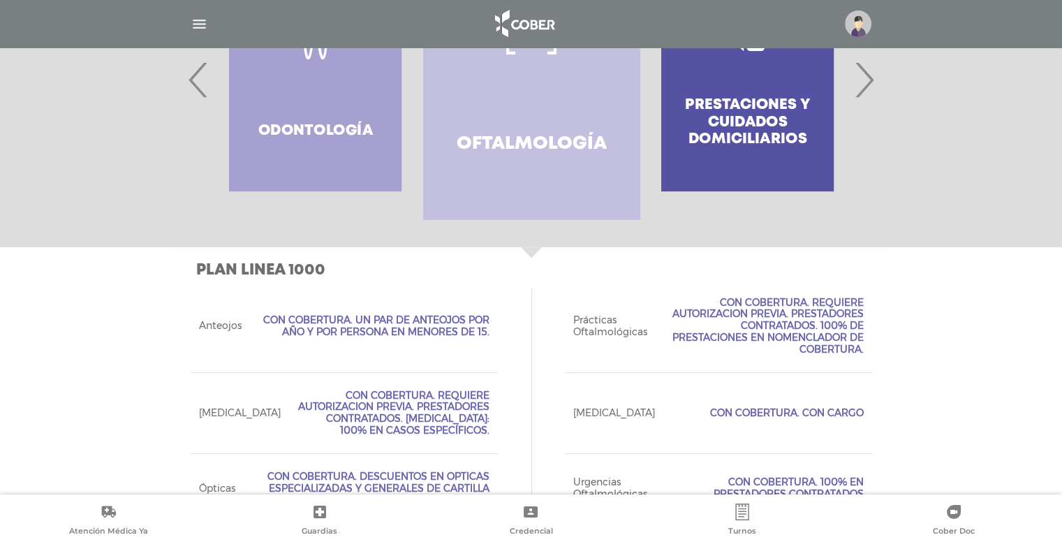
scroll to position [469, 0]
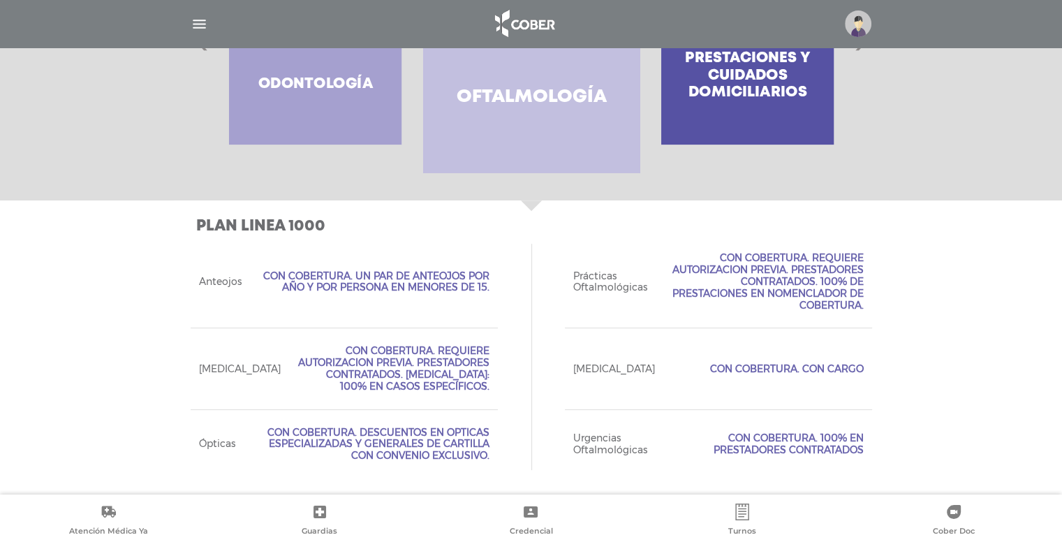
click at [780, 124] on div "Prestaciones y cuidados domiciliarios" at bounding box center [747, 32] width 216 height 279
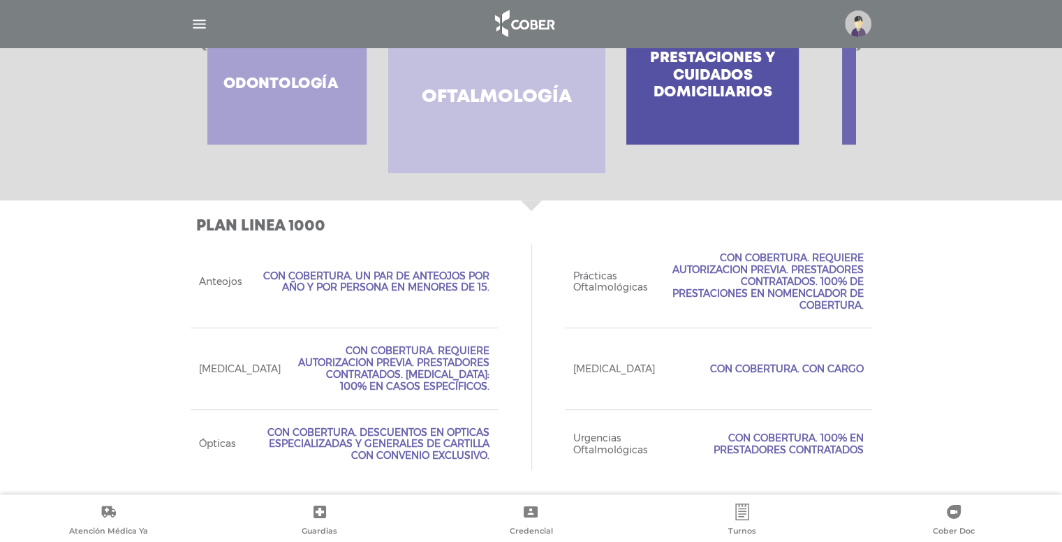
drag, startPoint x: 780, startPoint y: 124, endPoint x: 603, endPoint y: 145, distance: 177.8
click at [605, 144] on div "Prestaciones y cuidados domiciliarios" at bounding box center [713, 32] width 216 height 279
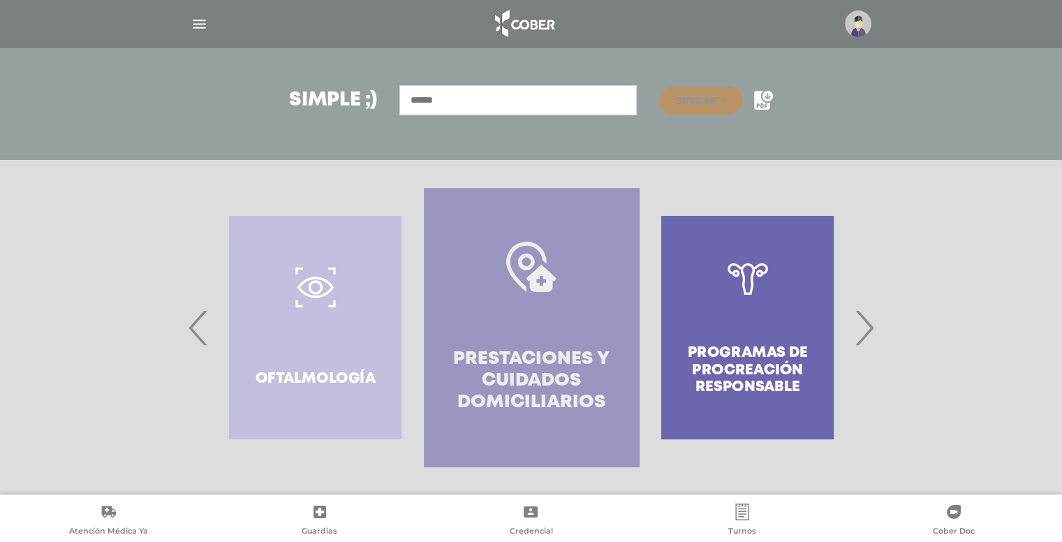
click at [511, 304] on link "Prestaciones y cuidados domiciliarios" at bounding box center [532, 327] width 216 height 279
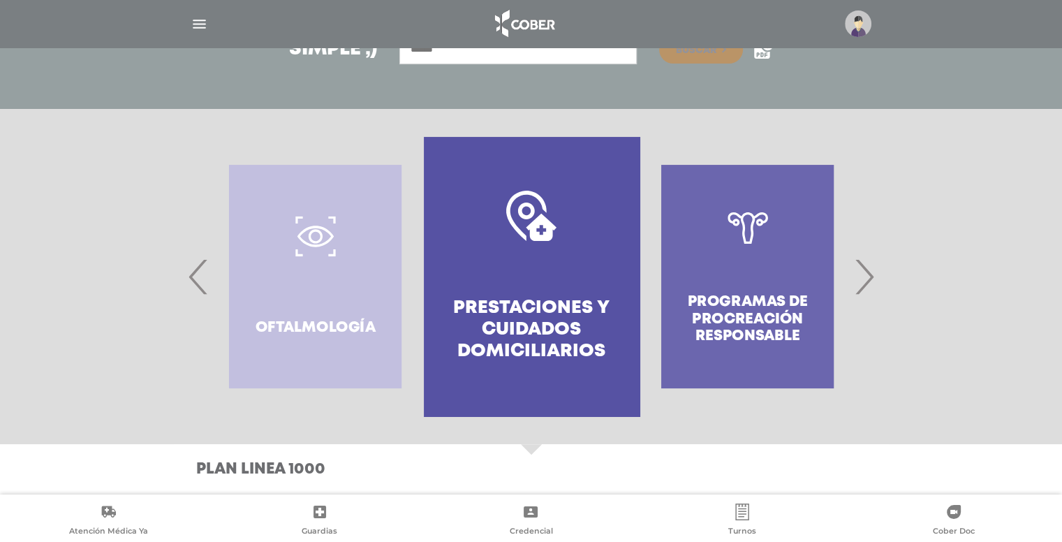
scroll to position [226, 0]
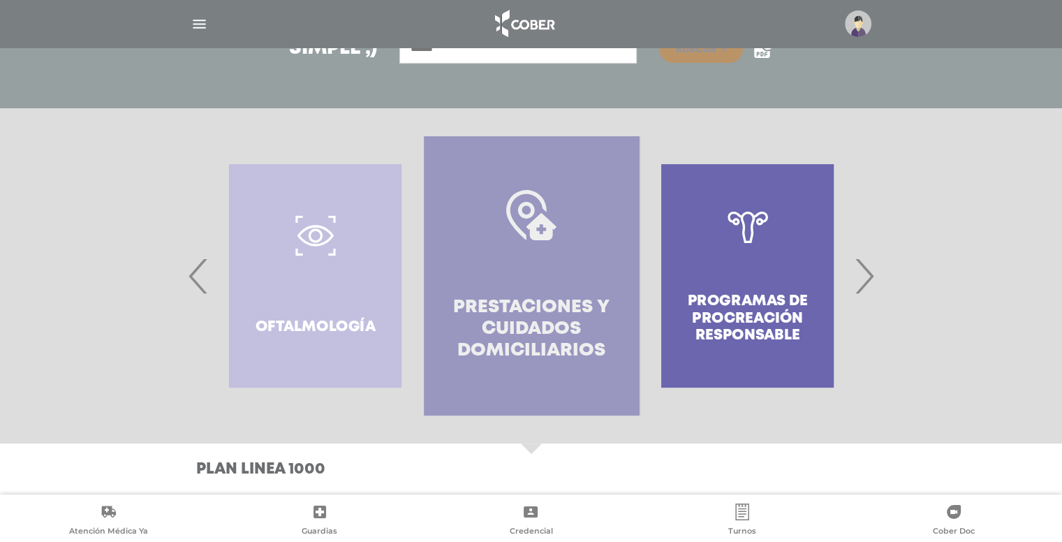
click at [541, 299] on h4 "Prestaciones y cuidados domiciliarios" at bounding box center [531, 330] width 165 height 66
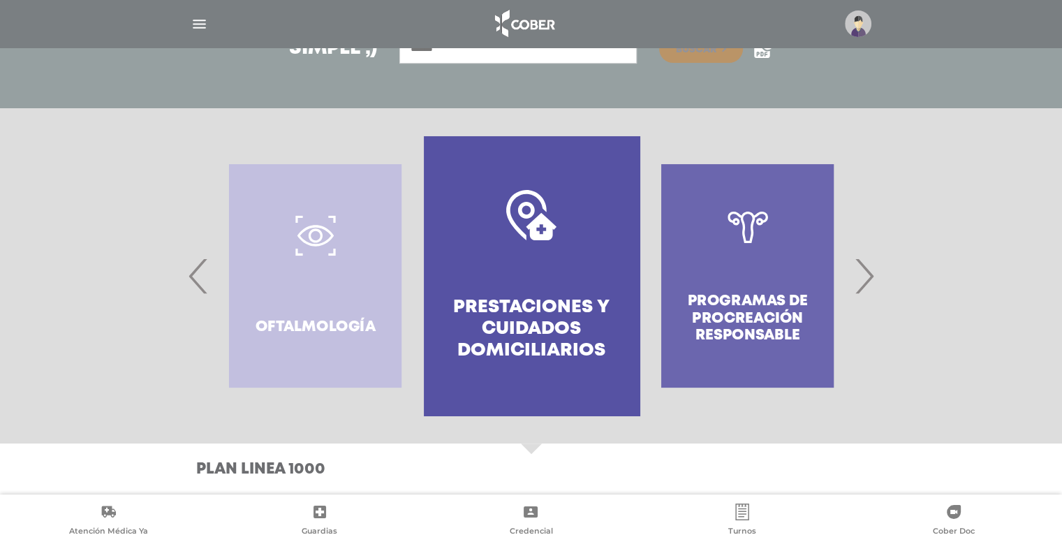
click at [755, 325] on div "Programas de Procreación responsable" at bounding box center [747, 275] width 216 height 279
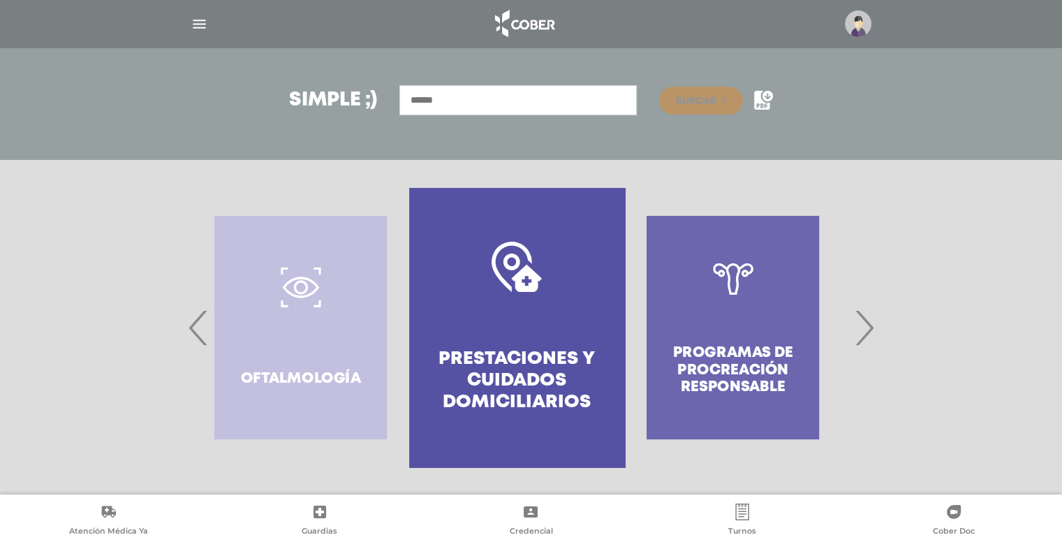
drag, startPoint x: 745, startPoint y: 326, endPoint x: 552, endPoint y: 343, distance: 193.4
click at [625, 343] on div "Programas de Procreación responsable" at bounding box center [733, 327] width 216 height 279
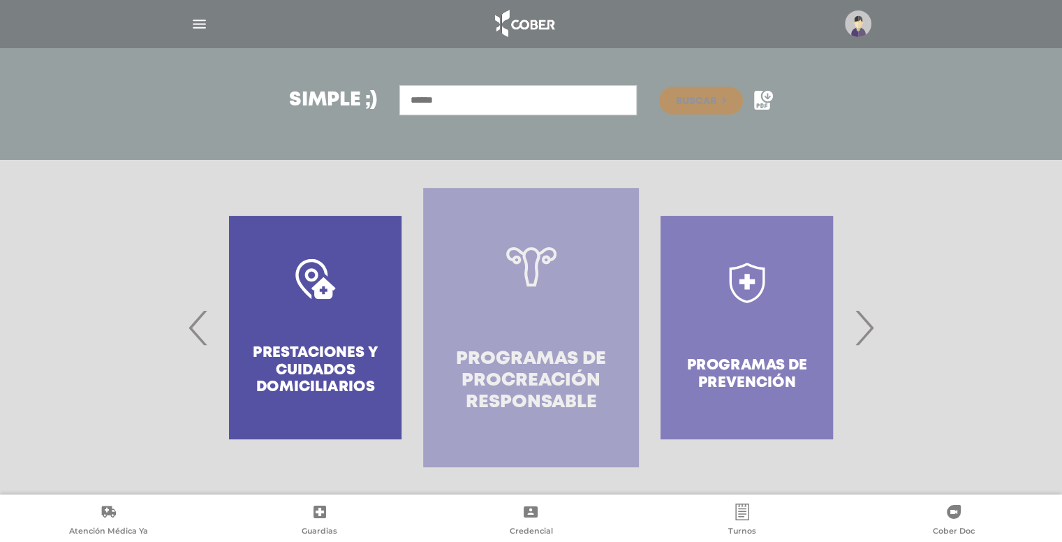
click at [541, 360] on h4 "Programas de Procreación responsable" at bounding box center [530, 381] width 165 height 66
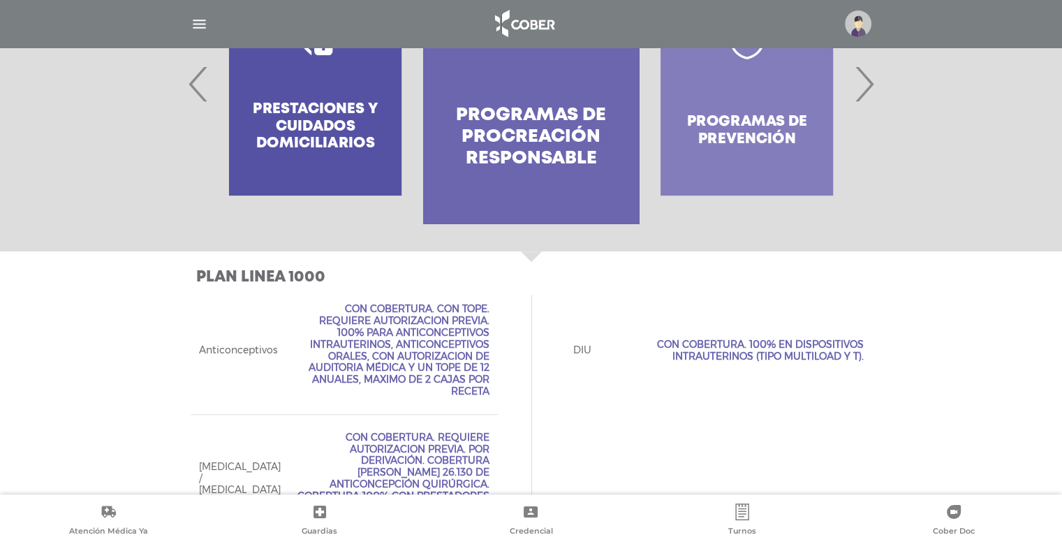
scroll to position [378, 0]
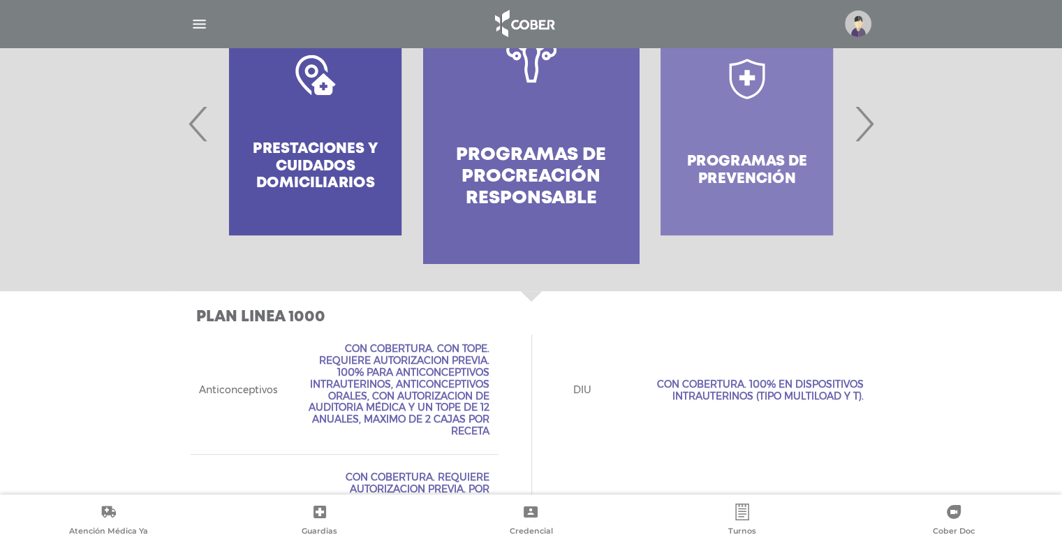
click at [864, 121] on span "›" at bounding box center [863, 123] width 27 height 75
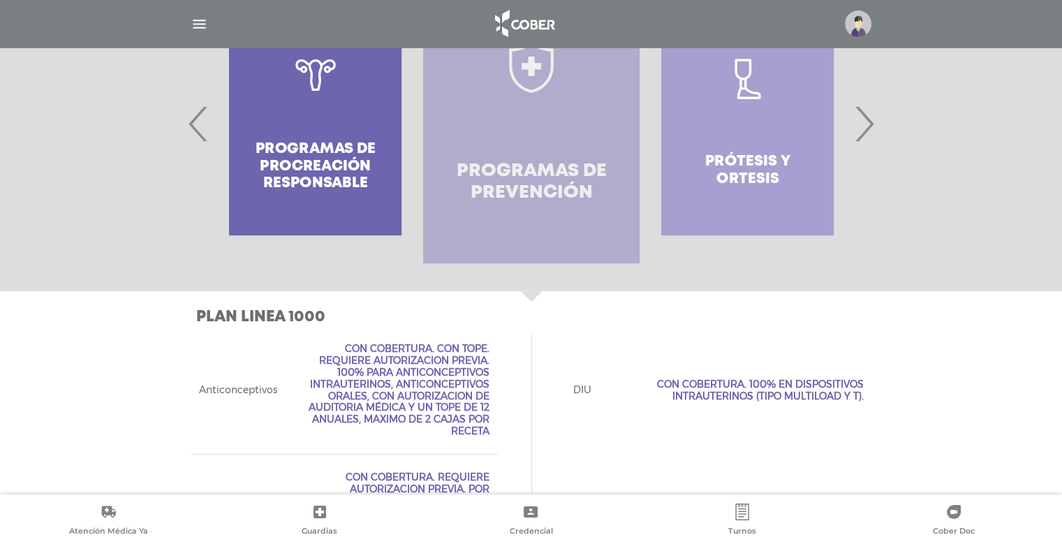
click at [567, 207] on link "Programas de prevención" at bounding box center [531, 123] width 216 height 279
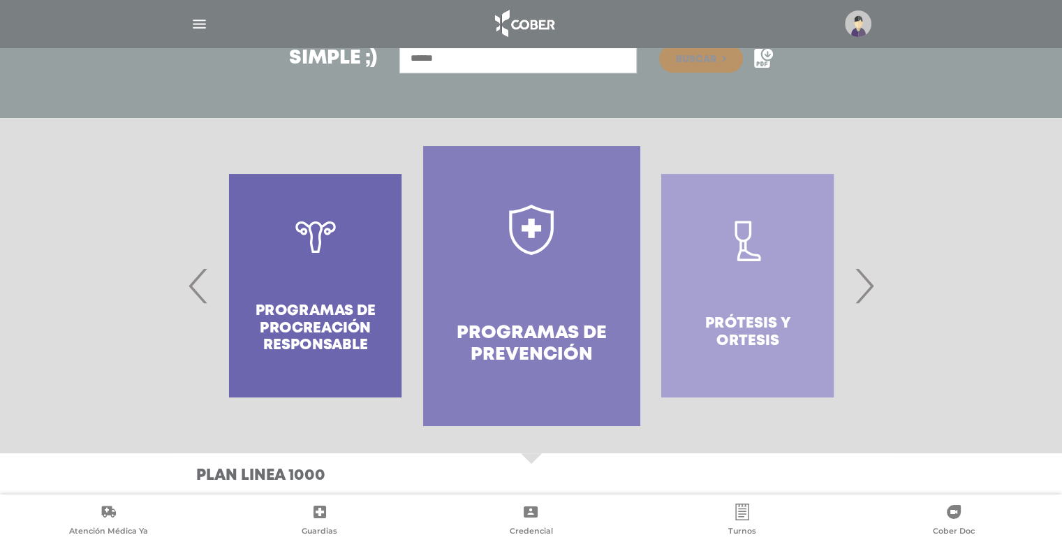
scroll to position [226, 0]
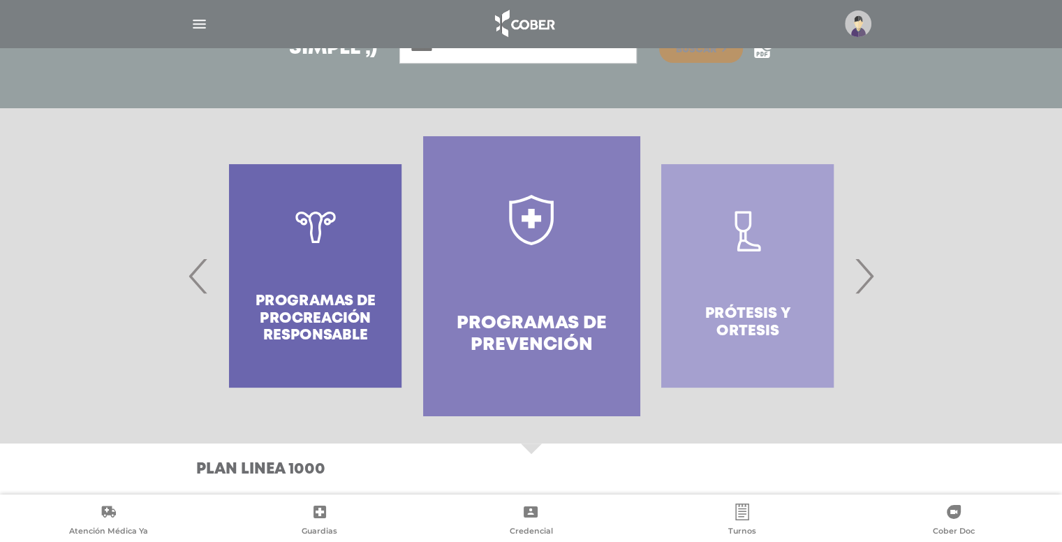
click at [867, 272] on span "›" at bounding box center [863, 275] width 27 height 75
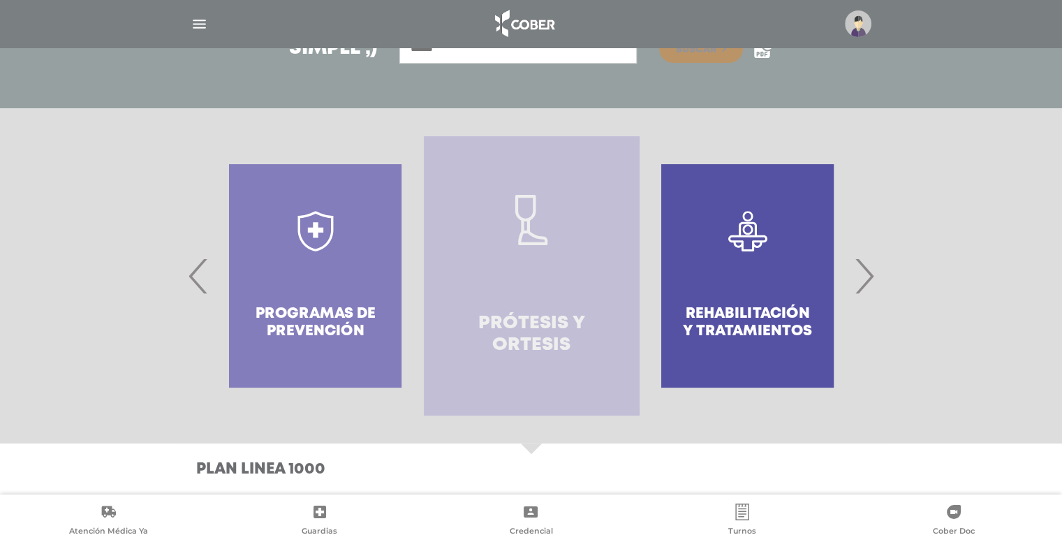
click at [480, 339] on h4 "Prótesis y ortesis" at bounding box center [531, 334] width 165 height 43
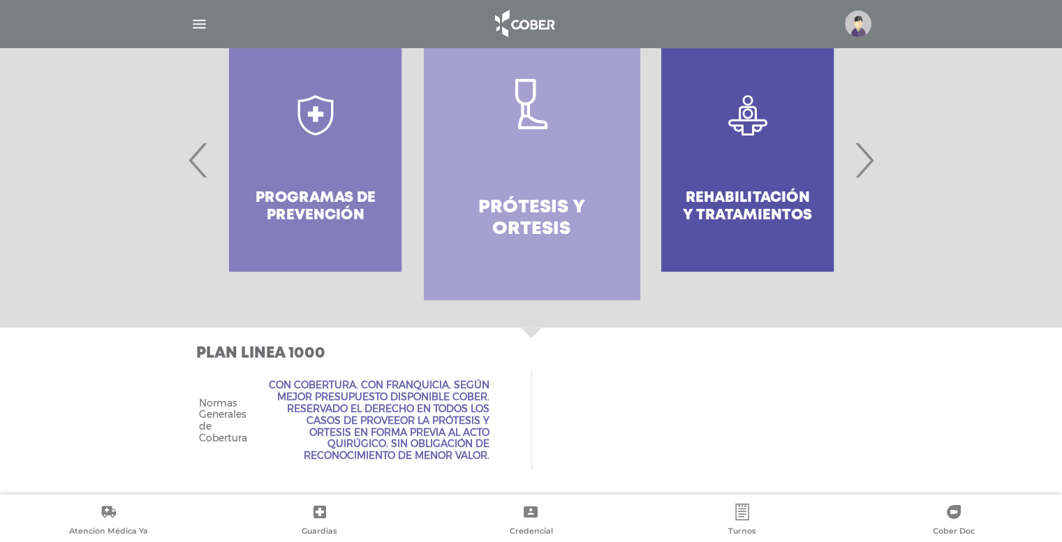
click at [861, 165] on span "›" at bounding box center [863, 159] width 27 height 75
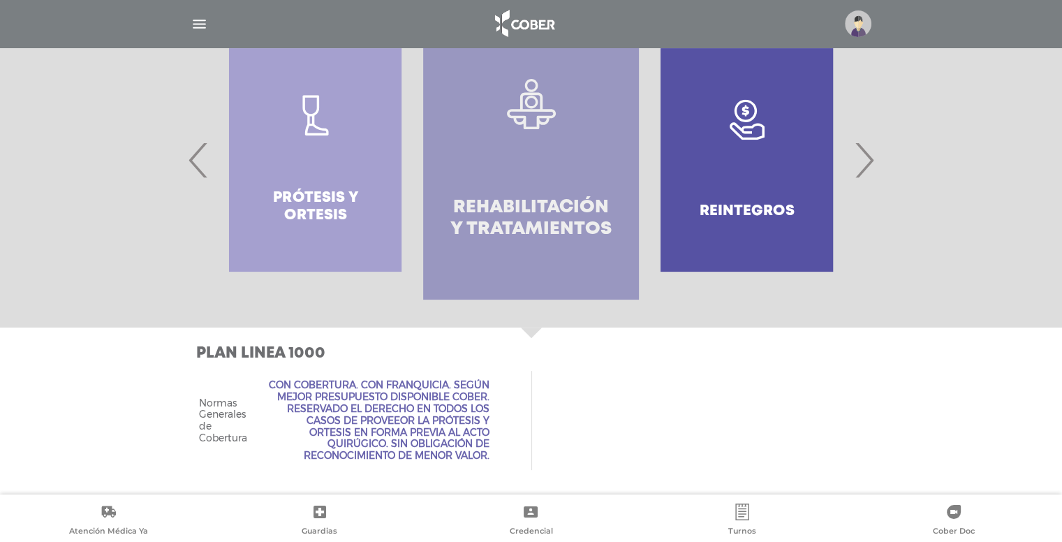
click at [521, 230] on h4 "Rehabilitación y Tratamientos" at bounding box center [530, 218] width 165 height 43
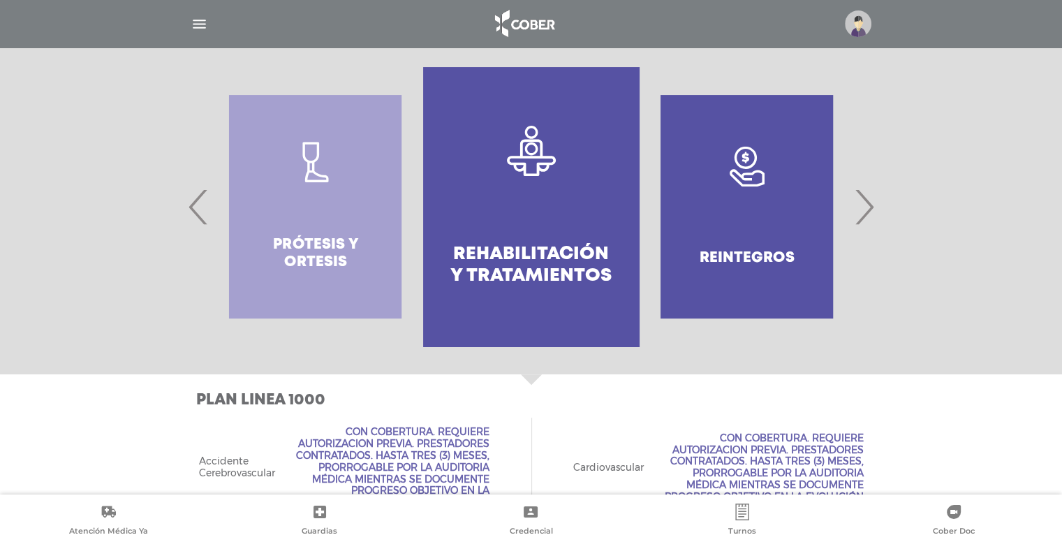
scroll to position [295, 0]
click at [868, 211] on span "›" at bounding box center [863, 207] width 27 height 75
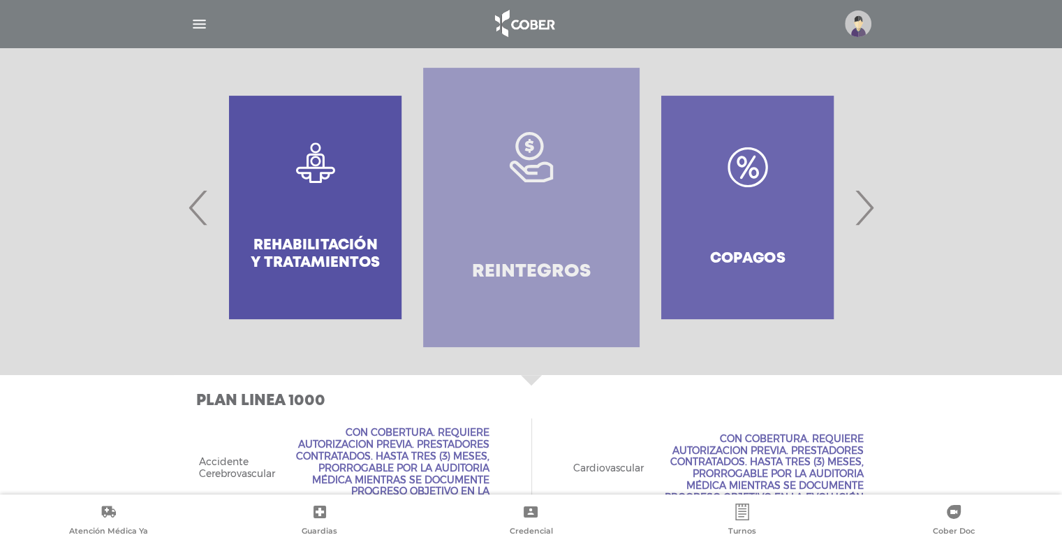
click at [561, 254] on link "Reintegros" at bounding box center [531, 207] width 216 height 279
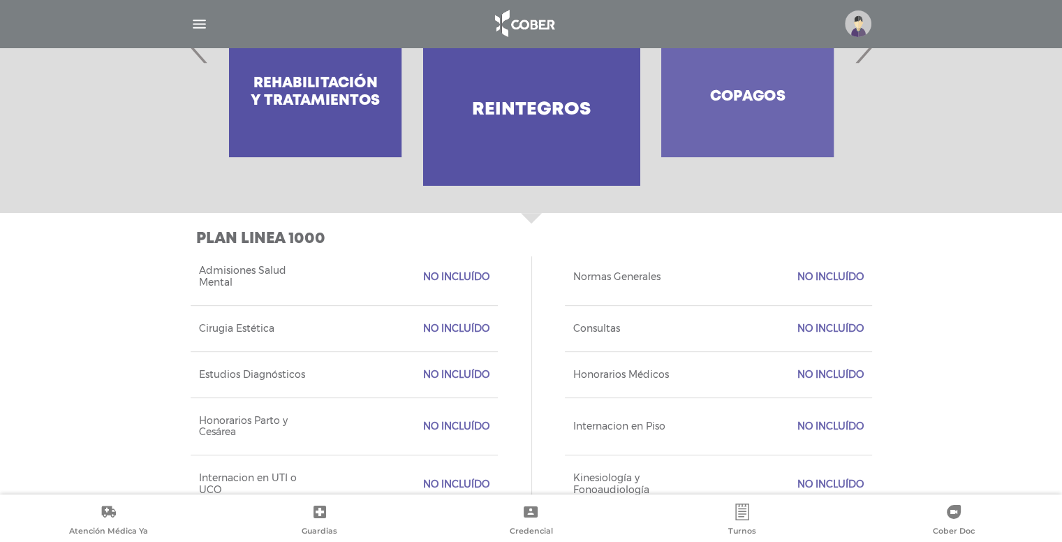
scroll to position [441, 0]
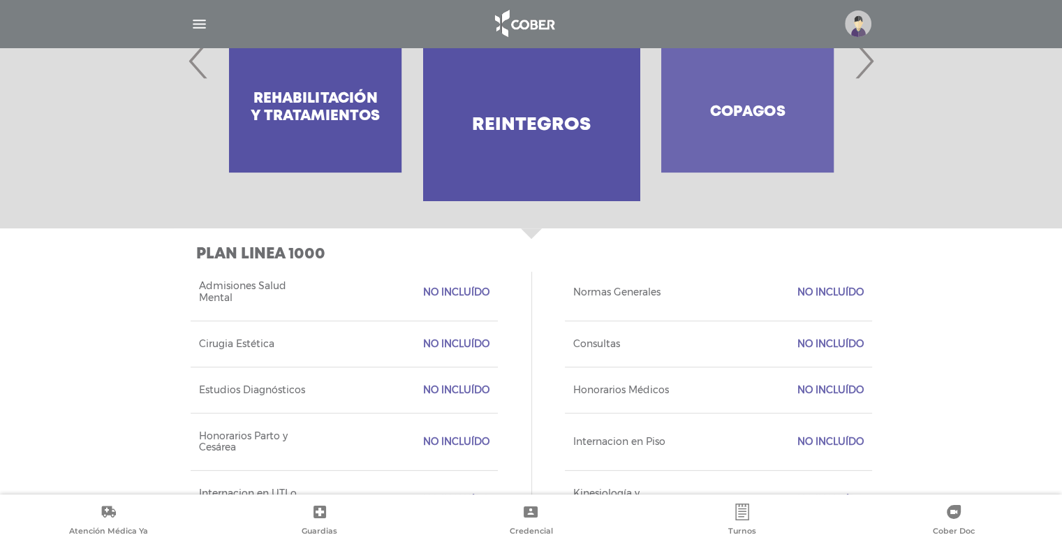
click at [785, 142] on div "Copagos" at bounding box center [747, 60] width 216 height 279
click at [861, 75] on span "›" at bounding box center [863, 60] width 27 height 75
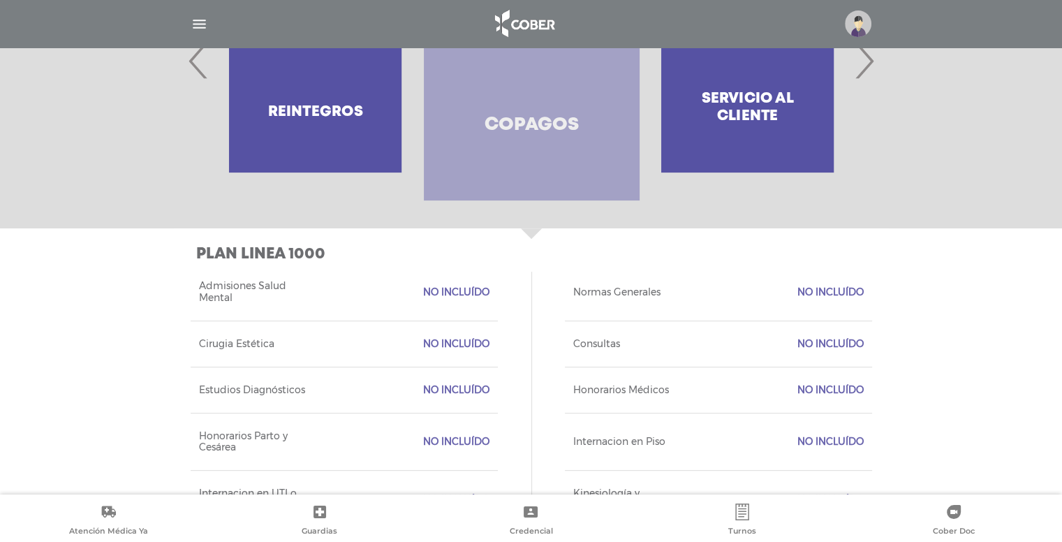
click at [526, 165] on link "Copagos" at bounding box center [532, 60] width 216 height 279
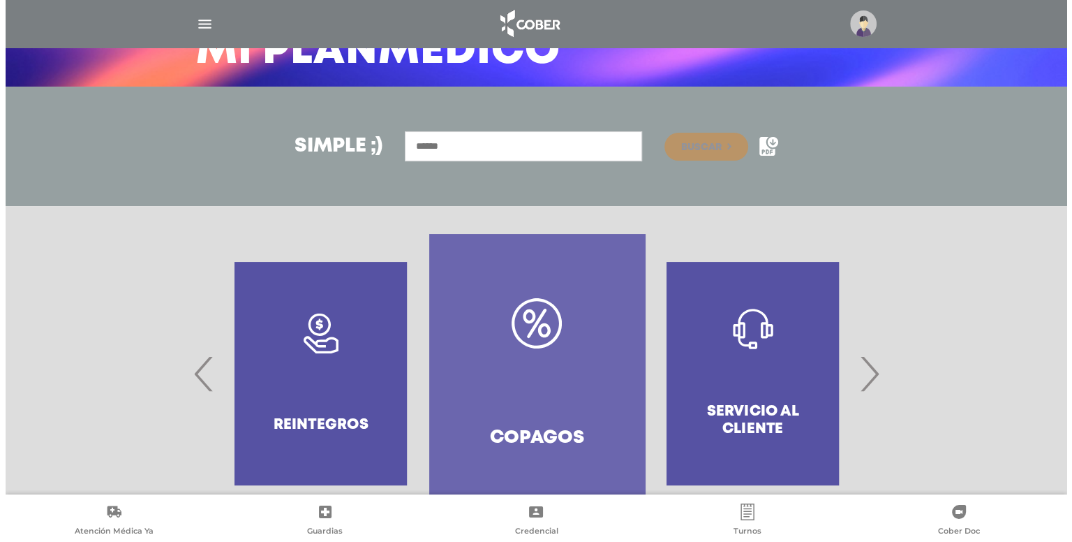
scroll to position [0, 0]
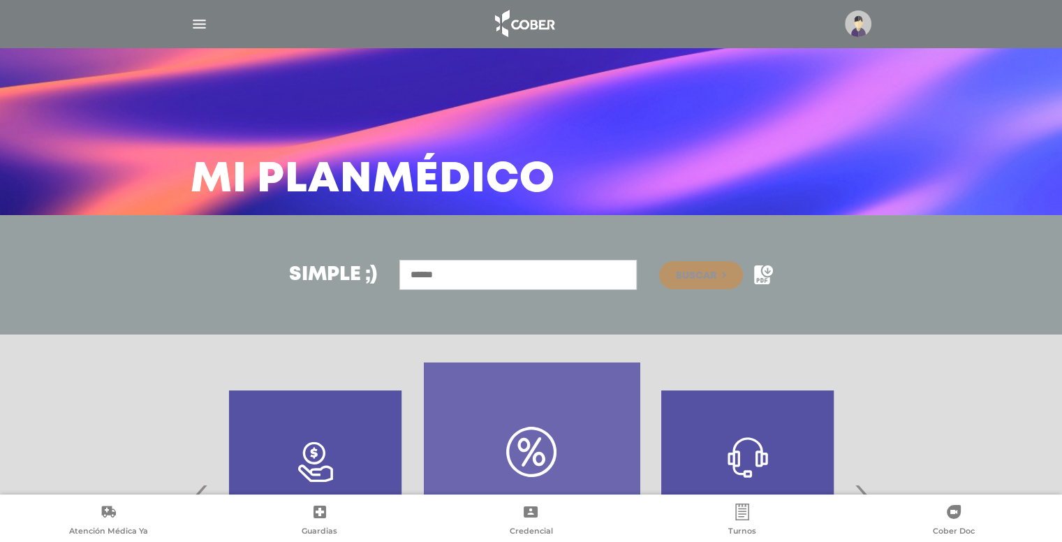
click at [200, 22] on img "button" at bounding box center [199, 23] width 17 height 17
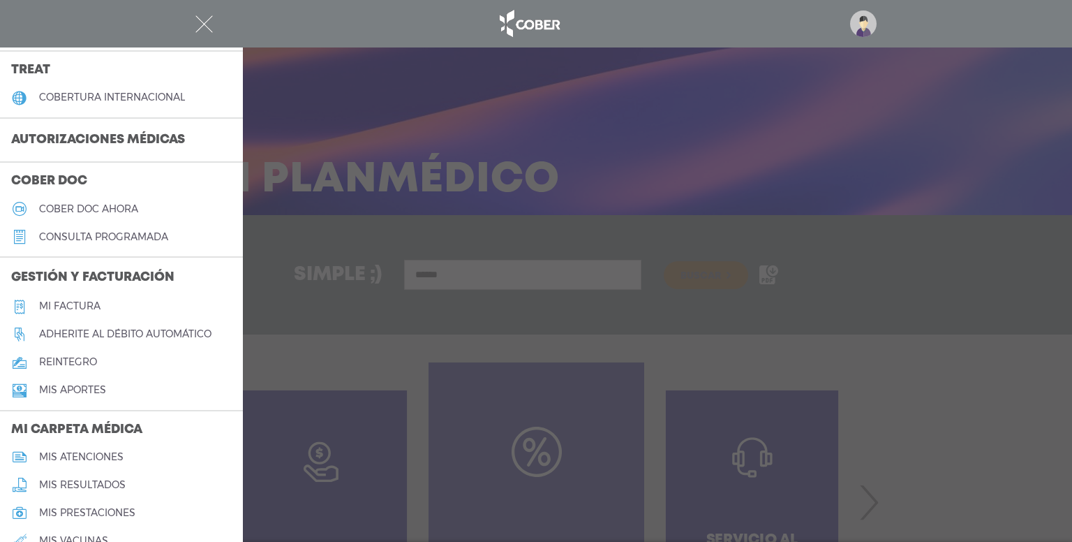
scroll to position [302, 0]
